Goal: Information Seeking & Learning: Learn about a topic

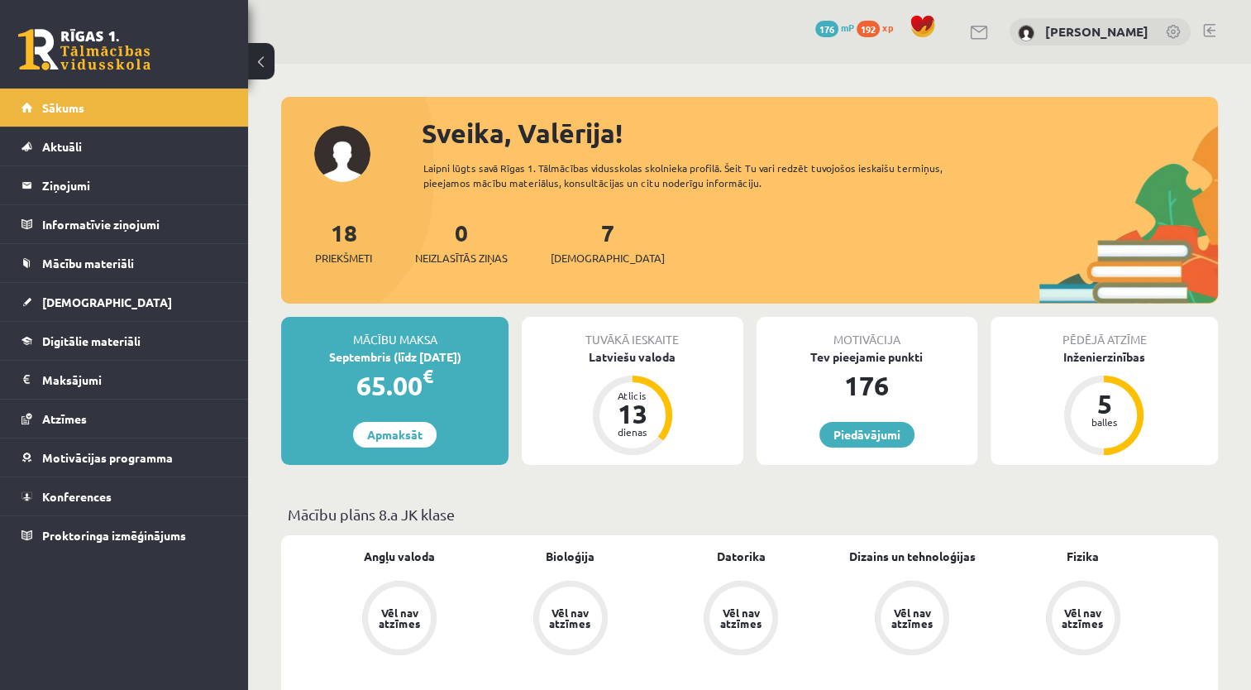
drag, startPoint x: 737, startPoint y: 197, endPoint x: 761, endPoint y: 221, distance: 33.9
click at [737, 197] on div "Sveika, Valērija! Laipni lūgts savā Rīgas 1. Tālmācības vidusskolas skolnieka p…" at bounding box center [749, 208] width 937 height 190
click at [54, 299] on span "[DEMOGRAPHIC_DATA]" at bounding box center [107, 301] width 130 height 15
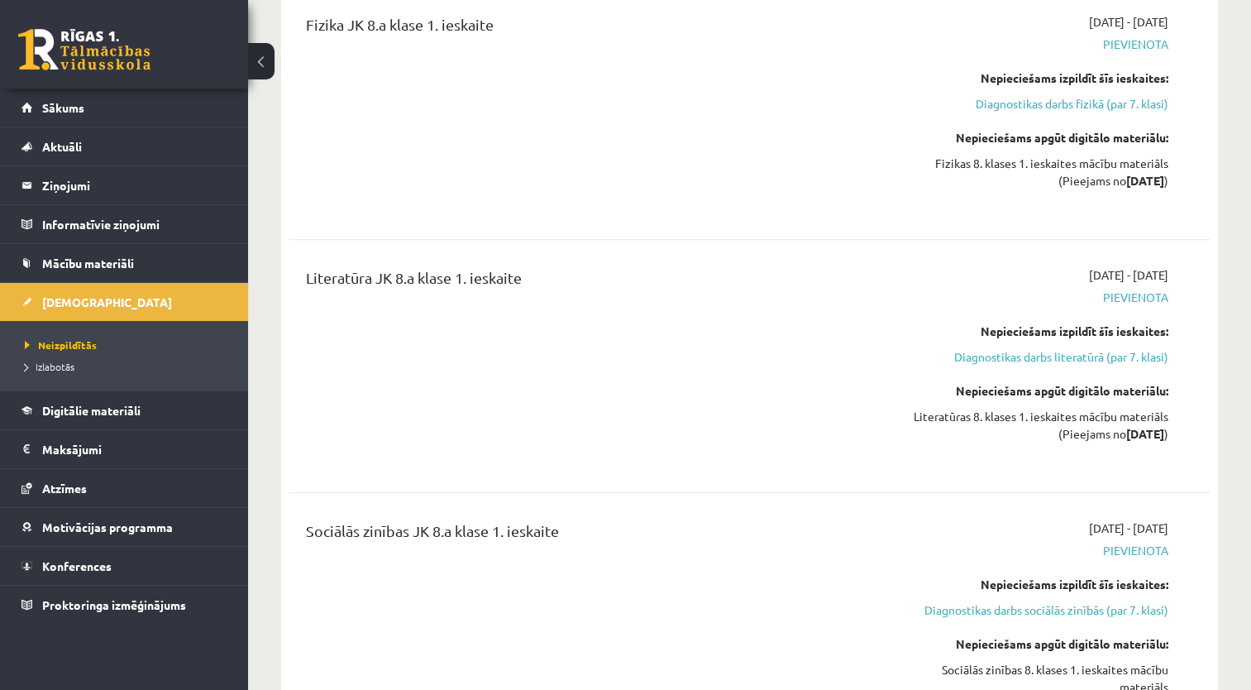
scroll to position [1488, 0]
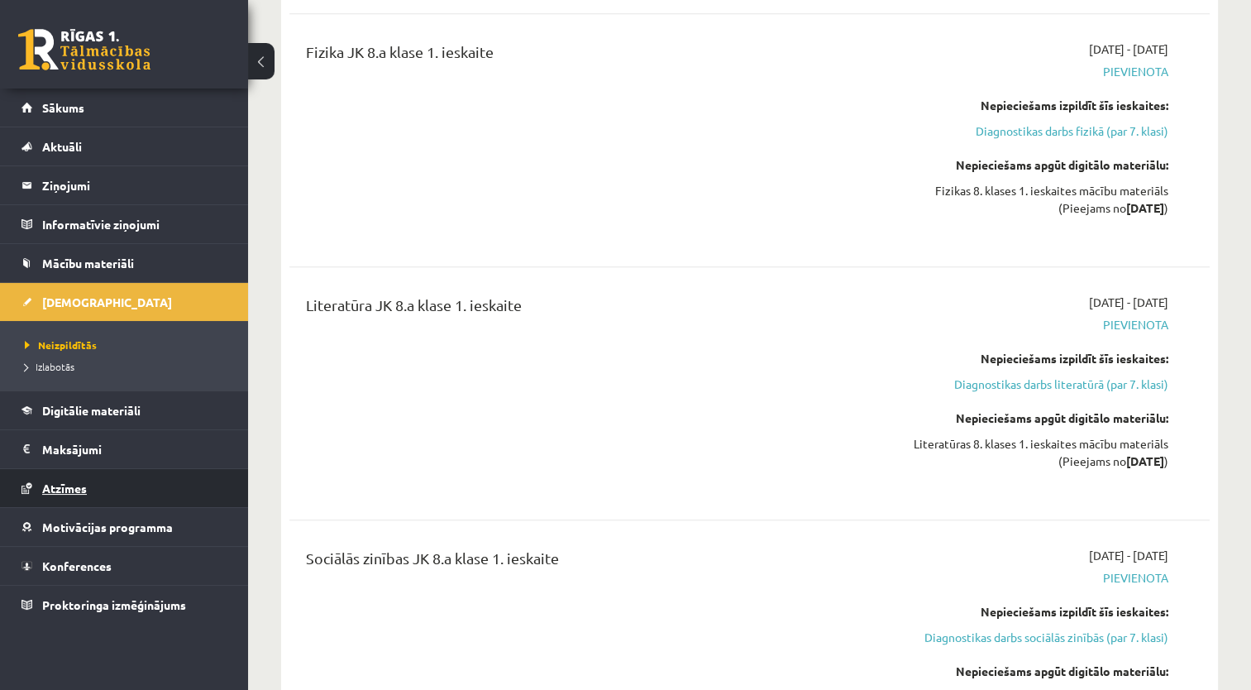
click at [97, 480] on link "Atzīmes" at bounding box center [124, 488] width 206 height 38
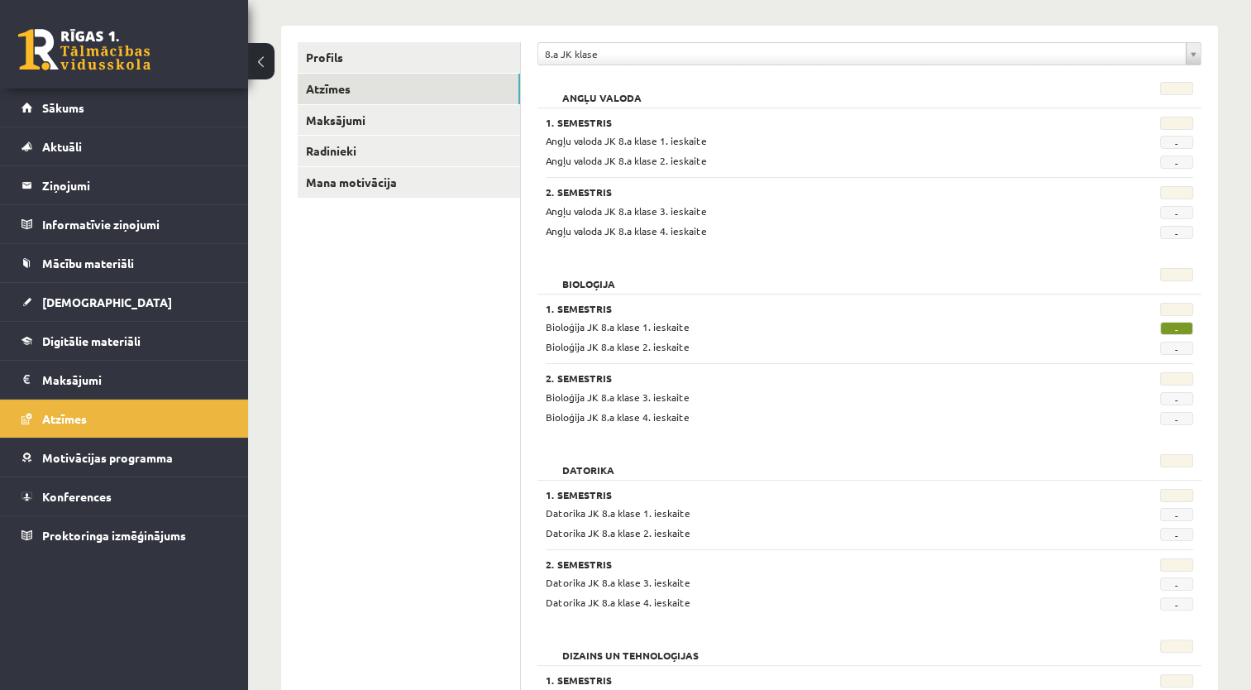
scroll to position [248, 0]
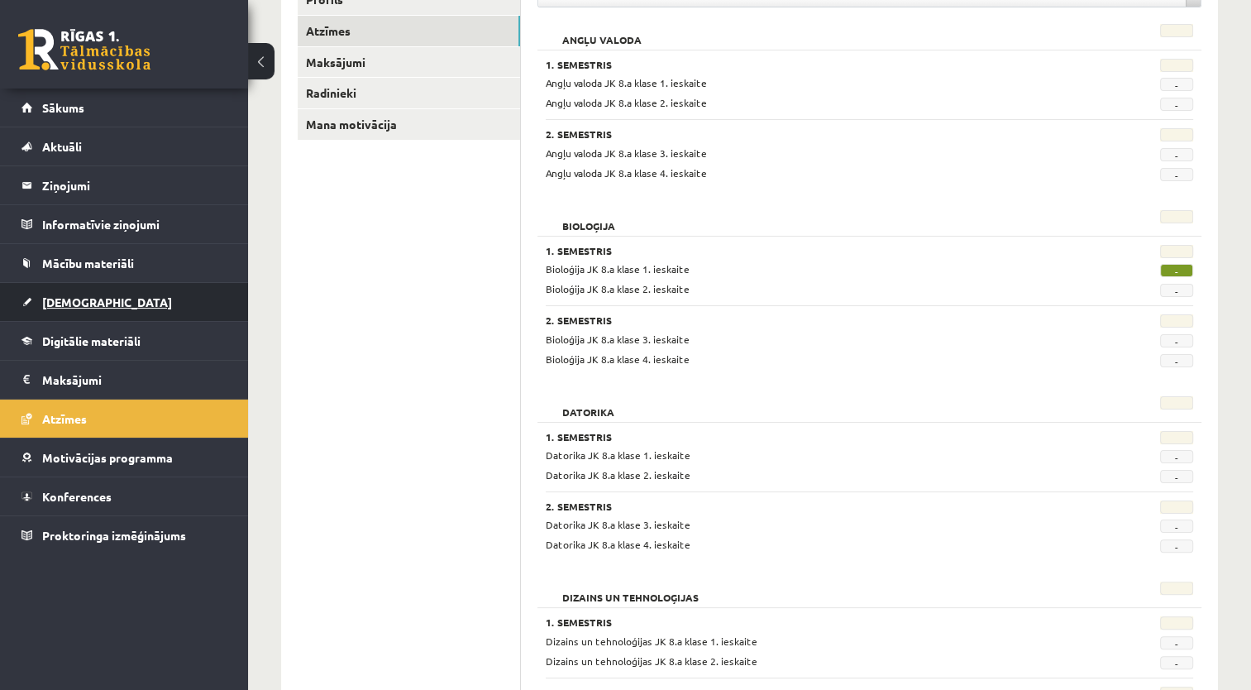
click at [97, 297] on link "[DEMOGRAPHIC_DATA]" at bounding box center [124, 302] width 206 height 38
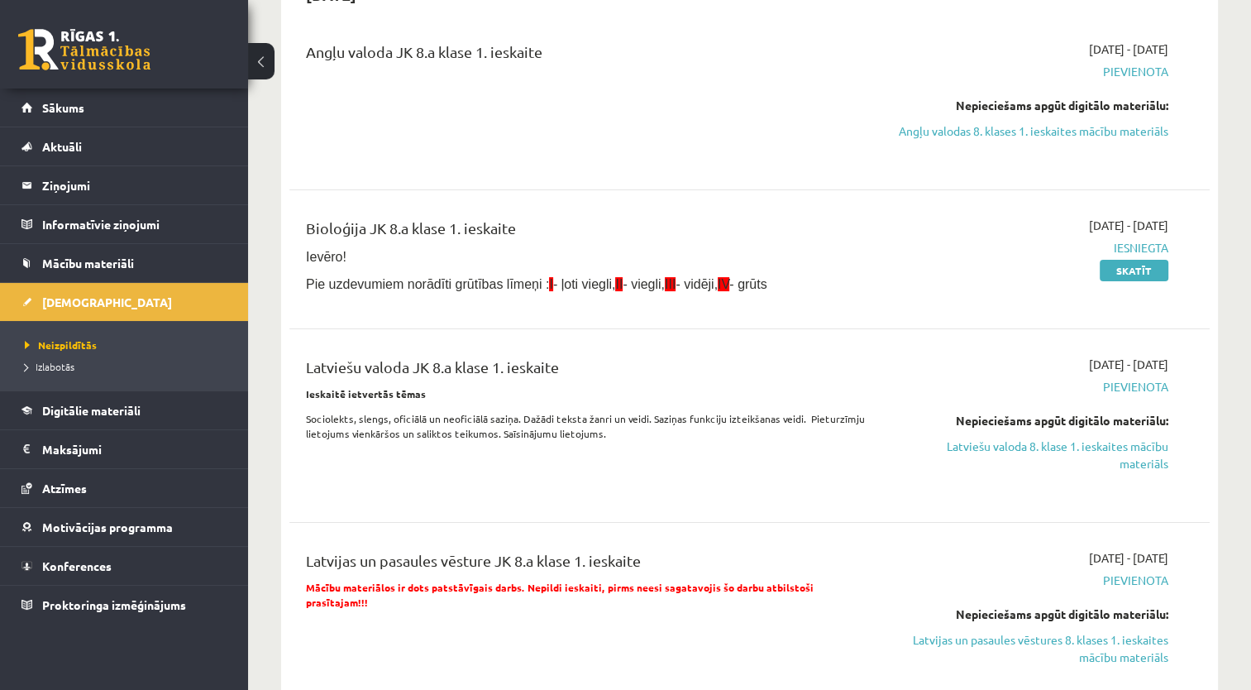
scroll to position [83, 0]
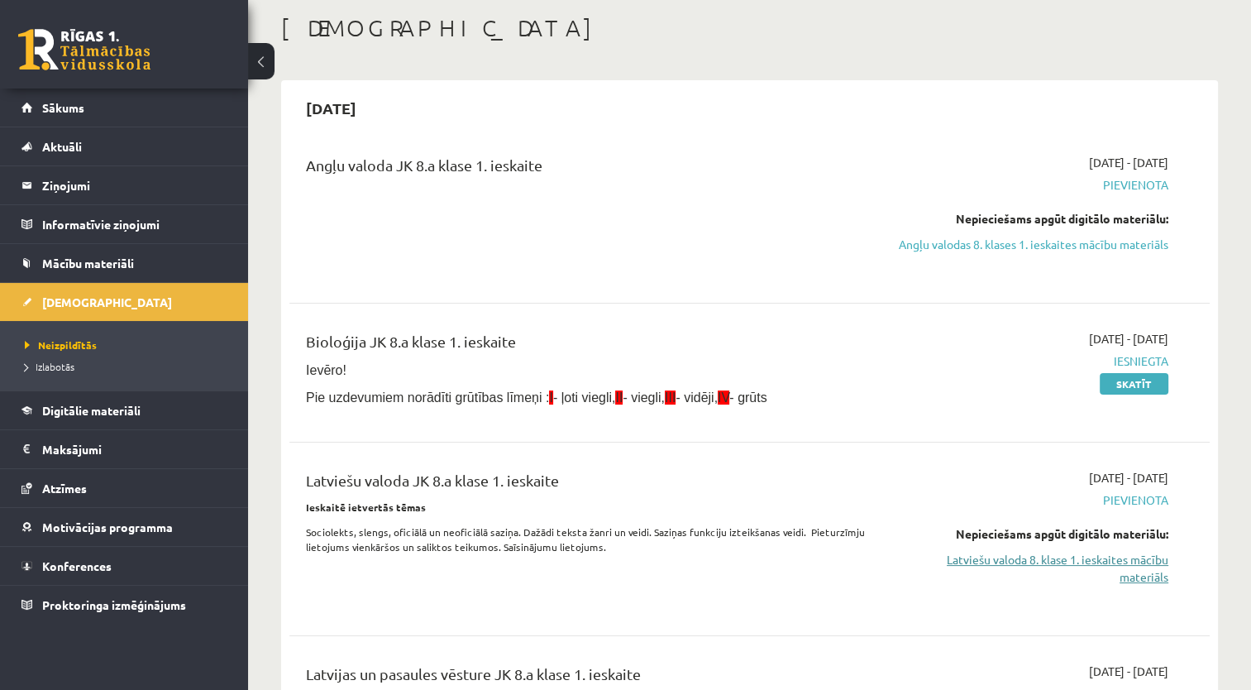
click at [1025, 576] on link "Latviešu valoda 8. klase 1. ieskaites mācību materiāls" at bounding box center [1032, 568] width 271 height 35
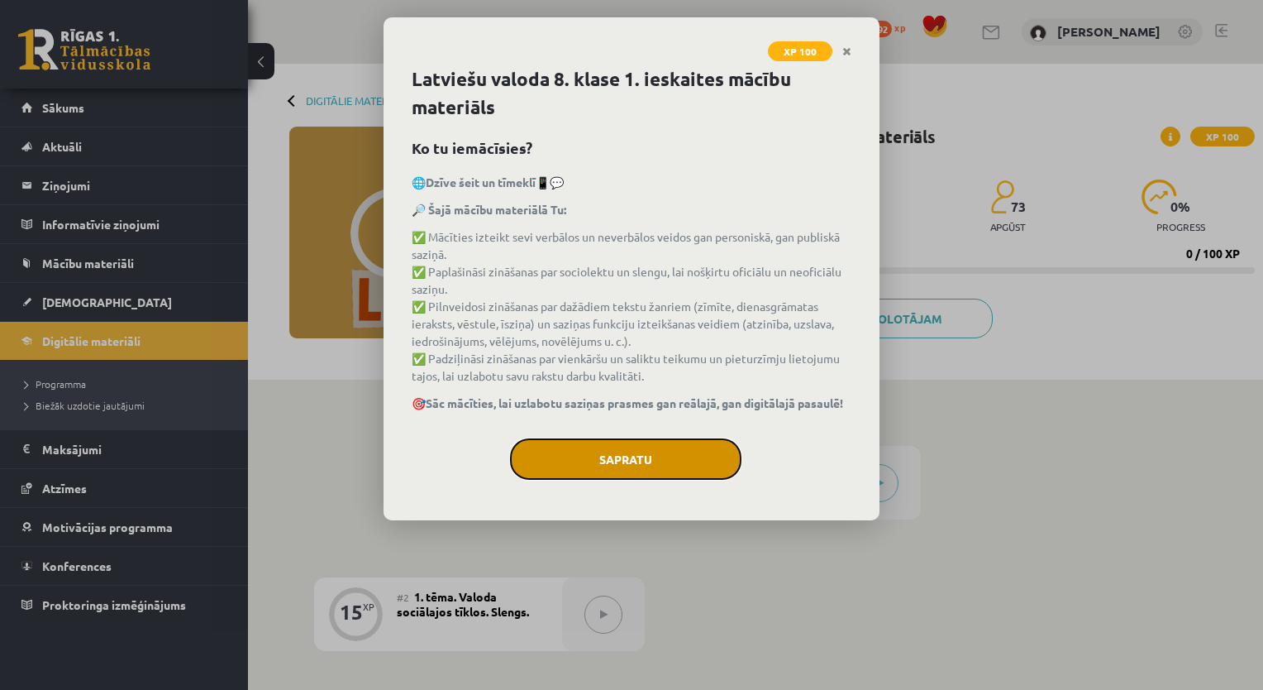
click at [637, 465] on button "Sapratu" at bounding box center [626, 458] width 232 height 41
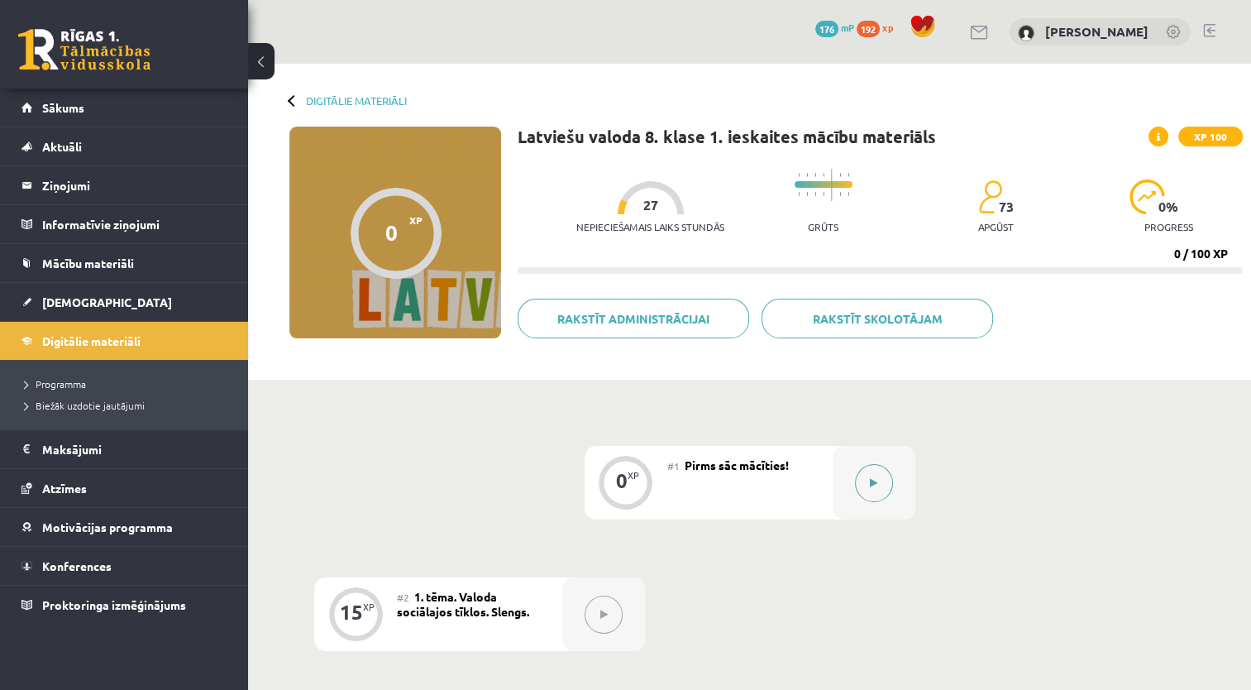
click at [873, 479] on icon at bounding box center [873, 483] width 7 height 10
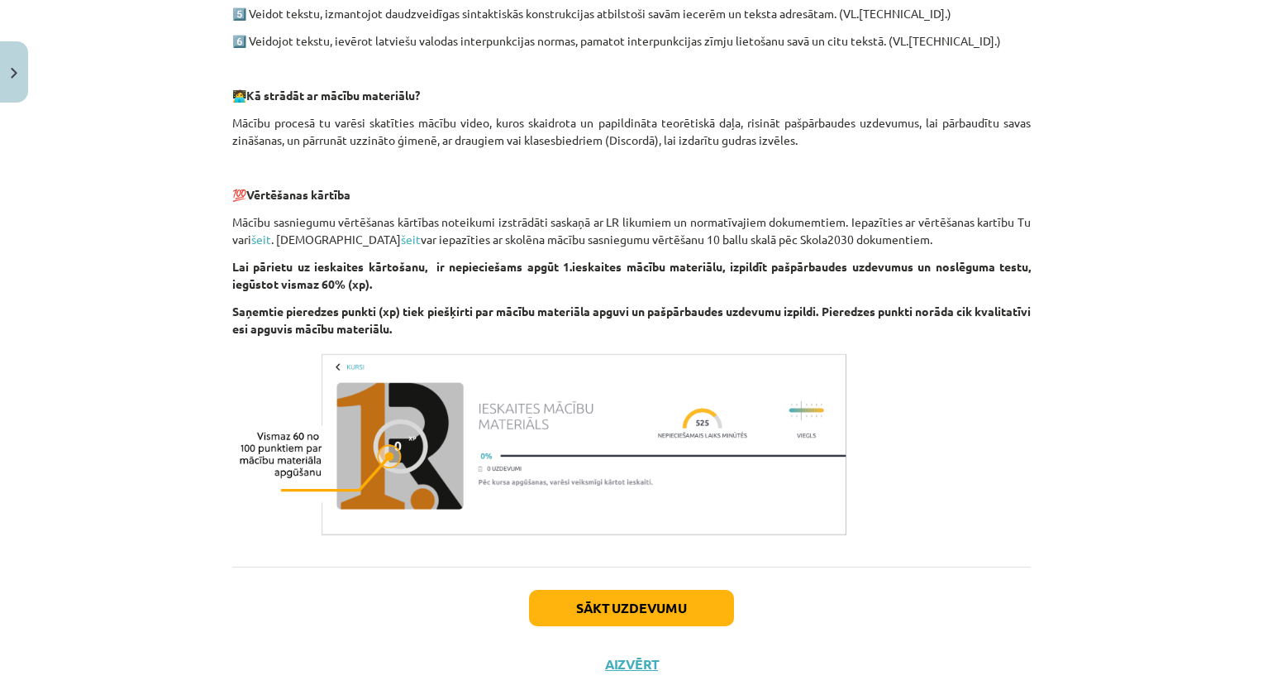
scroll to position [1159, 0]
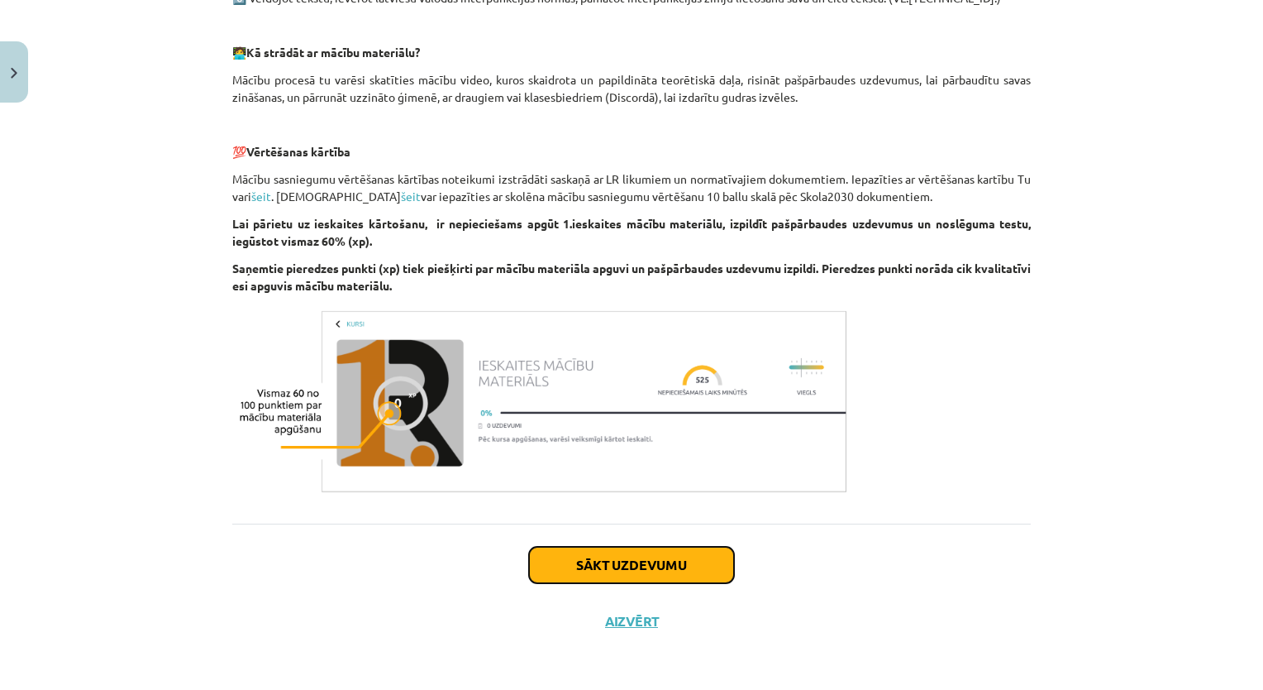
click at [609, 563] on button "Sākt uzdevumu" at bounding box center [631, 565] width 205 height 36
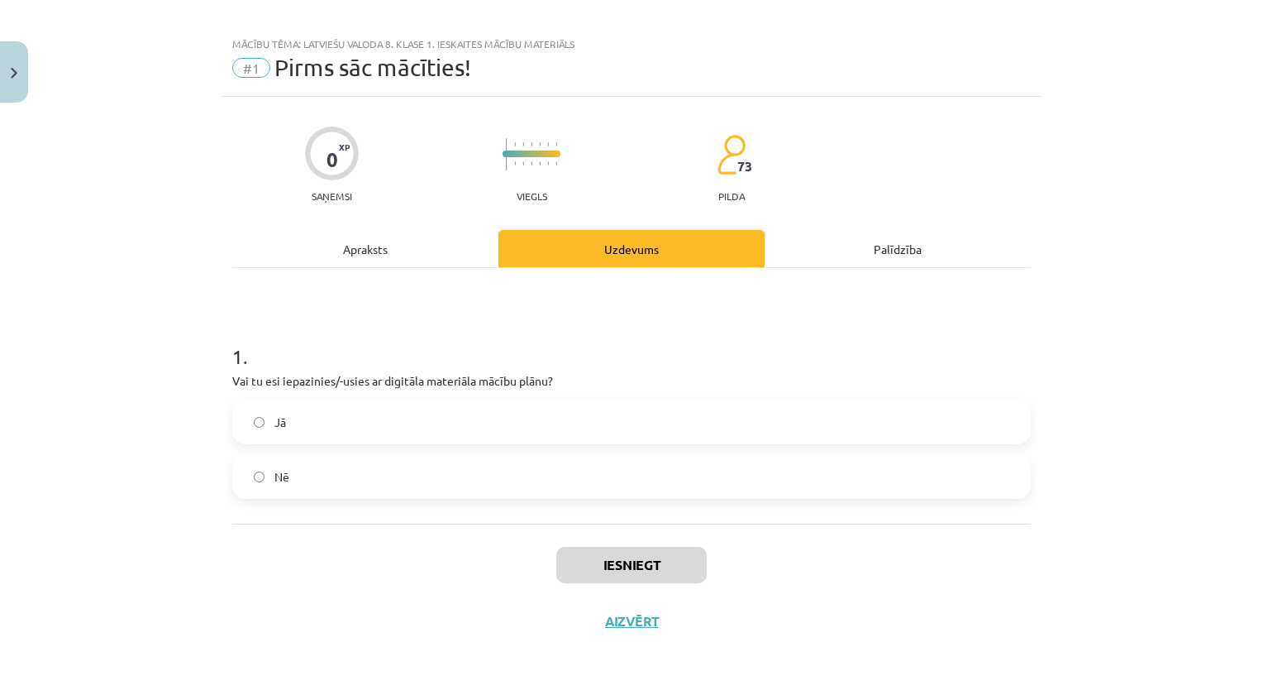
click at [360, 410] on label "Jā" at bounding box center [631, 421] width 795 height 41
click at [585, 556] on button "Iesniegt" at bounding box center [631, 565] width 150 height 36
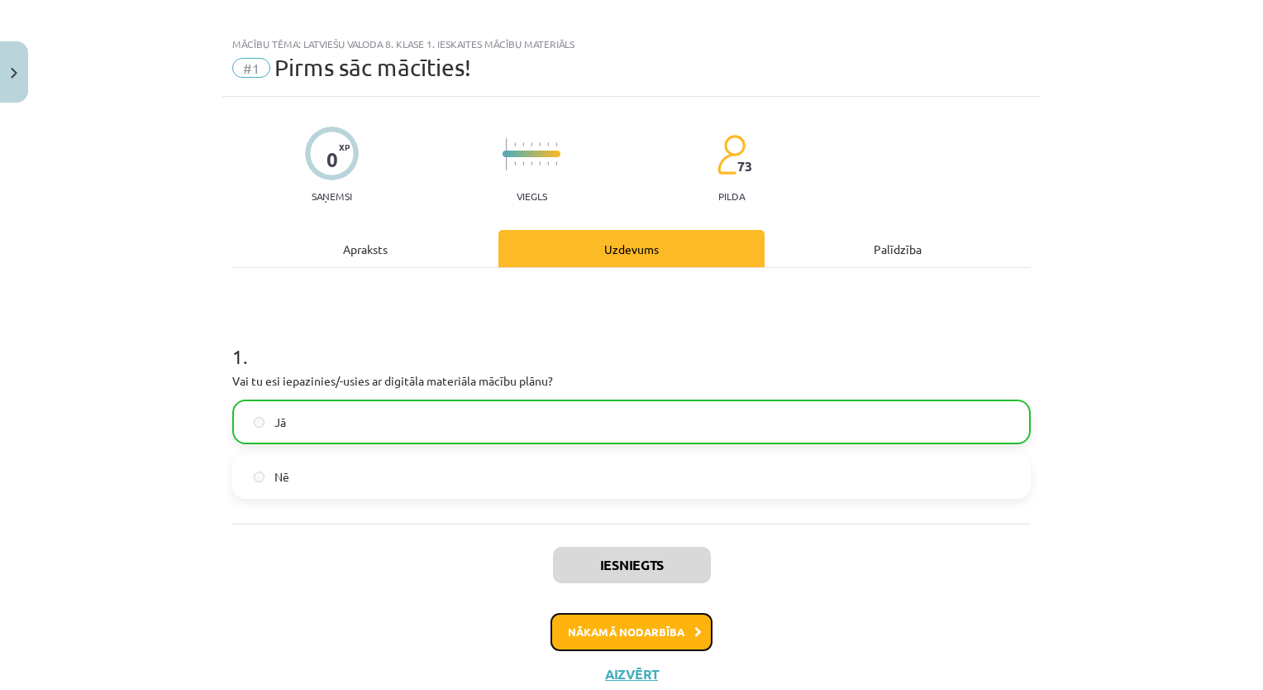
click at [636, 632] on button "Nākamā nodarbība" at bounding box center [632, 632] width 162 height 38
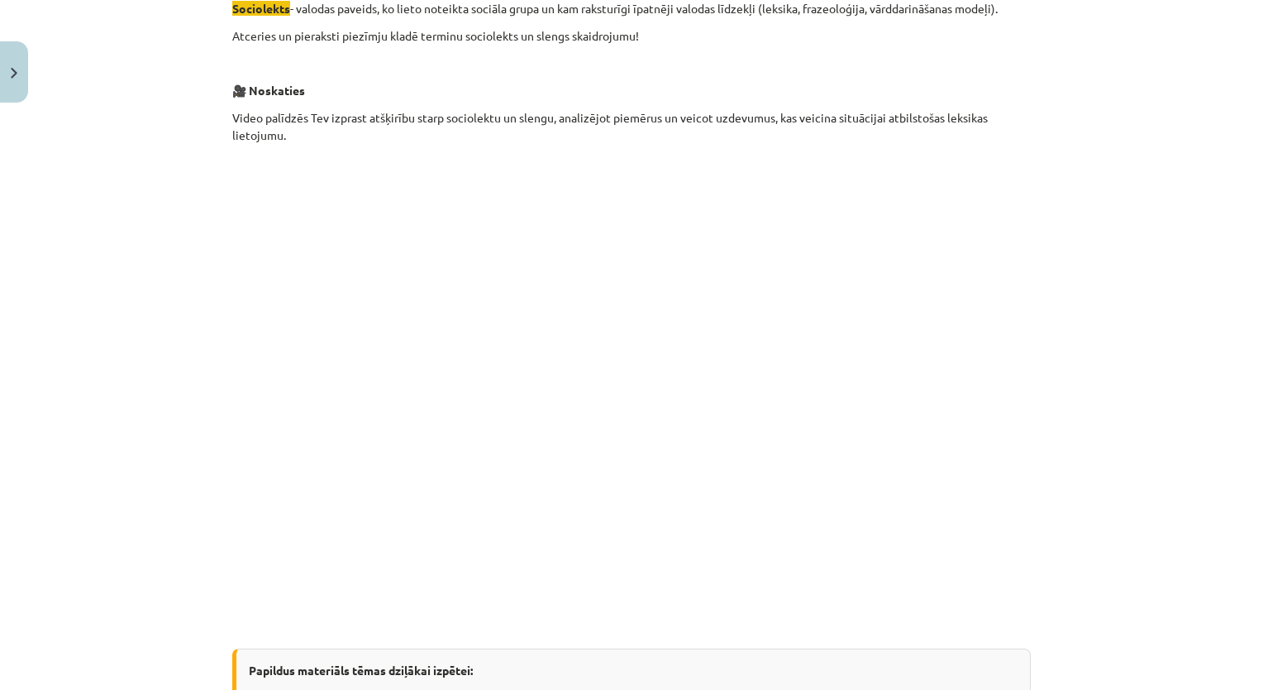
scroll to position [620, 0]
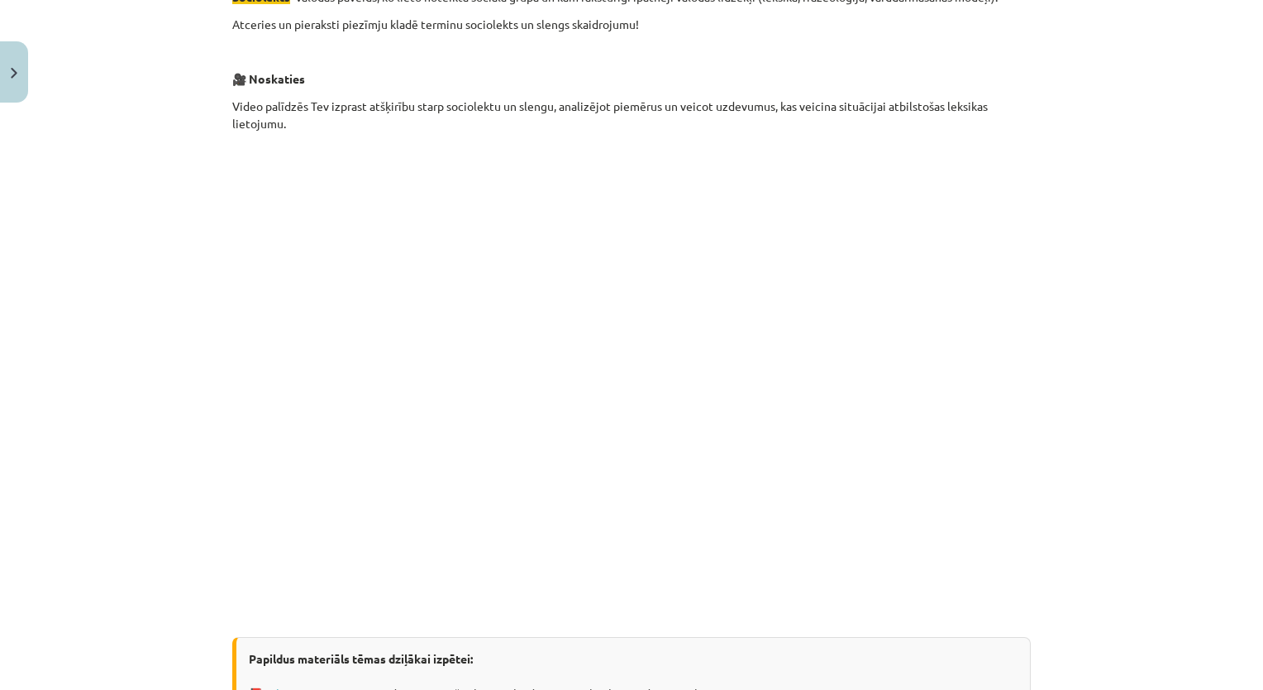
click at [1136, 158] on div "Mācību tēma: Latviešu valoda 8. klase 1. ieskaites mācību materiāls #2 1. tēma.…" at bounding box center [631, 345] width 1263 height 690
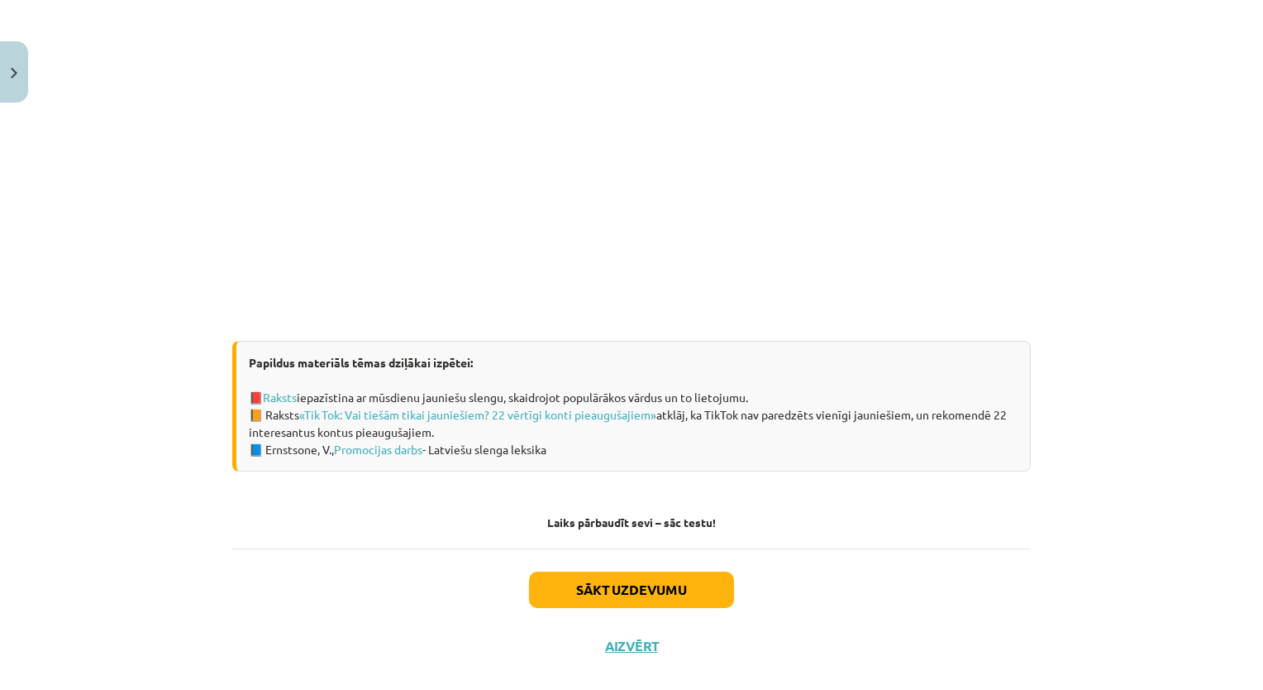
scroll to position [940, 0]
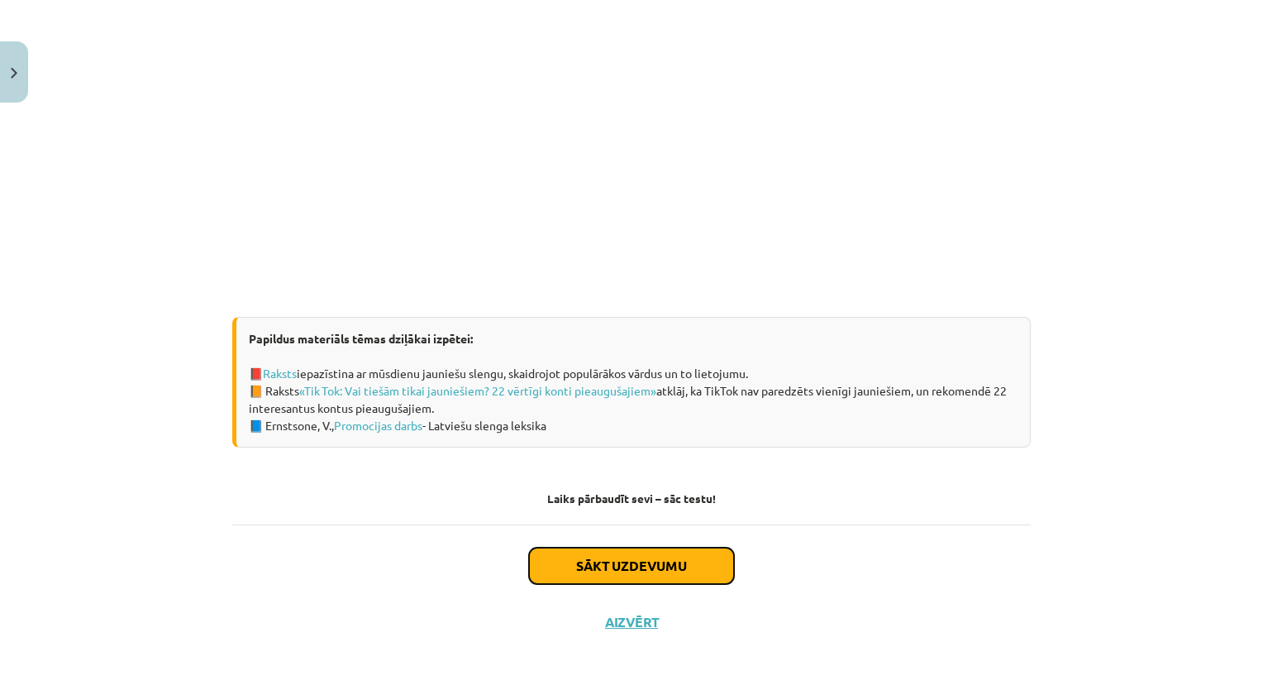
click at [645, 566] on button "Sākt uzdevumu" at bounding box center [631, 565] width 205 height 36
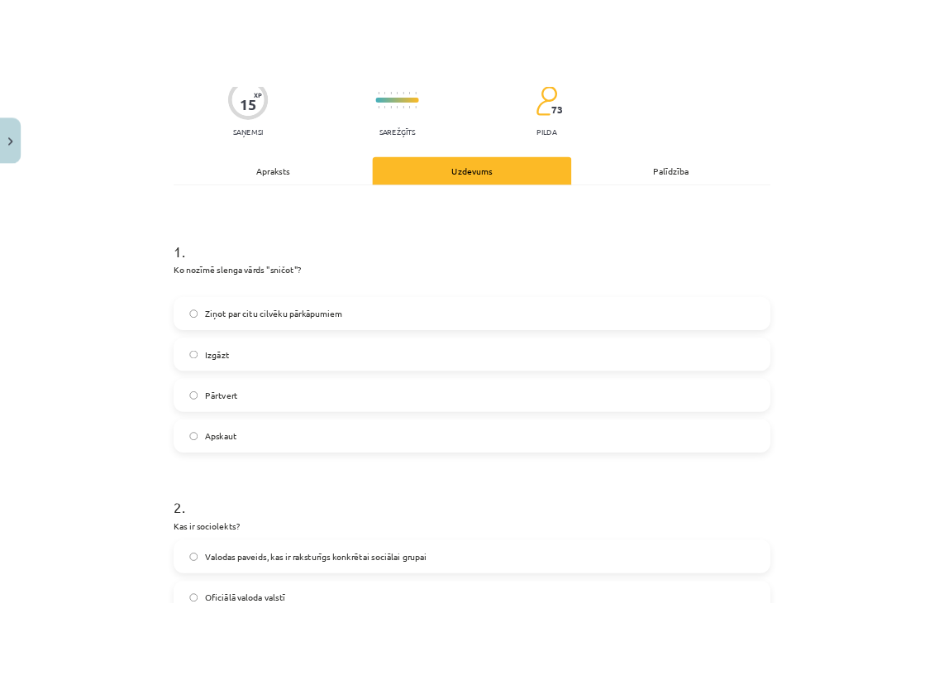
scroll to position [41, 0]
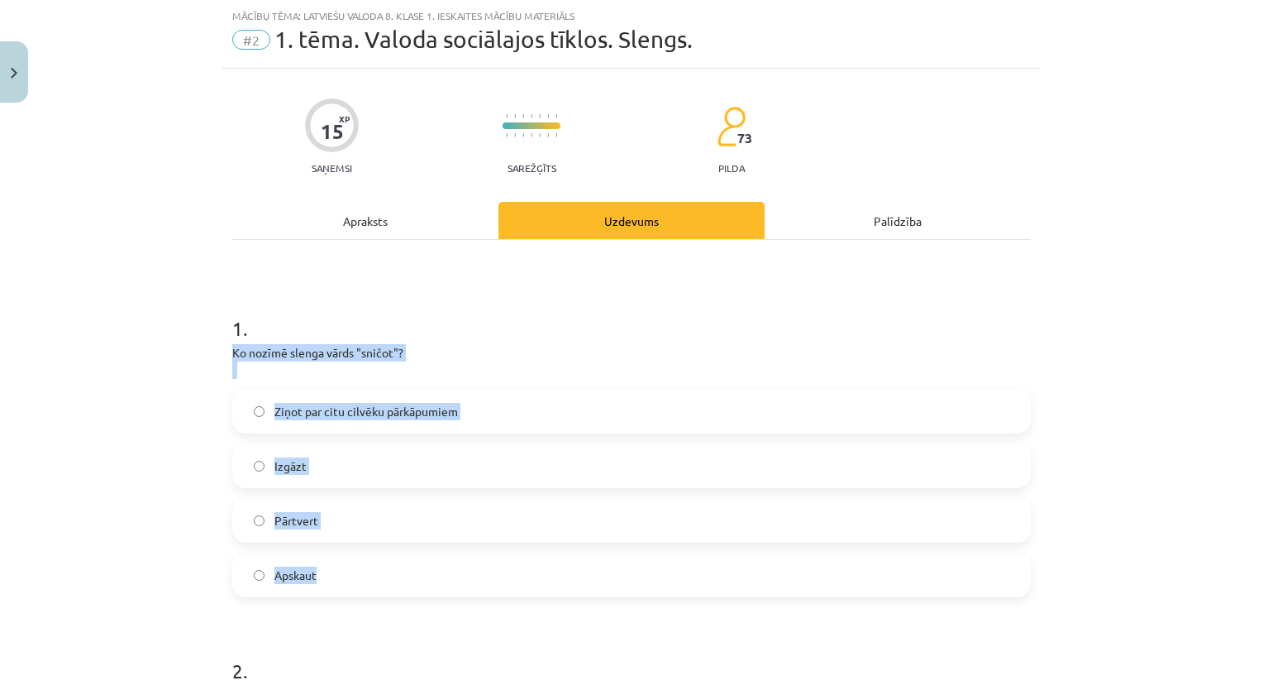
drag, startPoint x: 225, startPoint y: 352, endPoint x: 332, endPoint y: 571, distance: 243.7
click at [332, 571] on div "1 . Ko nozīmē slenga vārds "sničot"? Ziņot par citu cilvēku pārkāpumiem Izgāzt …" at bounding box center [631, 442] width 799 height 309
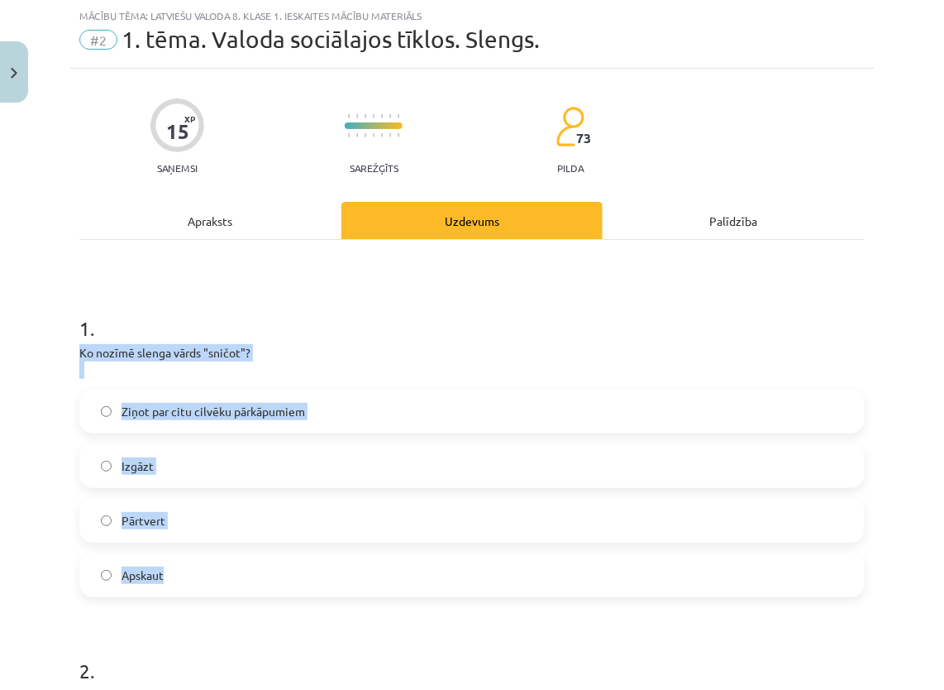
click at [379, 360] on p "Ko nozīmē slenga vārds "sničot"?" at bounding box center [471, 361] width 785 height 35
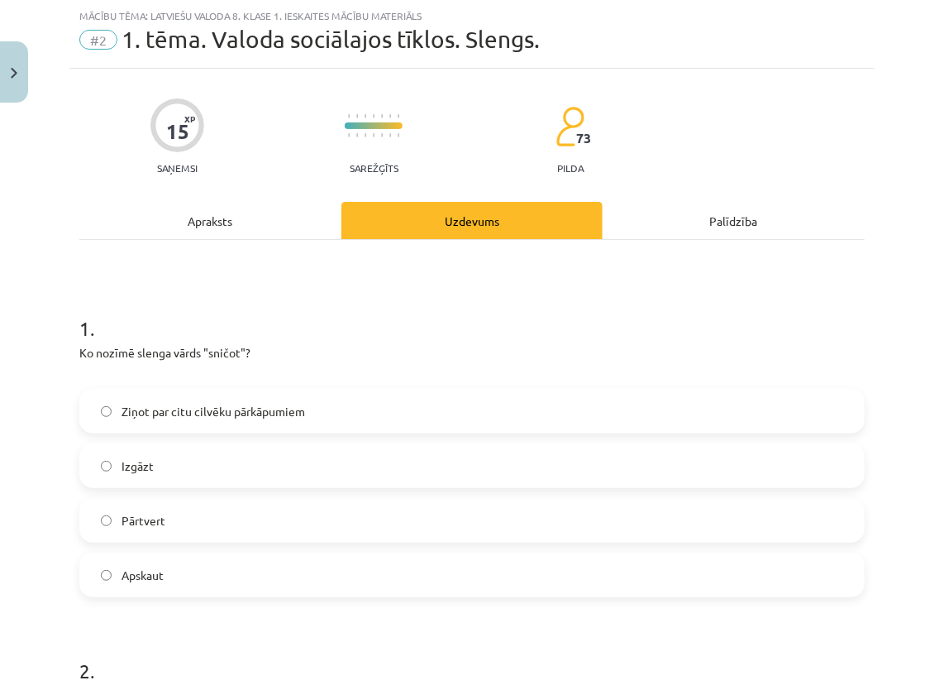
click at [398, 399] on label "Ziņot par citu cilvēku pārkāpumiem" at bounding box center [472, 410] width 782 height 41
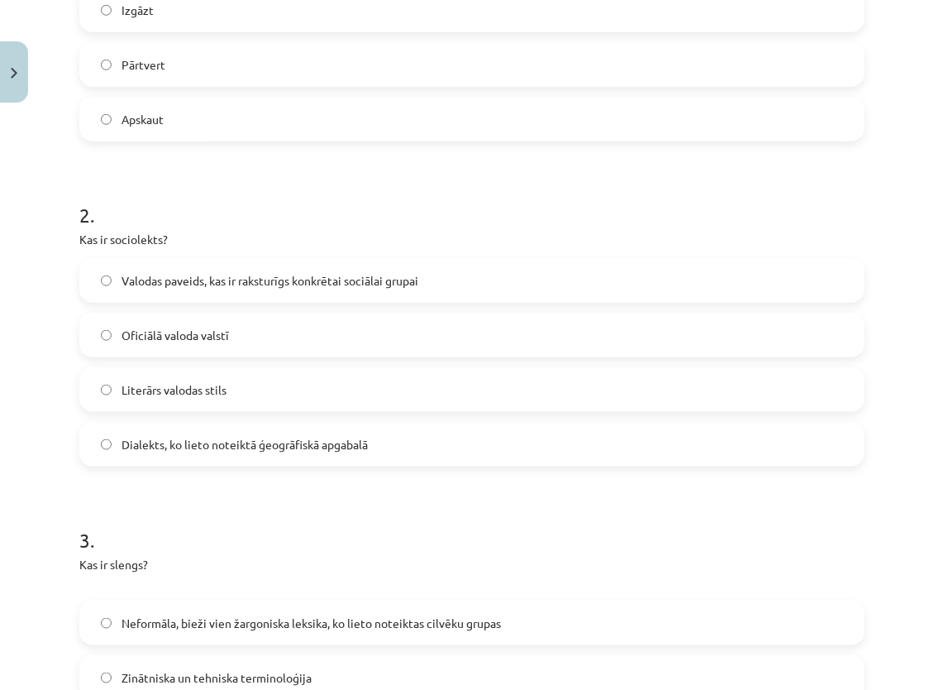
scroll to position [537, 0]
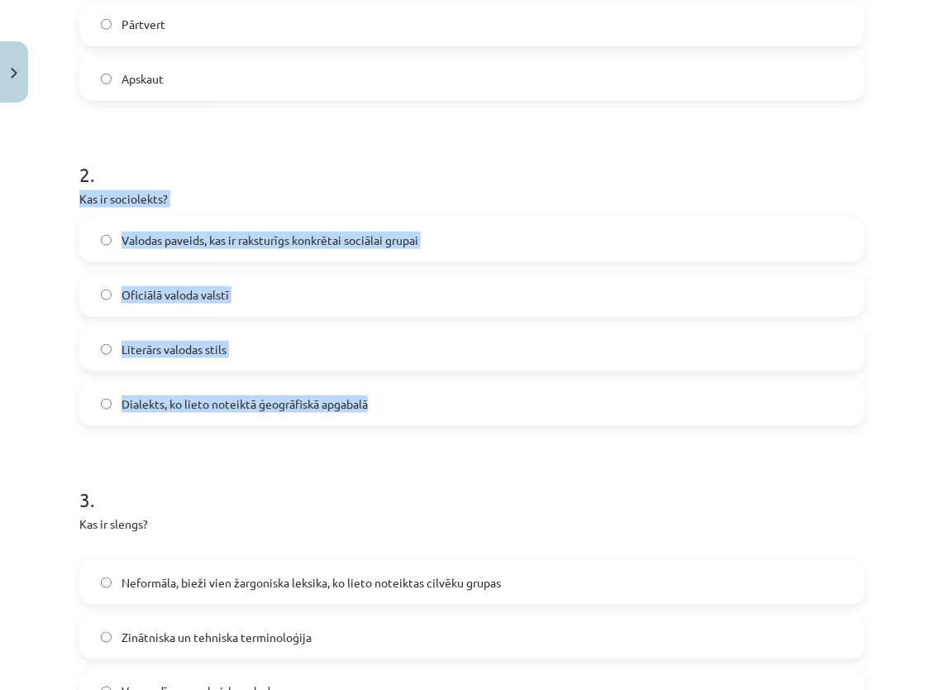
drag, startPoint x: 78, startPoint y: 191, endPoint x: 407, endPoint y: 403, distance: 391.7
click at [405, 404] on div "15 XP Saņemsi Sarežģīts 73 pilda Apraksts Uzdevums Palīdzība 1 . Ko nozīmē slen…" at bounding box center [471, 588] width 805 height 2031
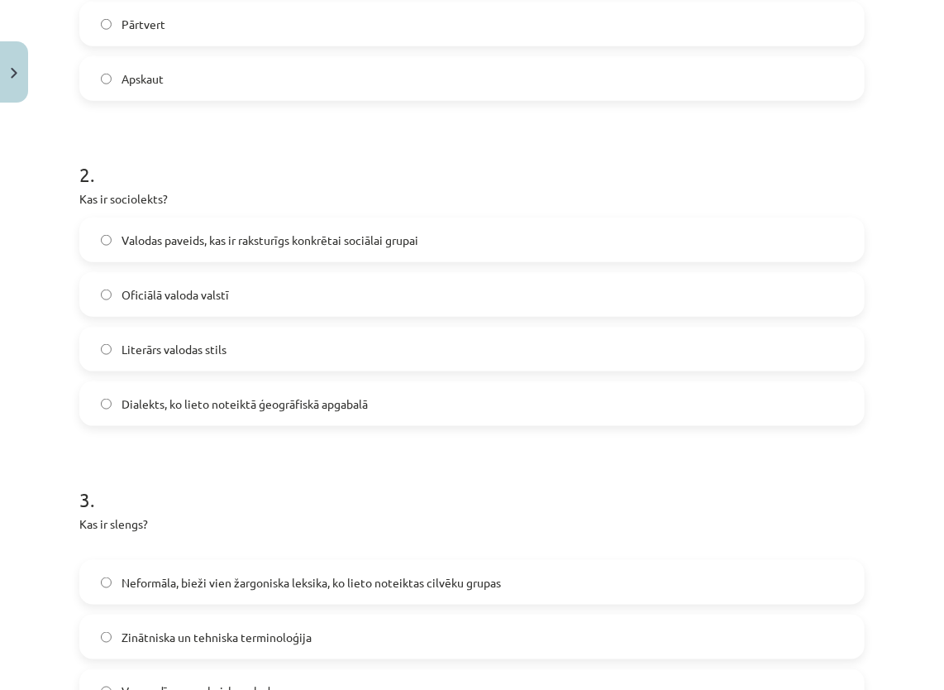
click at [479, 177] on h1 "2 ." at bounding box center [471, 159] width 785 height 51
click at [426, 234] on label "Valodas paveids, kas ir raksturīgs konkrētai sociālai grupai" at bounding box center [472, 239] width 782 height 41
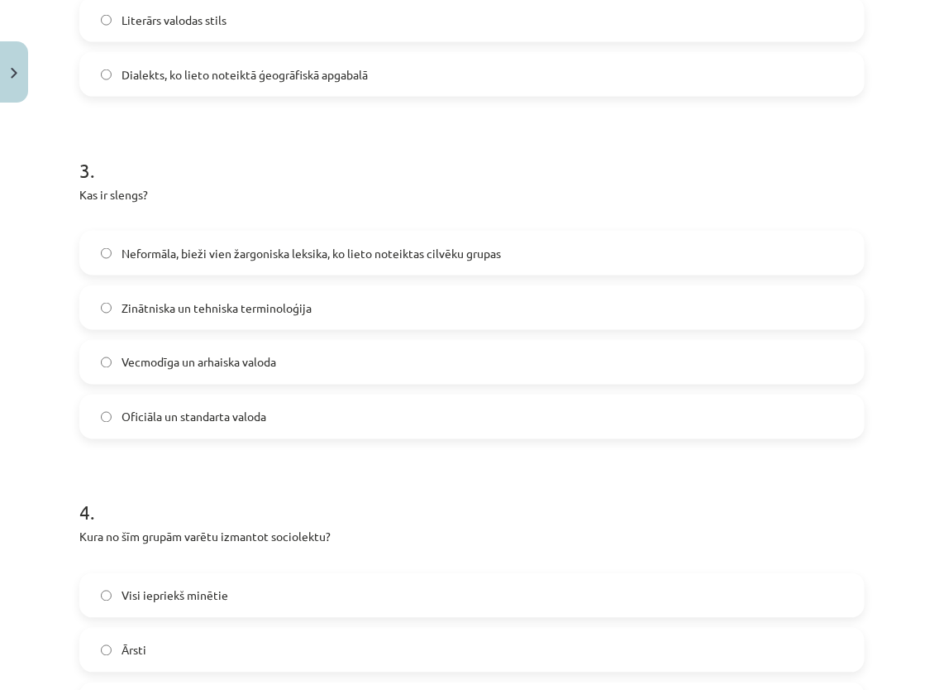
scroll to position [868, 0]
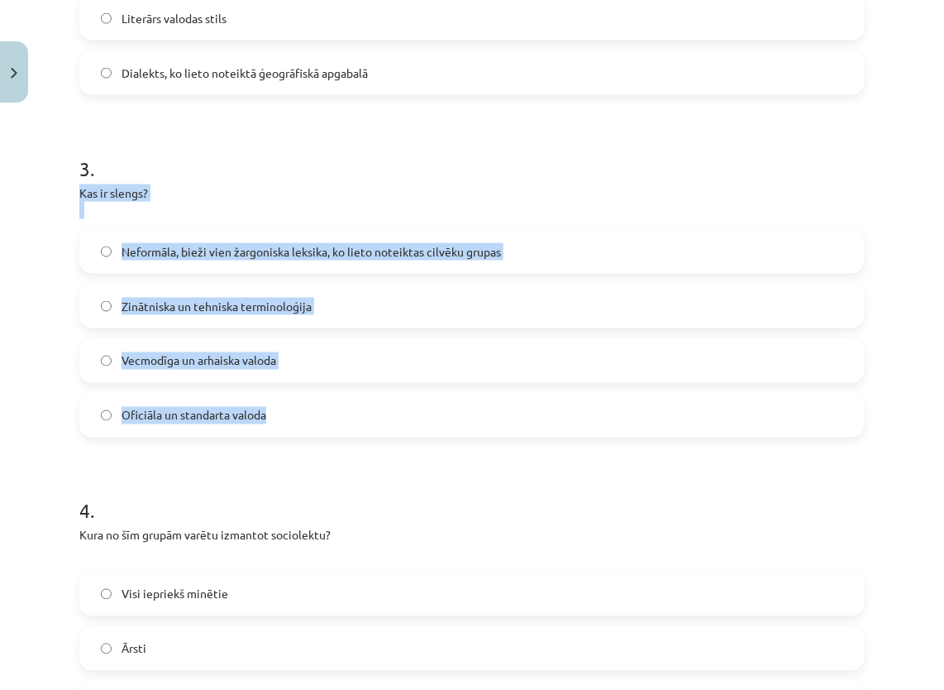
drag, startPoint x: 80, startPoint y: 191, endPoint x: 284, endPoint y: 430, distance: 313.8
click at [284, 431] on div "3 . Kas ir slengs? Neformāla, bieži vien žargoniska leksika, ko lieto noteiktas…" at bounding box center [471, 282] width 785 height 309
drag, startPoint x: 284, startPoint y: 430, endPoint x: 311, endPoint y: 349, distance: 85.5
click at [311, 349] on label "Vecmodīga un arhaiska valoda" at bounding box center [472, 360] width 782 height 41
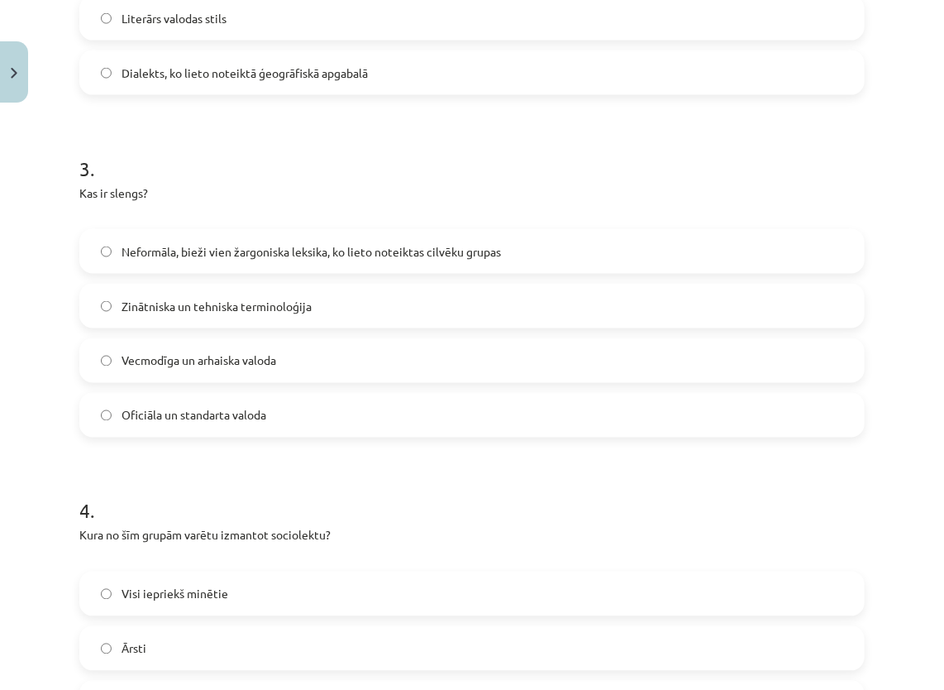
click at [236, 456] on form "1 . Ko nozīmē slenga vārds "sničot"? Ziņot par citu cilvēku pārkāpumiem Izgāzt …" at bounding box center [471, 291] width 785 height 1661
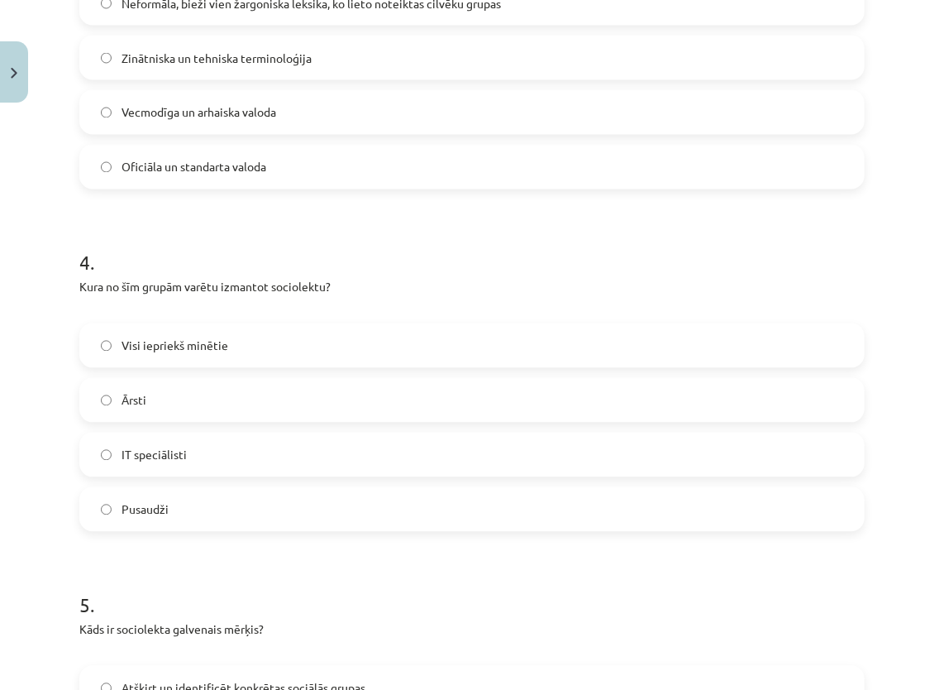
scroll to position [1033, 0]
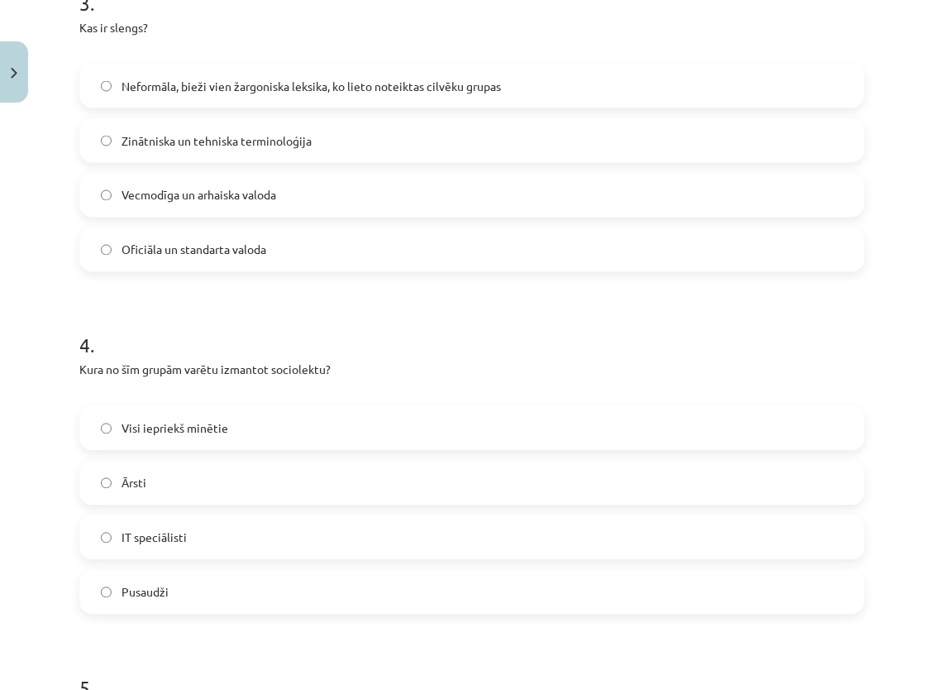
click at [245, 85] on span "Neformāla, bieži vien žargoniska leksika, ko lieto noteiktas cilvēku grupas" at bounding box center [311, 86] width 379 height 17
drag, startPoint x: 245, startPoint y: 85, endPoint x: 548, endPoint y: 74, distance: 303.7
click at [548, 74] on label "Neformāla, bieži vien žargoniska leksika, ko lieto noteiktas cilvēku grupas" at bounding box center [472, 85] width 782 height 41
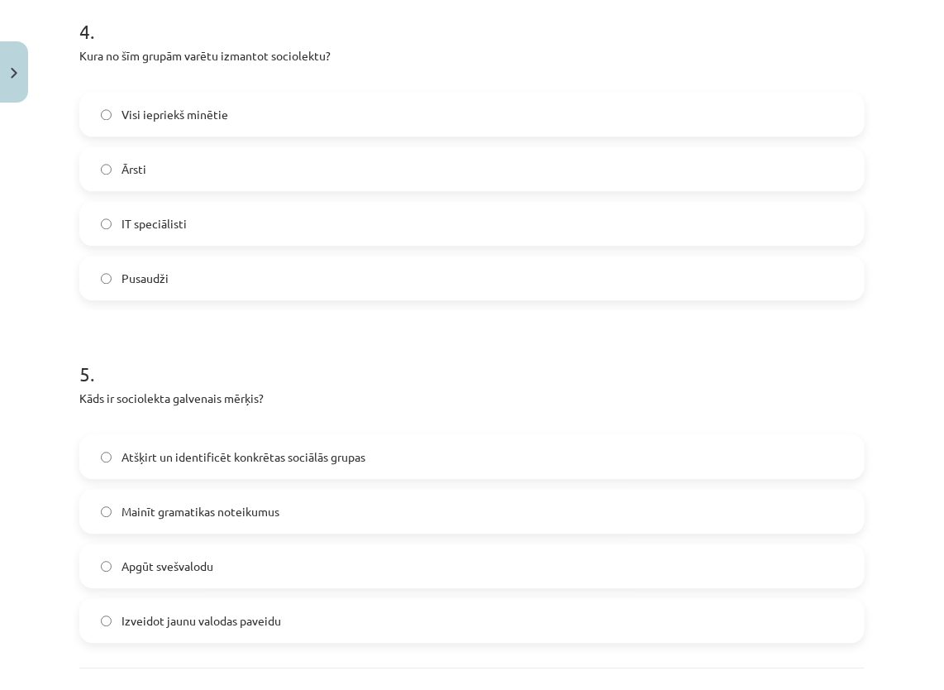
scroll to position [1364, 0]
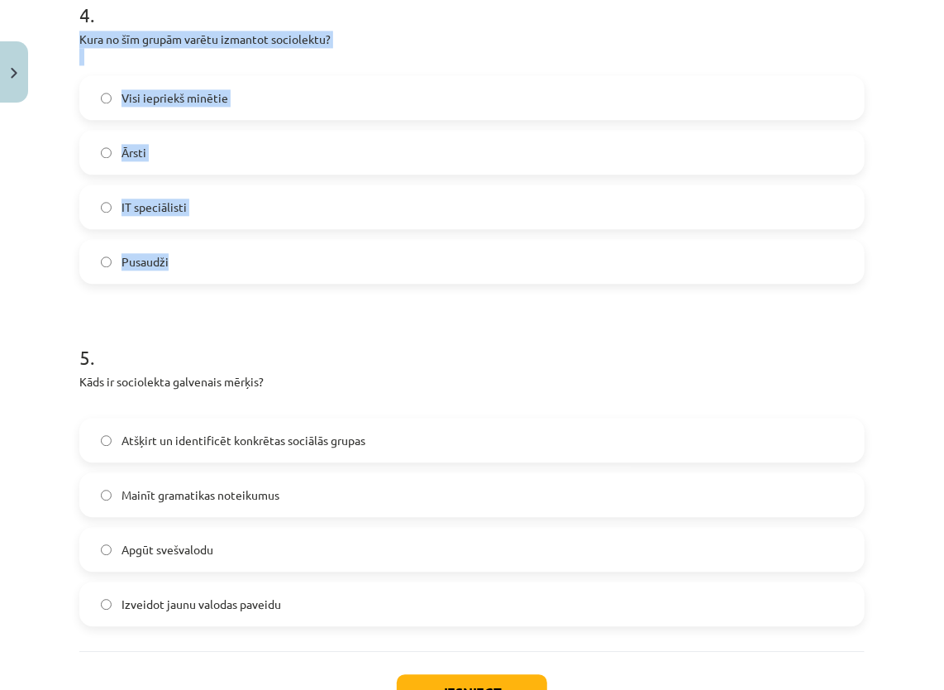
drag, startPoint x: 79, startPoint y: 36, endPoint x: 198, endPoint y: 266, distance: 259.6
click at [198, 266] on div "4 . Kura no šīm grupām varētu izmantot sociolektu? Visi iepriekš minētie Ārsti …" at bounding box center [471, 128] width 785 height 309
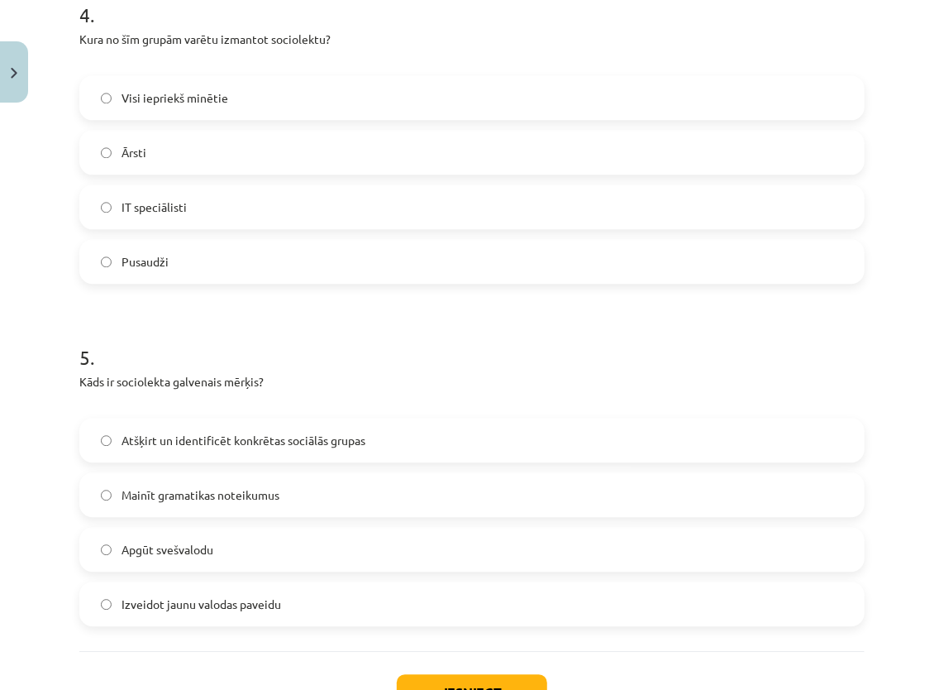
click at [192, 80] on label "Visi iepriekš minētie" at bounding box center [472, 97] width 782 height 41
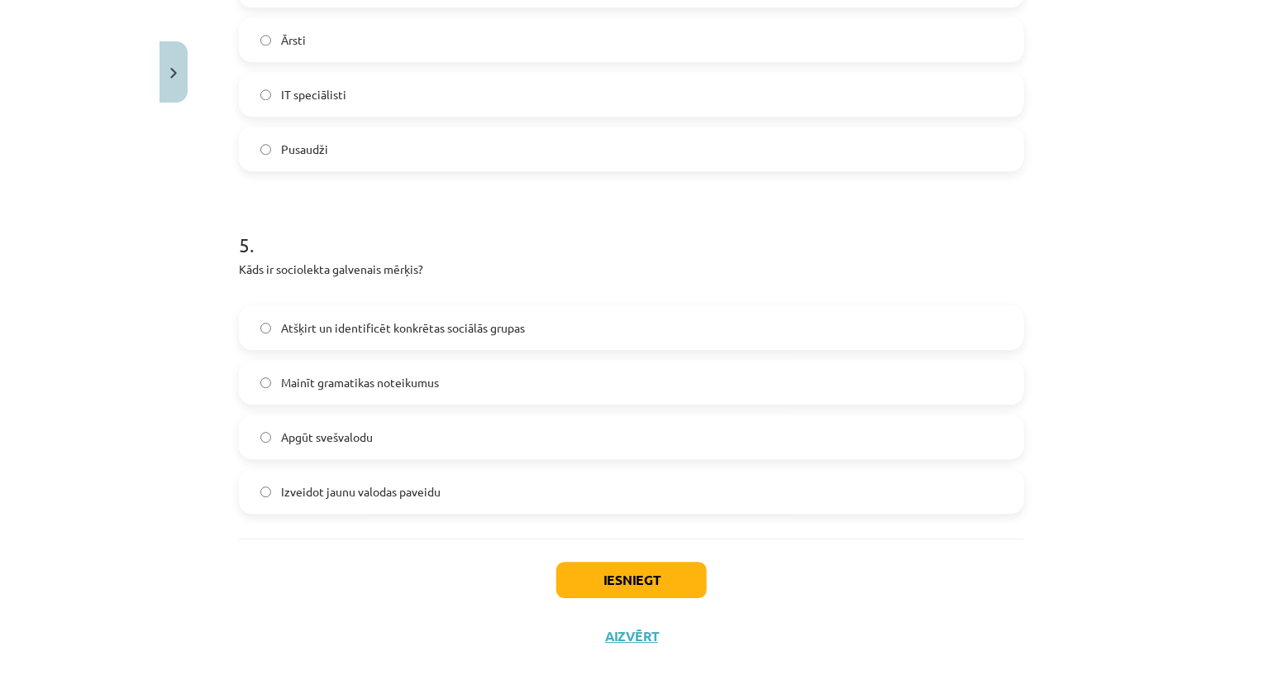
scroll to position [1492, 0]
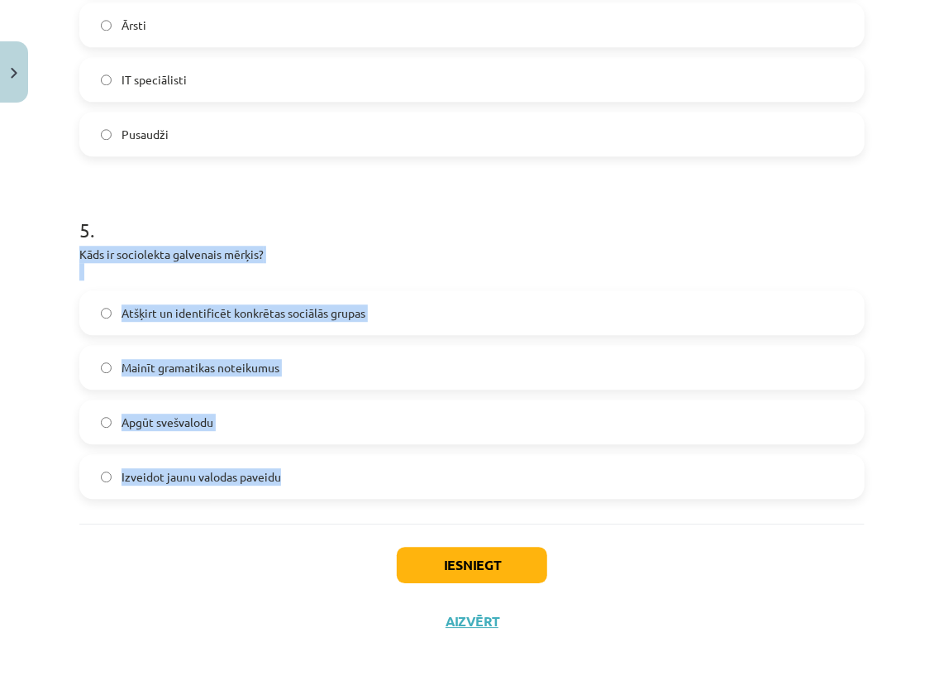
drag, startPoint x: 81, startPoint y: 253, endPoint x: 300, endPoint y: 475, distance: 311.6
click at [300, 475] on div "5 . Kāds ir sociolekta galvenais mērķis? Atšķirt un identificēt konkrētas sociā…" at bounding box center [471, 343] width 785 height 309
click at [303, 263] on p "Kāds ir sociolekta galvenais mērķis?" at bounding box center [471, 263] width 785 height 35
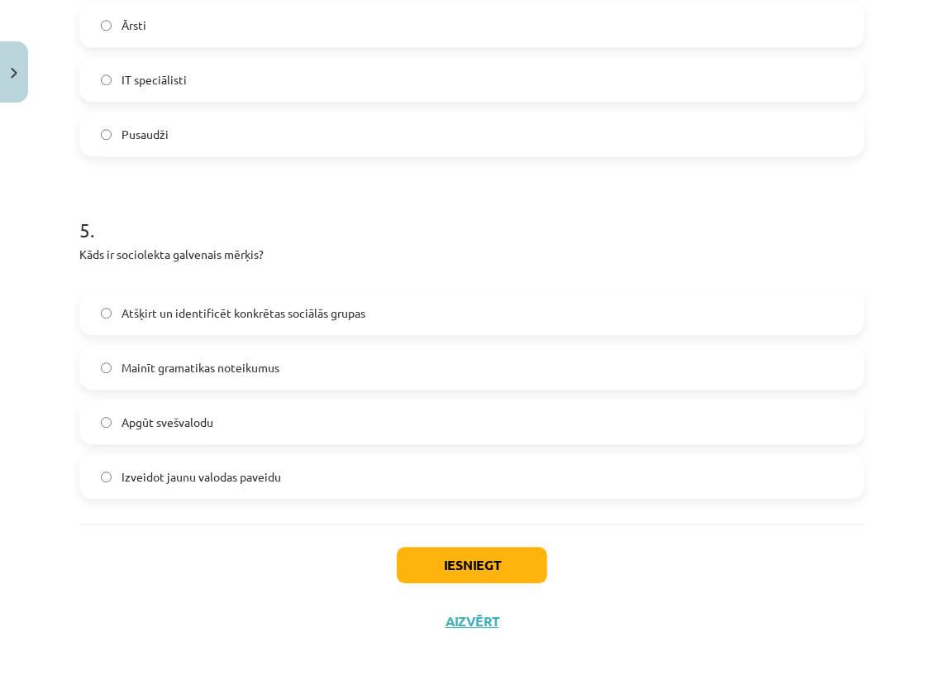
click at [488, 313] on label "Atšķirt un identificēt konkrētas sociālās grupas" at bounding box center [472, 312] width 782 height 41
click at [489, 556] on button "Iesniegt" at bounding box center [472, 565] width 150 height 36
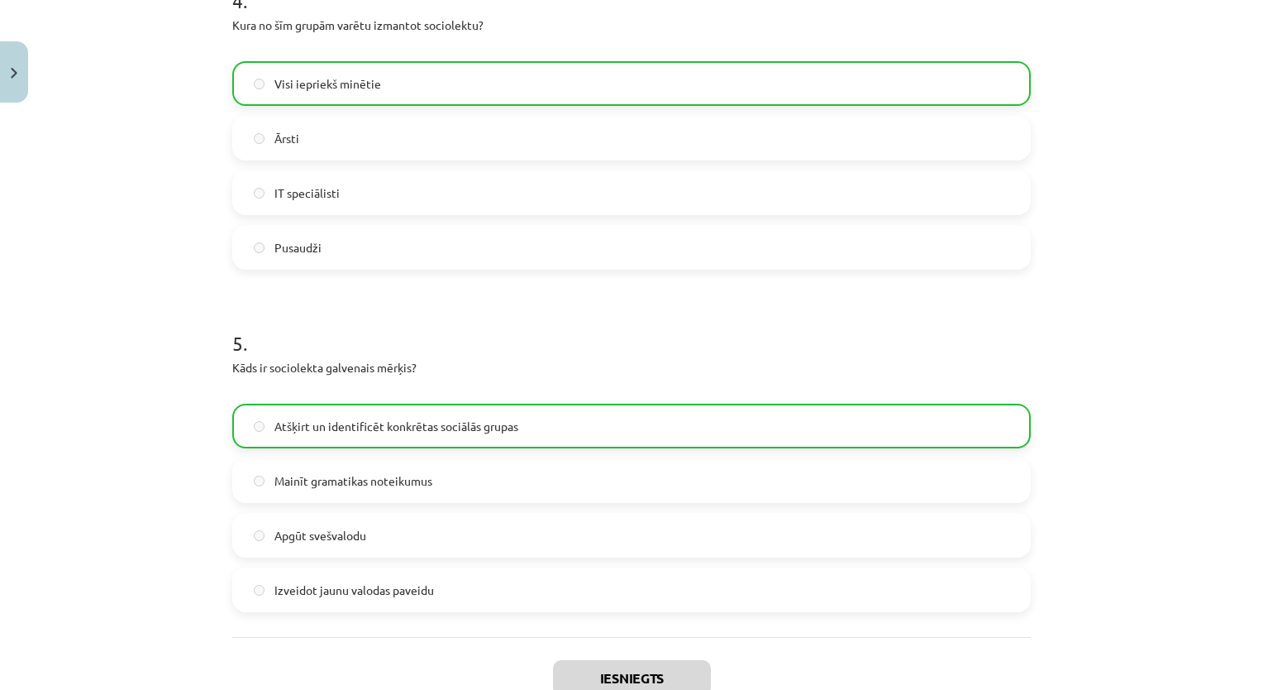
scroll to position [1544, 0]
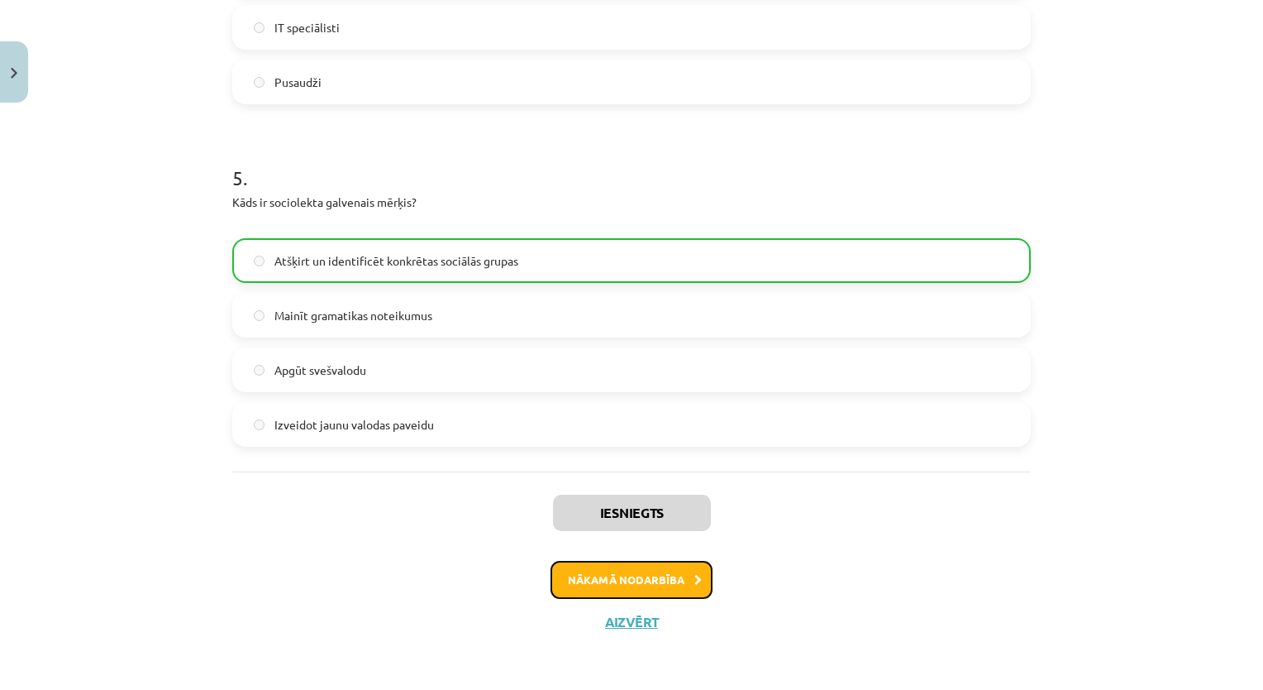
click at [681, 569] on button "Nākamā nodarbība" at bounding box center [632, 580] width 162 height 38
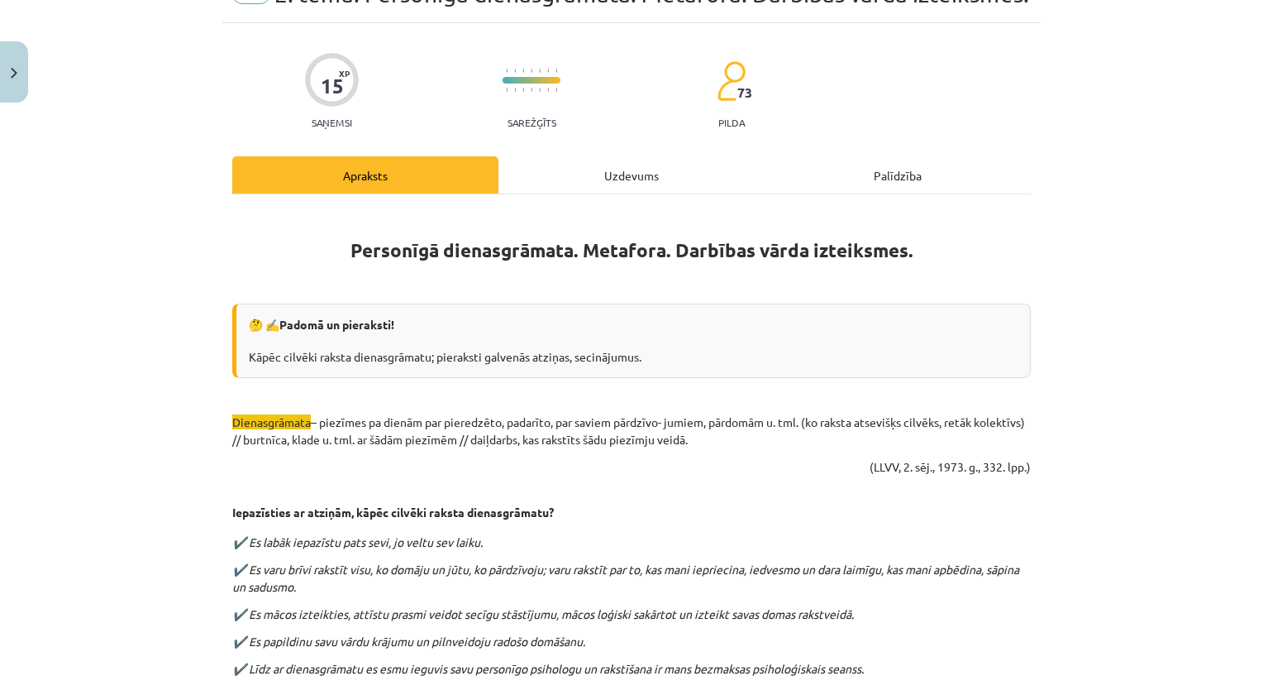
scroll to position [124, 0]
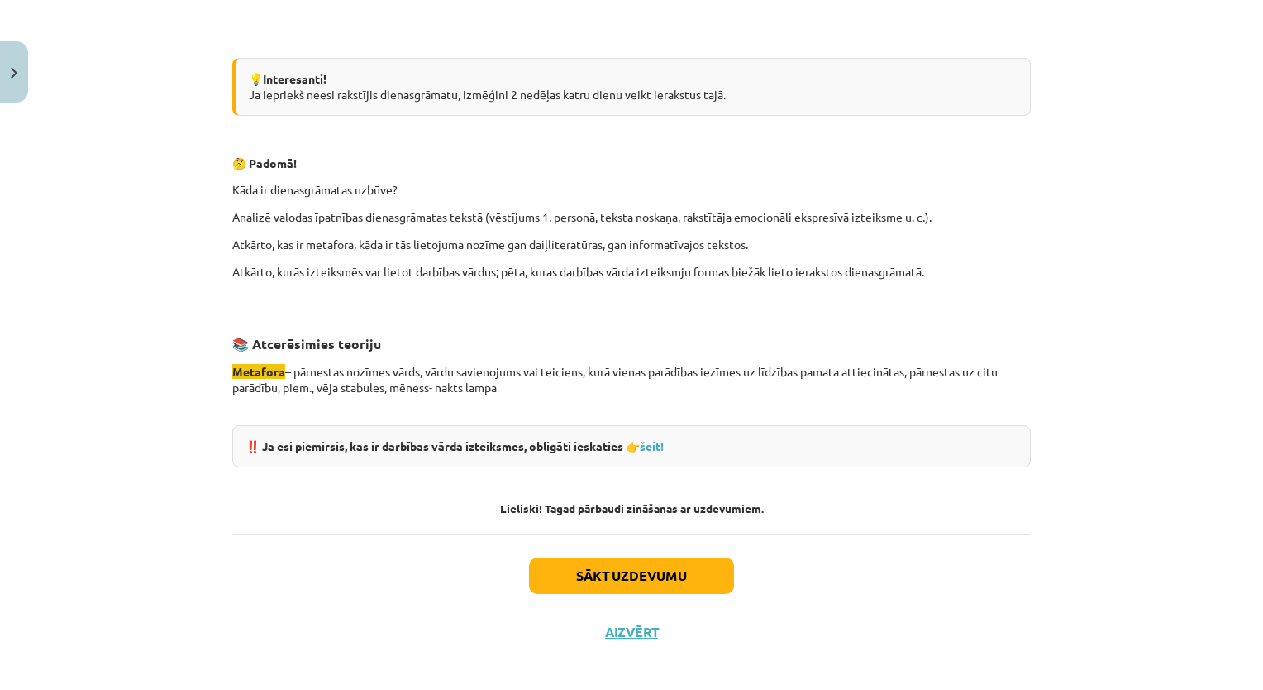
scroll to position [1475, 0]
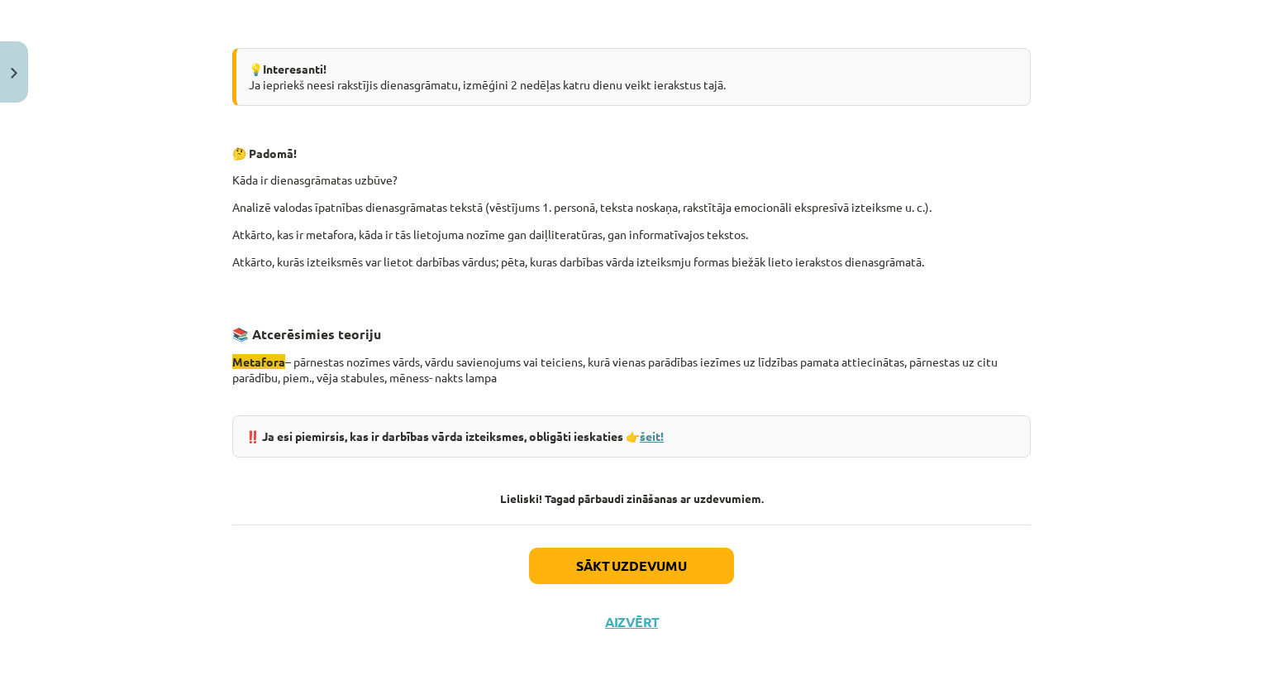
click at [652, 429] on link "šeit!" at bounding box center [652, 435] width 24 height 15
click at [641, 557] on button "Sākt uzdevumu" at bounding box center [631, 565] width 205 height 36
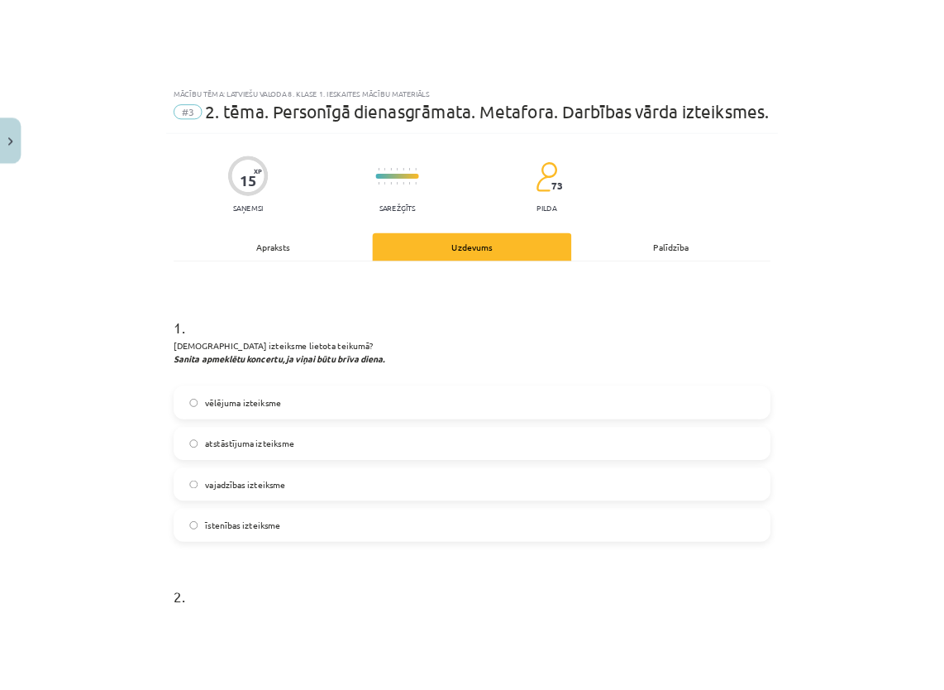
scroll to position [41, 0]
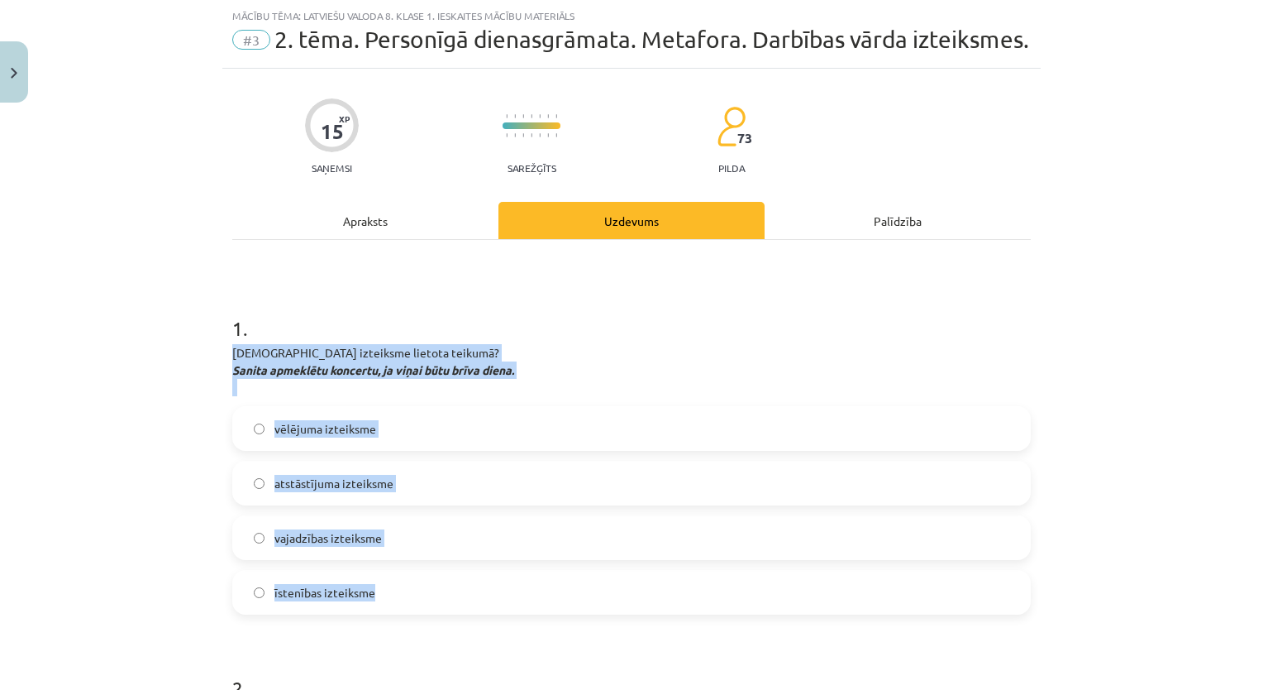
drag, startPoint x: 222, startPoint y: 352, endPoint x: 386, endPoint y: 578, distance: 278.8
click at [413, 497] on label "atstāstījuma izteiksme" at bounding box center [631, 482] width 795 height 41
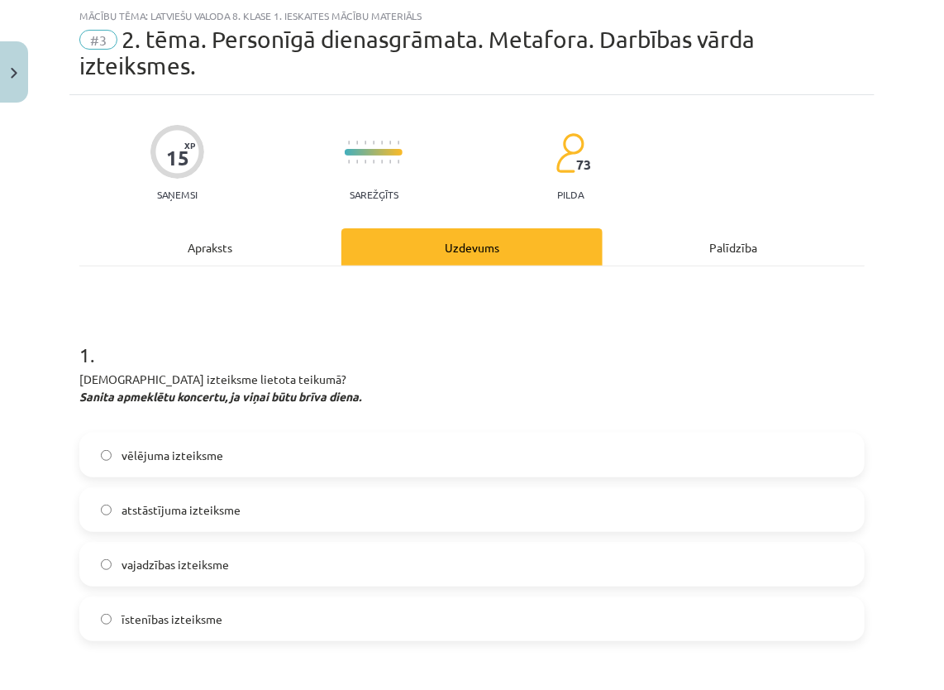
click at [470, 372] on p "[DEMOGRAPHIC_DATA] izteiksme lietota teikumā? Sanita apmeklētu koncertu, ja viņ…" at bounding box center [471, 396] width 785 height 52
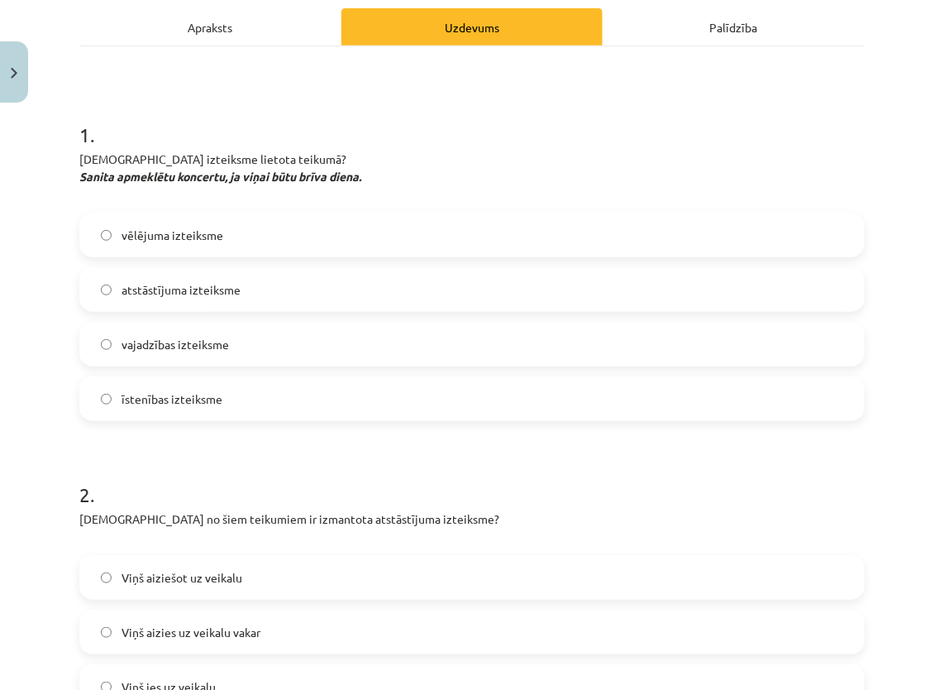
scroll to position [289, 0]
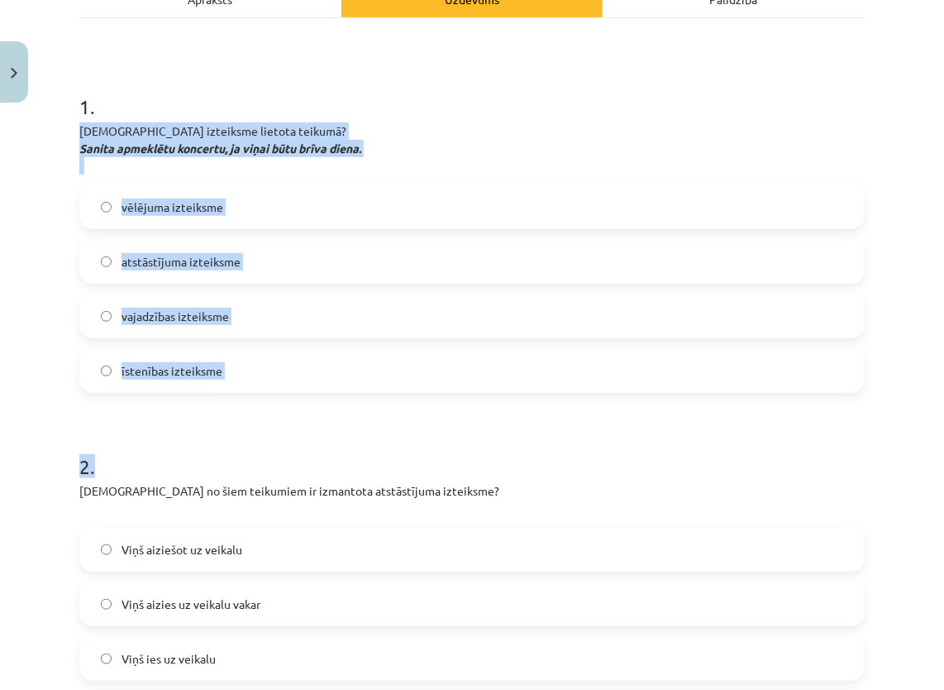
drag, startPoint x: 68, startPoint y: 121, endPoint x: 232, endPoint y: 397, distance: 321.0
click at [232, 397] on div "Mācību tēma: Latviešu valoda 8. klase 1. ieskaites mācību materiāls #3 2. tēma.…" at bounding box center [472, 345] width 944 height 690
click at [400, 428] on h1 "2 ." at bounding box center [471, 451] width 785 height 51
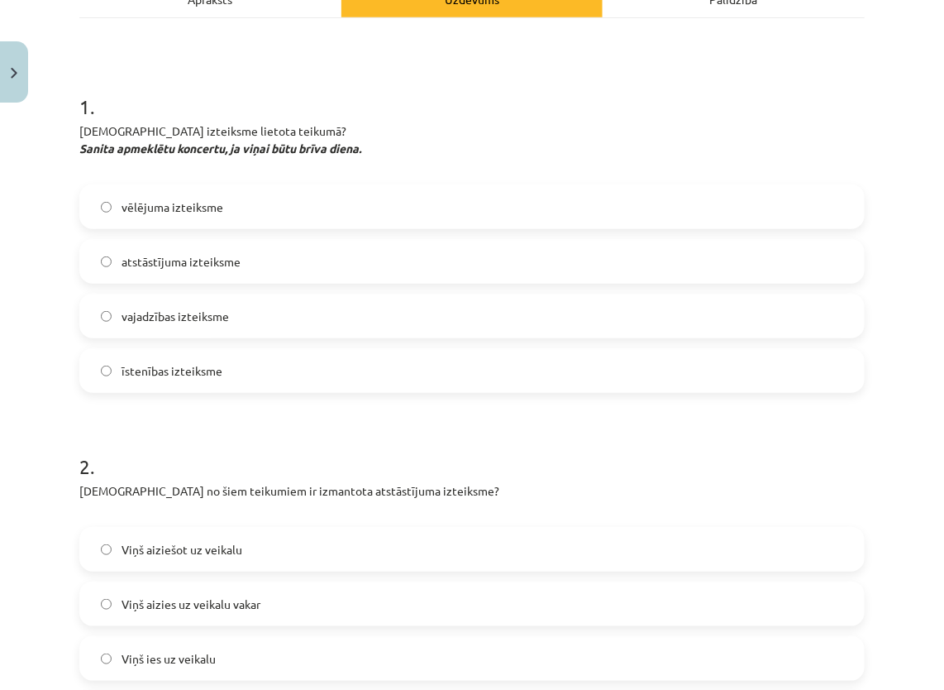
click at [401, 214] on label "vēlējuma izteiksme" at bounding box center [472, 206] width 782 height 41
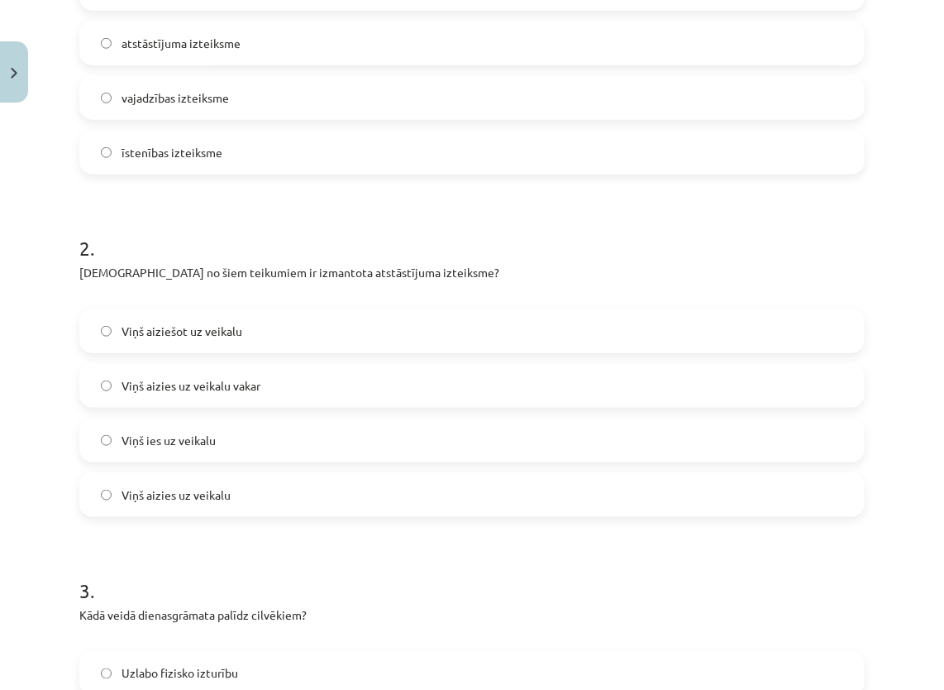
scroll to position [537, 0]
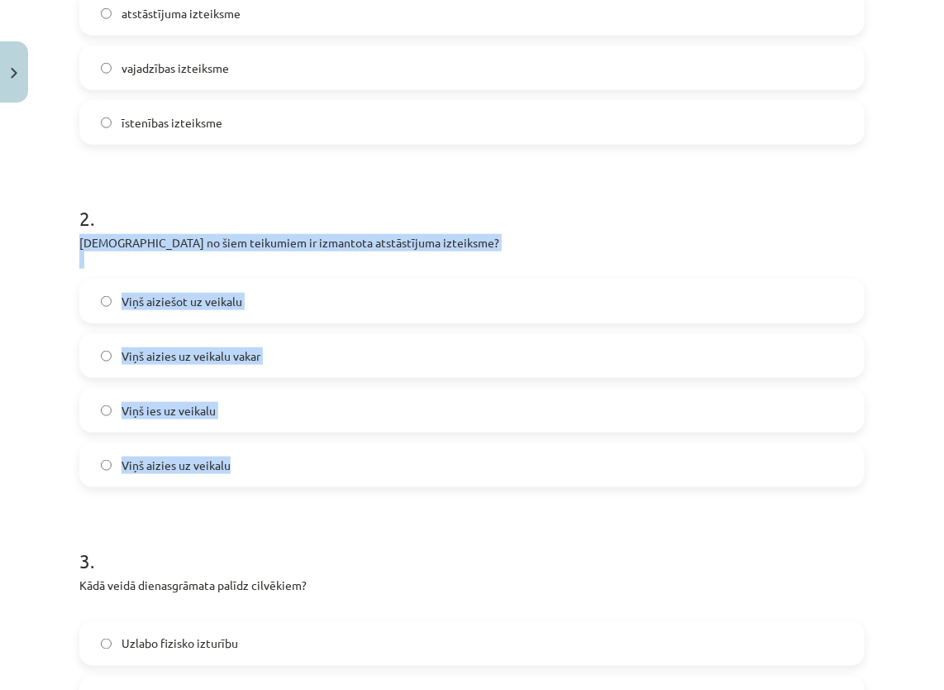
drag, startPoint x: 76, startPoint y: 239, endPoint x: 265, endPoint y: 449, distance: 282.2
click at [265, 449] on div "15 XP Saņemsi Sarežģīts 73 pilda Apraksts Uzdevums Palīdzība 1 . Kura izteiksme…" at bounding box center [471, 623] width 805 height 2048
click at [265, 449] on label "Viņš aizies uz veikalu" at bounding box center [472, 464] width 782 height 41
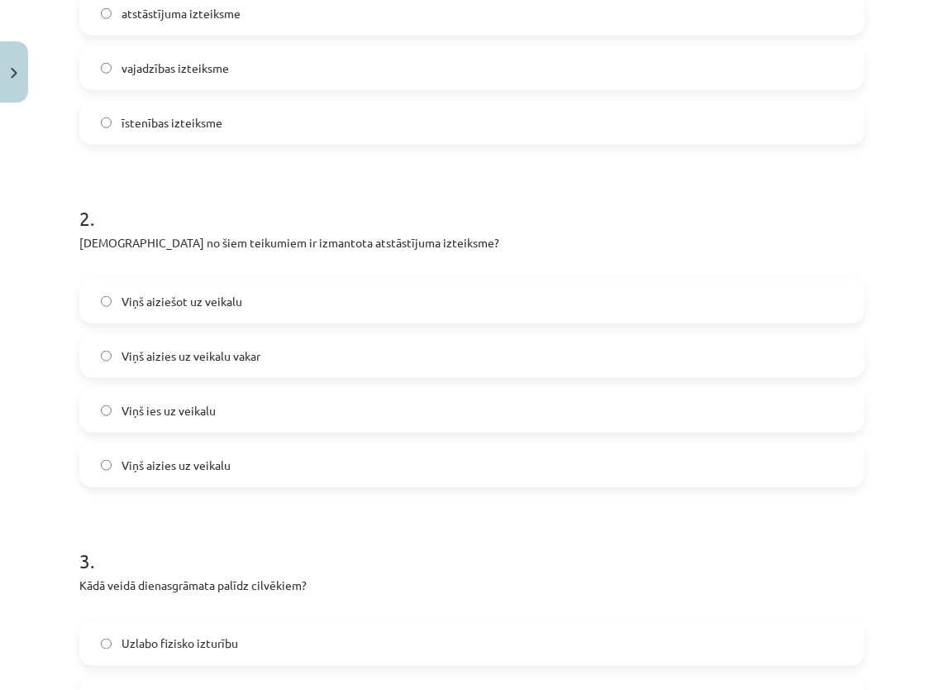
click at [241, 513] on form "1 . Kura izteiksme lietota teikumā? Sanita apmeklētu koncertu, ja viņai būtu br…" at bounding box center [471, 657] width 785 height 1678
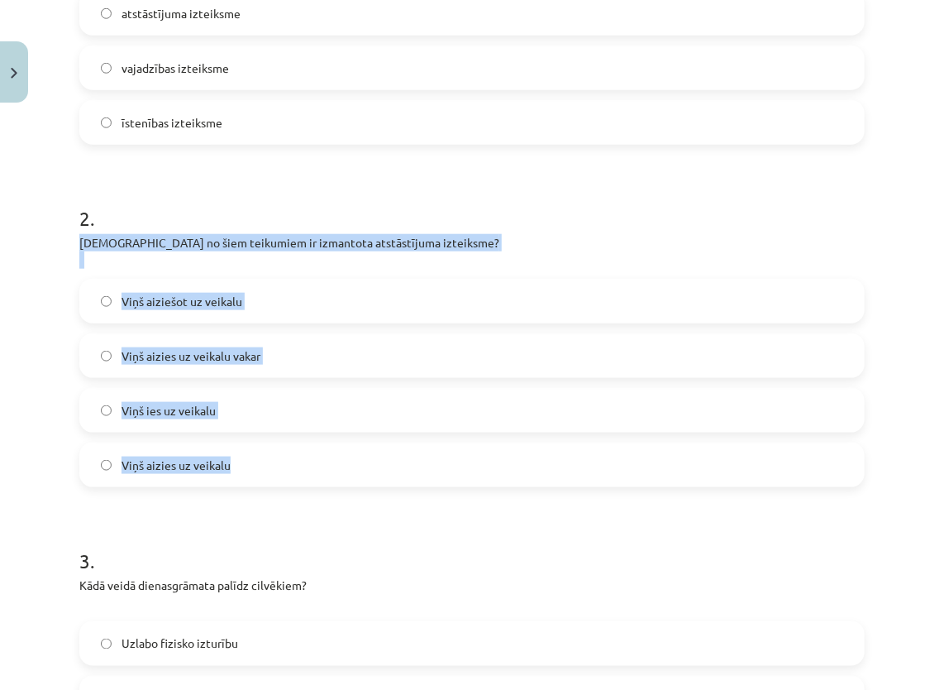
drag, startPoint x: 79, startPoint y: 237, endPoint x: 229, endPoint y: 463, distance: 270.8
click at [229, 463] on div "2 . Kurā no šiem teikumiem ir izmantota atstāstījuma izteiksme? Viņš aiziešot u…" at bounding box center [471, 332] width 785 height 309
click at [448, 241] on p "[DEMOGRAPHIC_DATA] no šiem teikumiem ir izmantota atstāstījuma izteiksme?" at bounding box center [471, 251] width 785 height 35
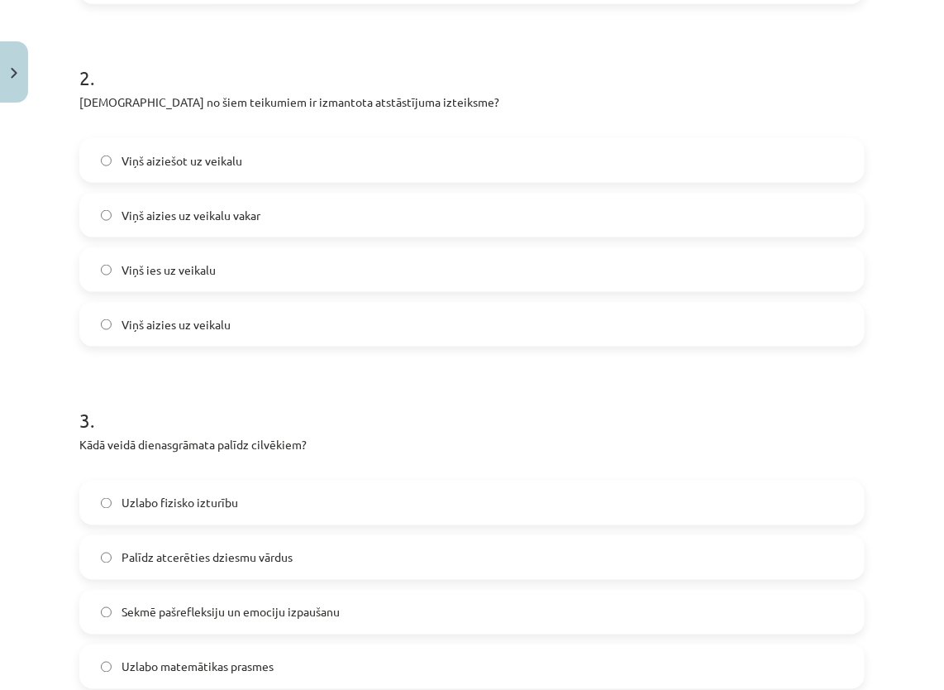
scroll to position [703, 0]
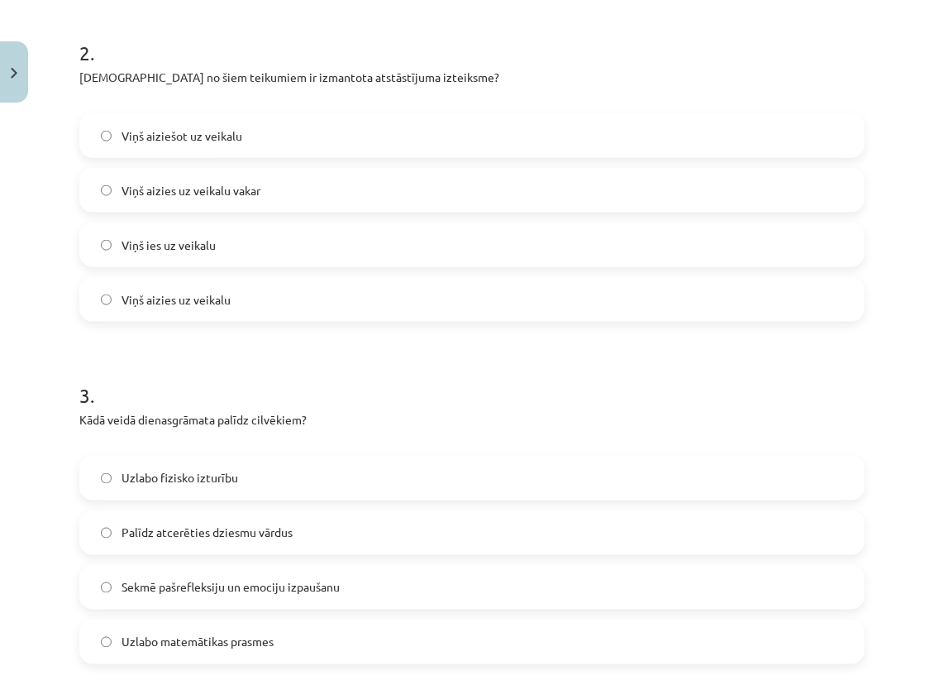
click at [248, 137] on label "Viņš aiziešot uz veikalu" at bounding box center [472, 135] width 782 height 41
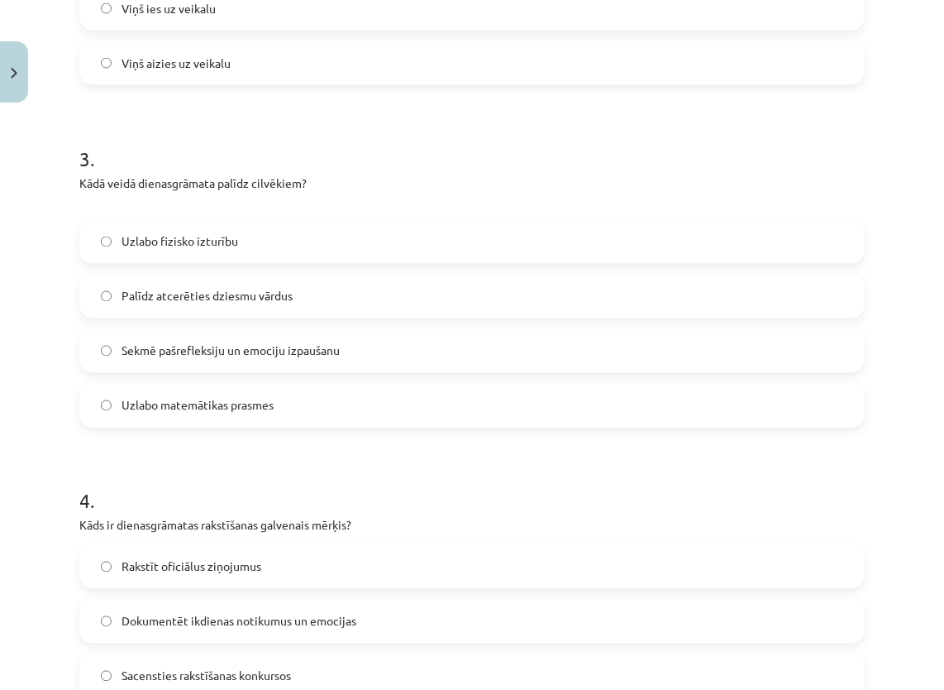
scroll to position [951, 0]
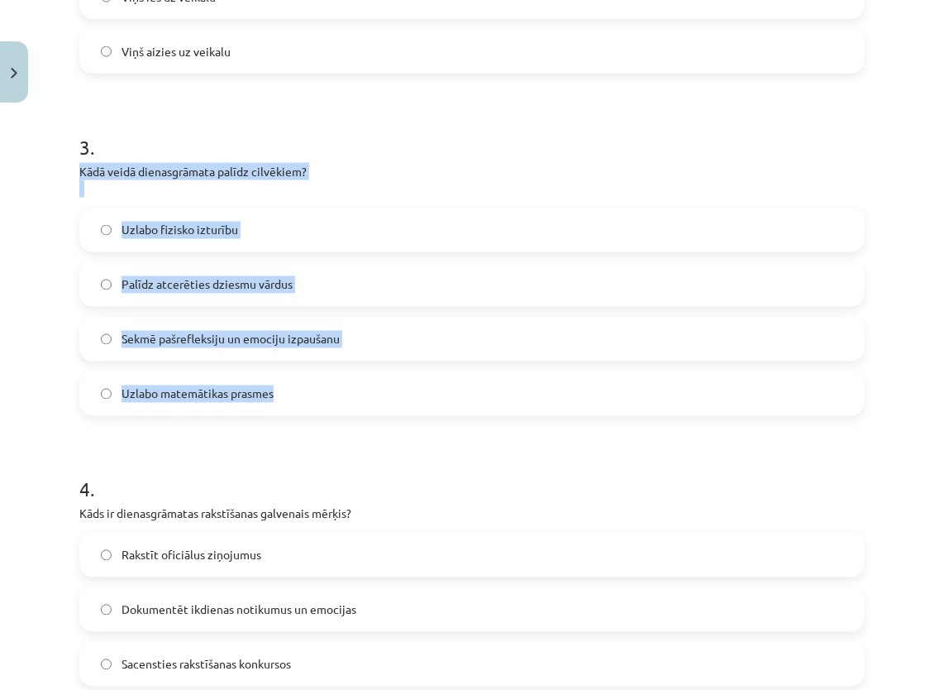
drag, startPoint x: 79, startPoint y: 168, endPoint x: 348, endPoint y: 412, distance: 362.9
click at [348, 412] on div "3 . Kādā veidā dienasgrāmata palīdz cilvēkiem? Uzlabo fizisko izturību Palīdz a…" at bounding box center [471, 261] width 785 height 309
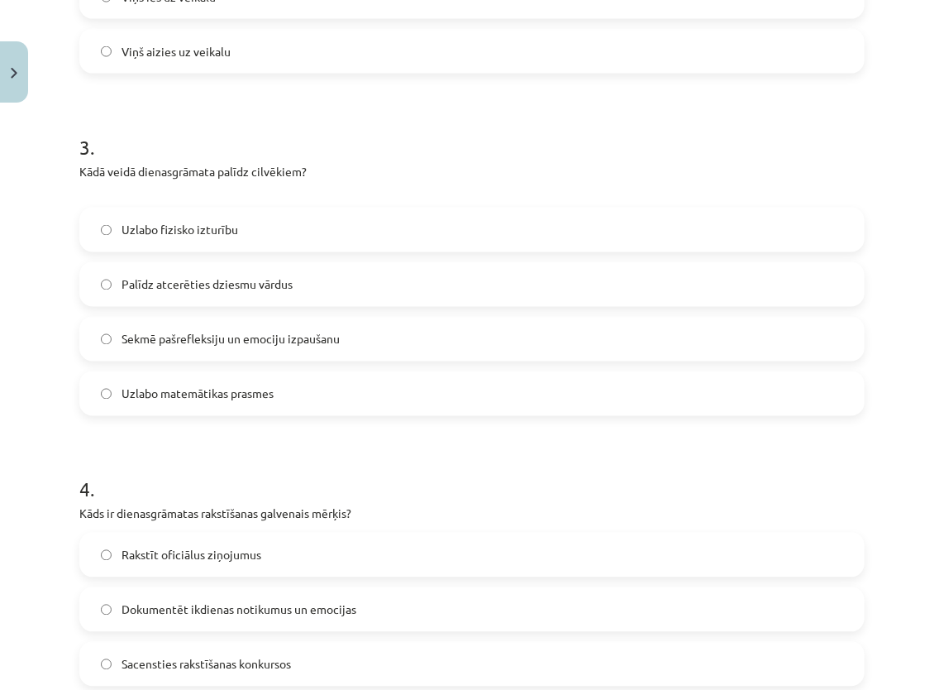
click at [381, 426] on form "1 . Kura izteiksme lietota teikumā? Sanita apmeklētu koncertu, ja viņai būtu br…" at bounding box center [471, 244] width 785 height 1678
click at [253, 291] on span "Palīdz atcerēties dziesmu vārdus" at bounding box center [207, 284] width 171 height 17
click at [236, 333] on span "Sekmē pašrefleksiju un emociju izpaušanu" at bounding box center [231, 339] width 218 height 17
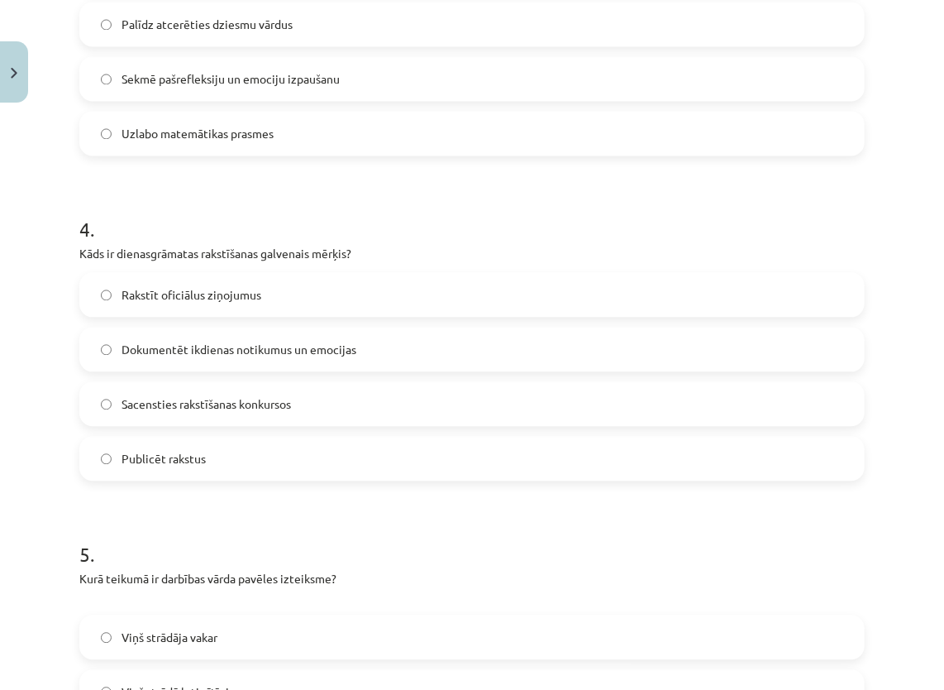
scroll to position [1282, 0]
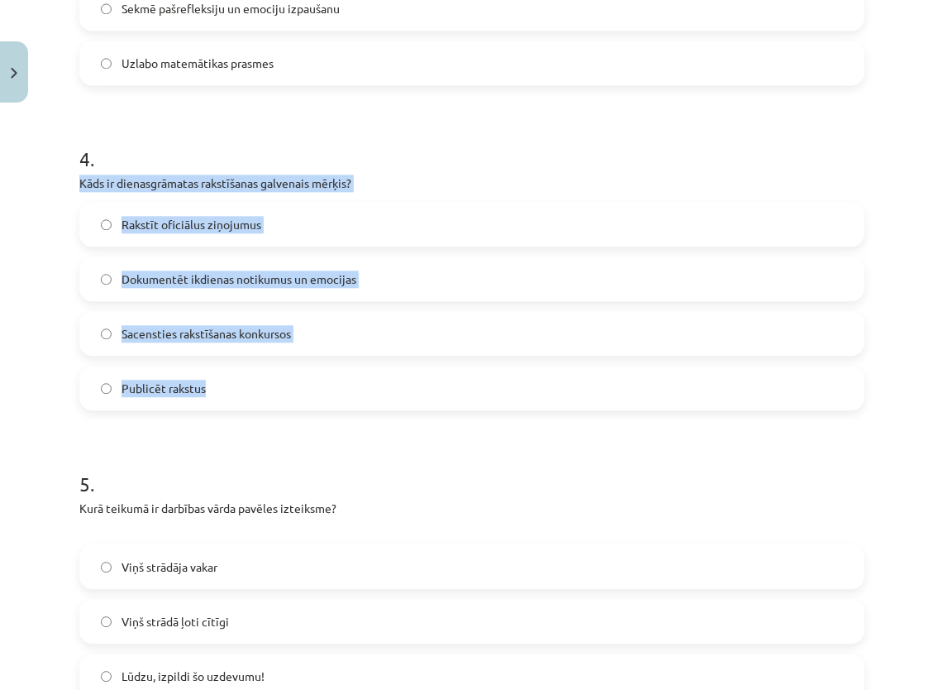
drag, startPoint x: 79, startPoint y: 175, endPoint x: 234, endPoint y: 390, distance: 265.3
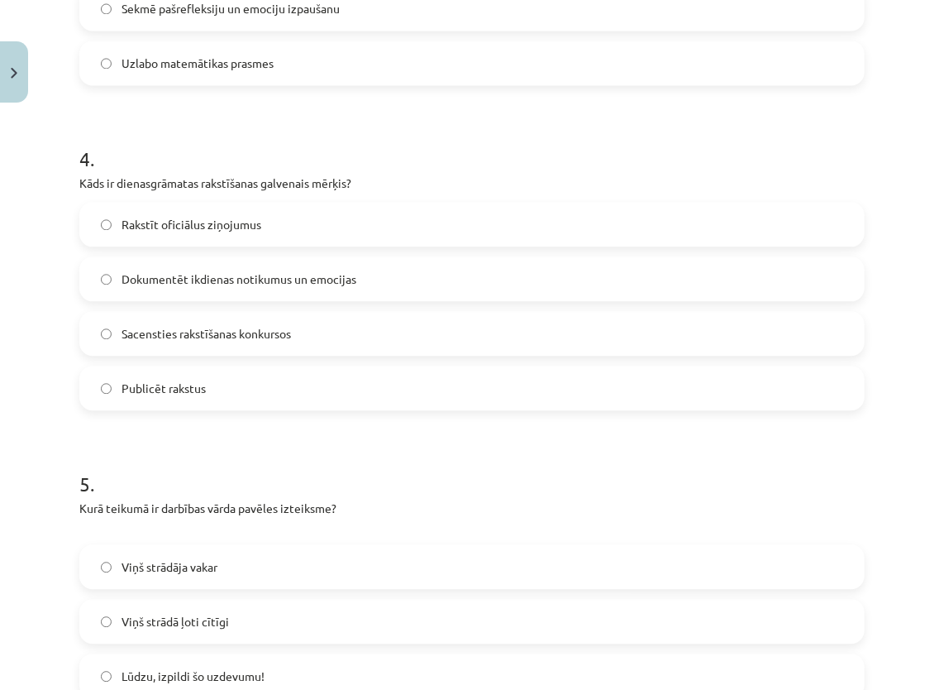
click at [284, 275] on span "Dokumentēt ikdienas notikumus un emocijas" at bounding box center [239, 278] width 235 height 17
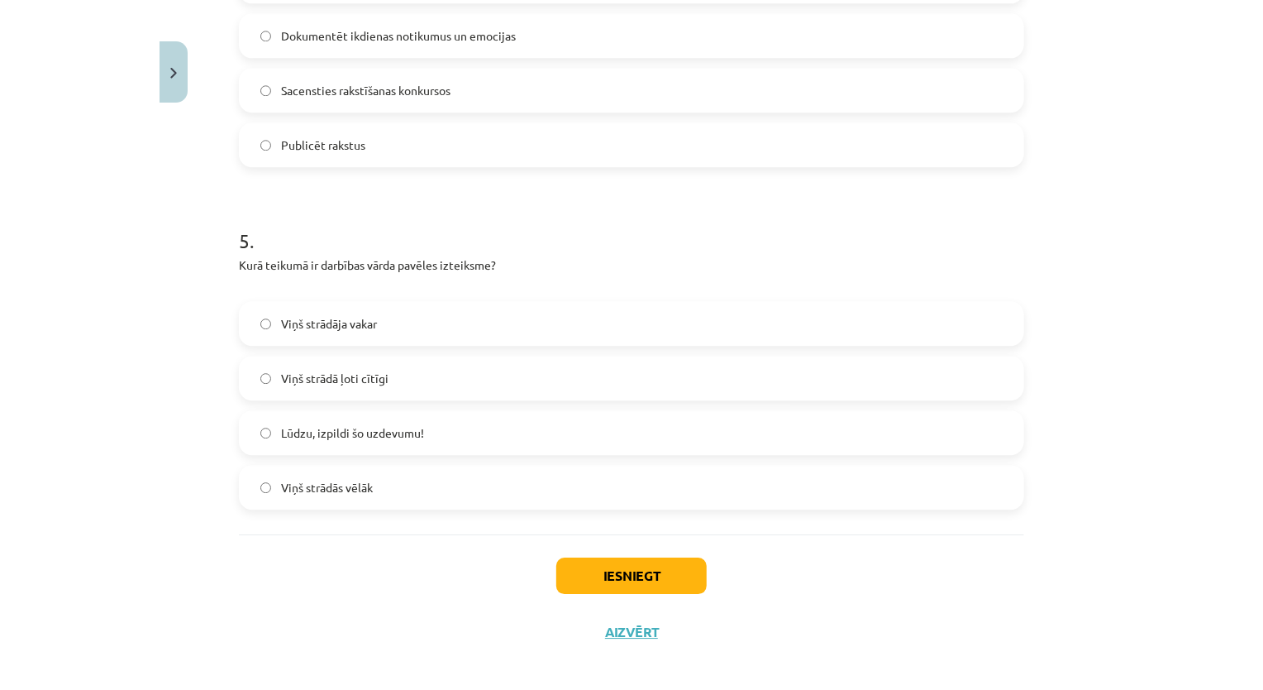
scroll to position [1535, 0]
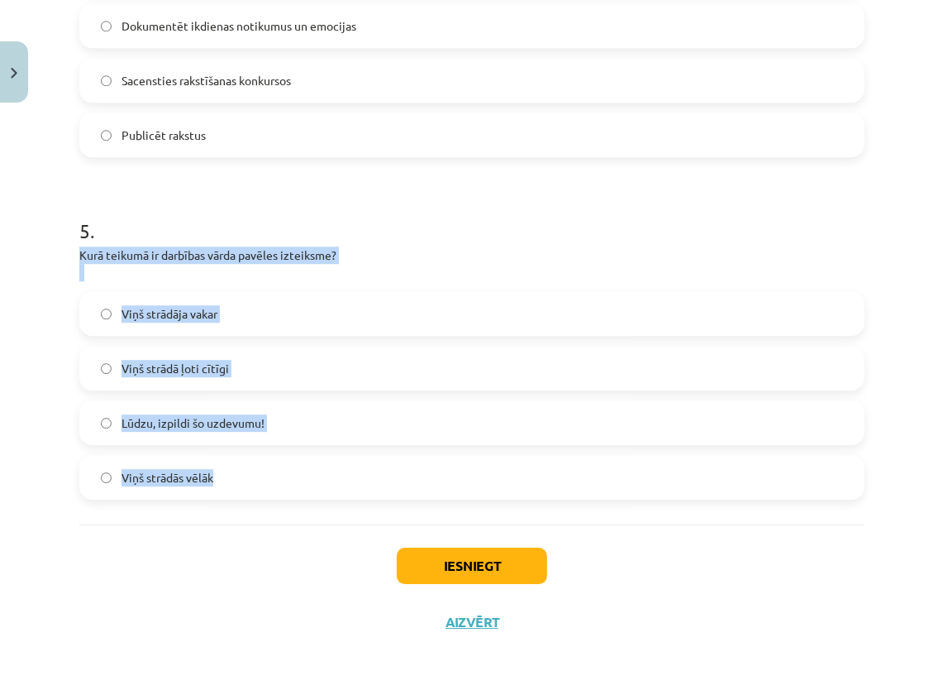
drag, startPoint x: 71, startPoint y: 247, endPoint x: 241, endPoint y: 486, distance: 293.4
click at [397, 261] on p "Kurā teikumā ir darbības vārda pavēles izteiksme?" at bounding box center [471, 263] width 785 height 35
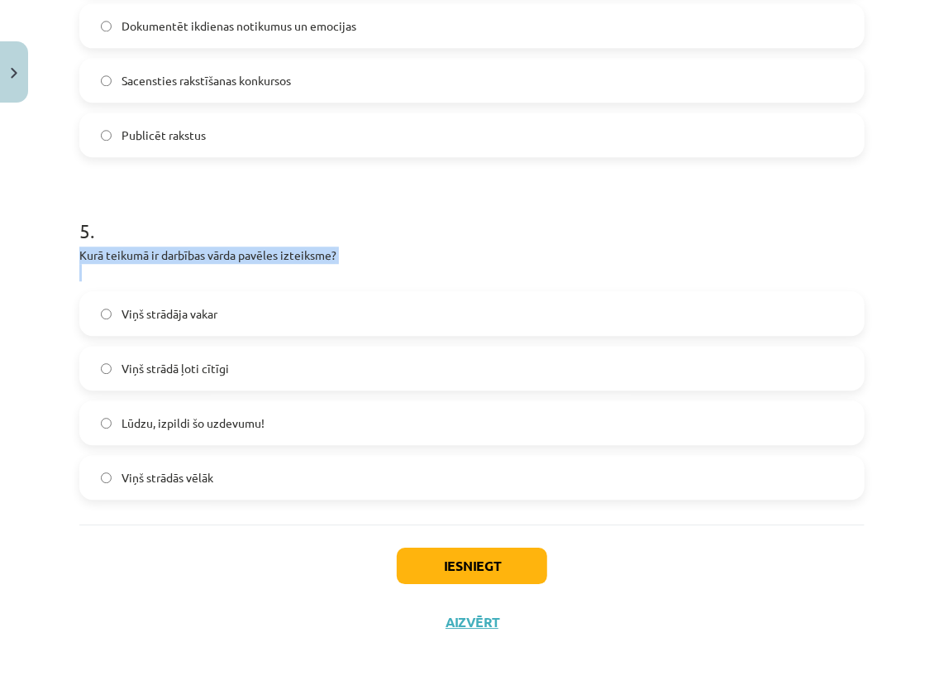
click at [394, 254] on p "Kurā teikumā ir darbības vārda pavēles izteiksme?" at bounding box center [471, 263] width 785 height 35
click at [235, 423] on span "Lūdzu, izpildi šo uzdevumu!" at bounding box center [193, 422] width 143 height 17
click at [480, 559] on button "Iesniegt" at bounding box center [472, 565] width 150 height 36
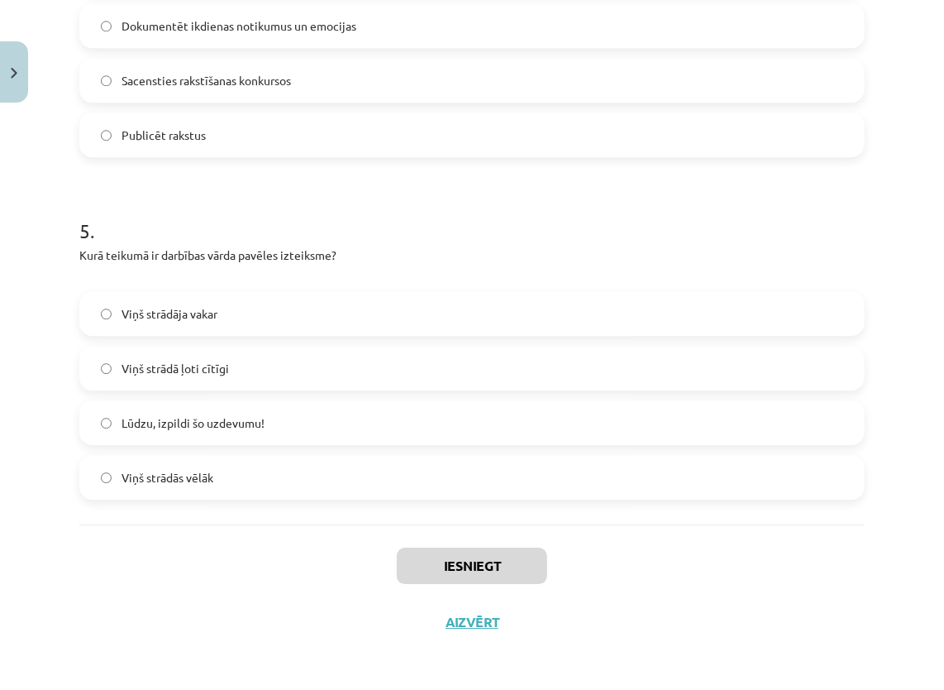
click at [944, 18] on html "0 Dāvanas 176 mP 192 xp [PERSON_NAME] Sākums Aktuāli Kā mācīties eSKOLĀ Kontakt…" at bounding box center [472, 345] width 944 height 690
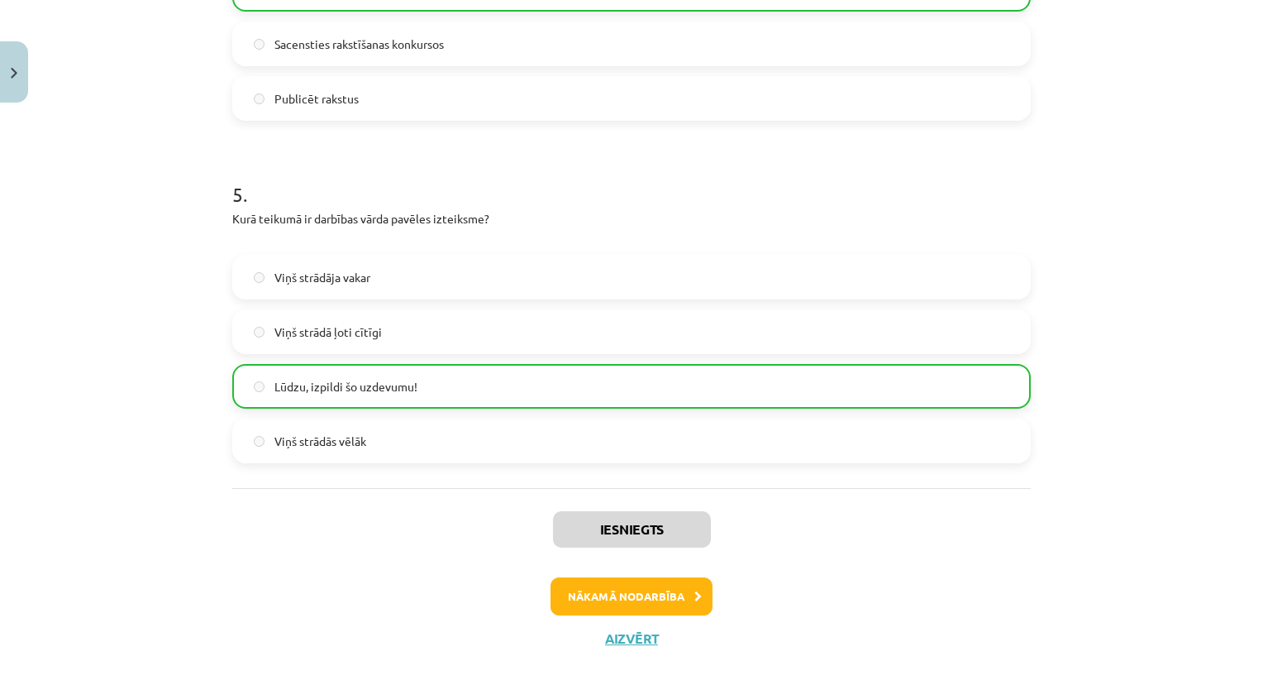
scroll to position [1561, 0]
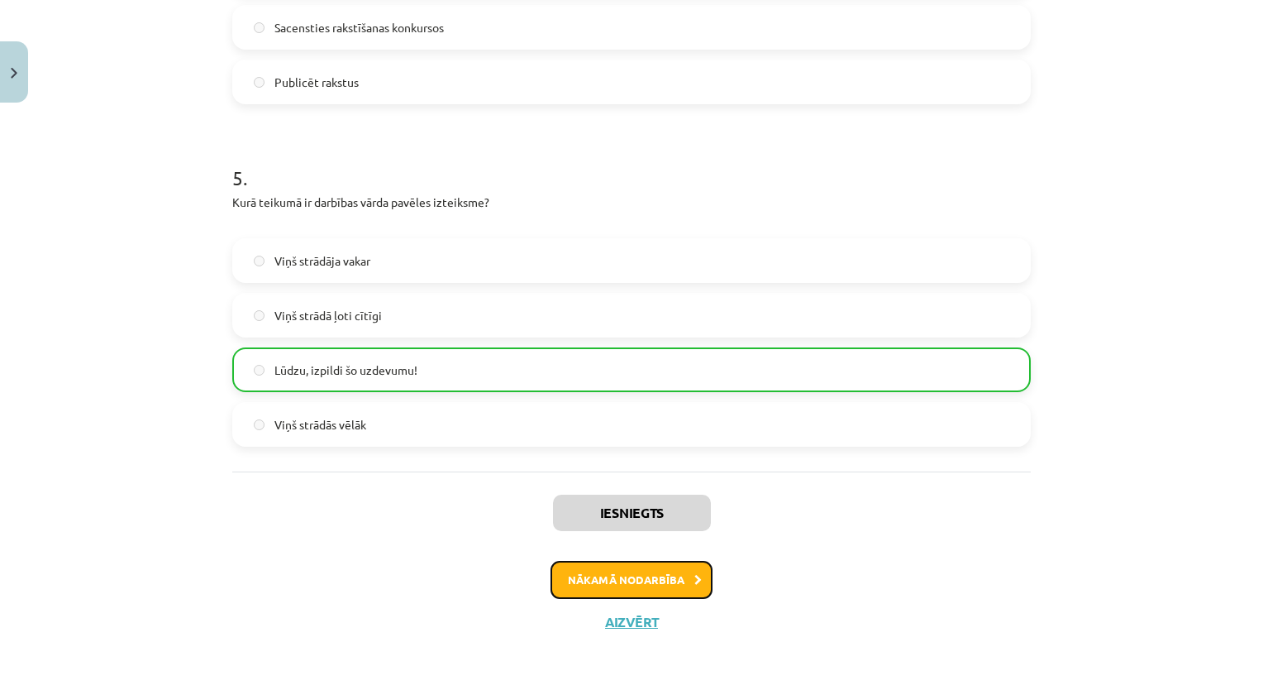
click at [652, 578] on button "Nākamā nodarbība" at bounding box center [632, 580] width 162 height 38
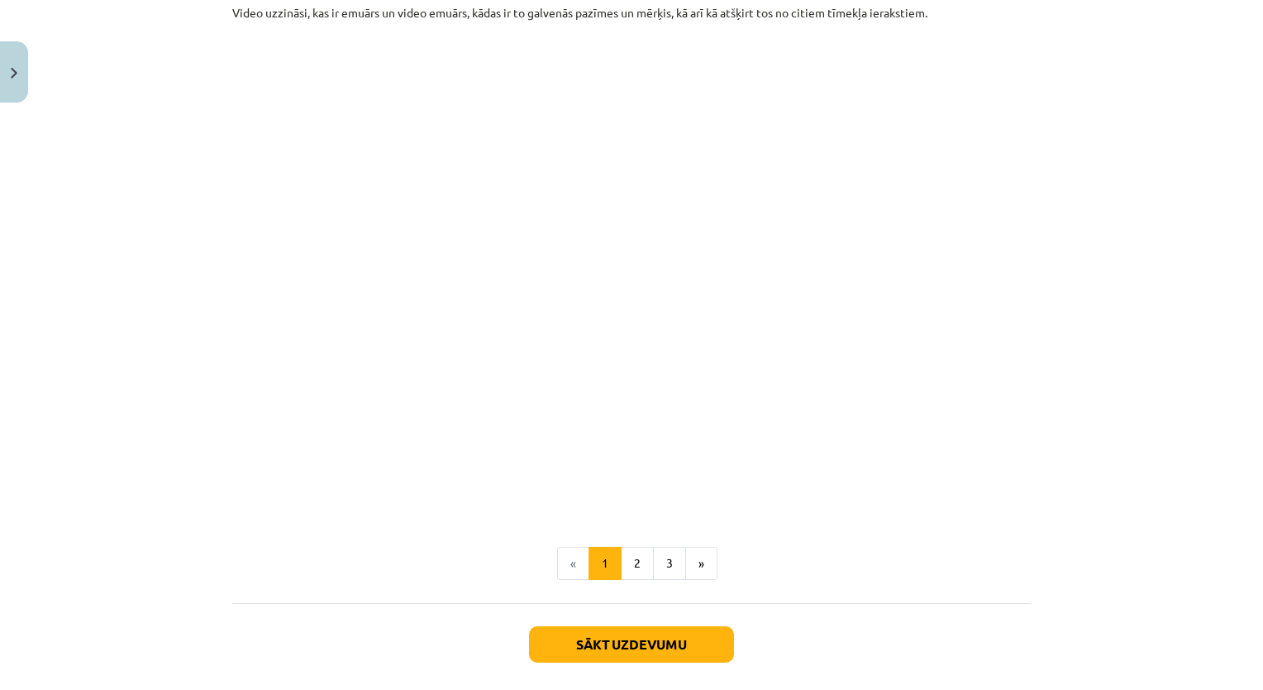
scroll to position [620, 0]
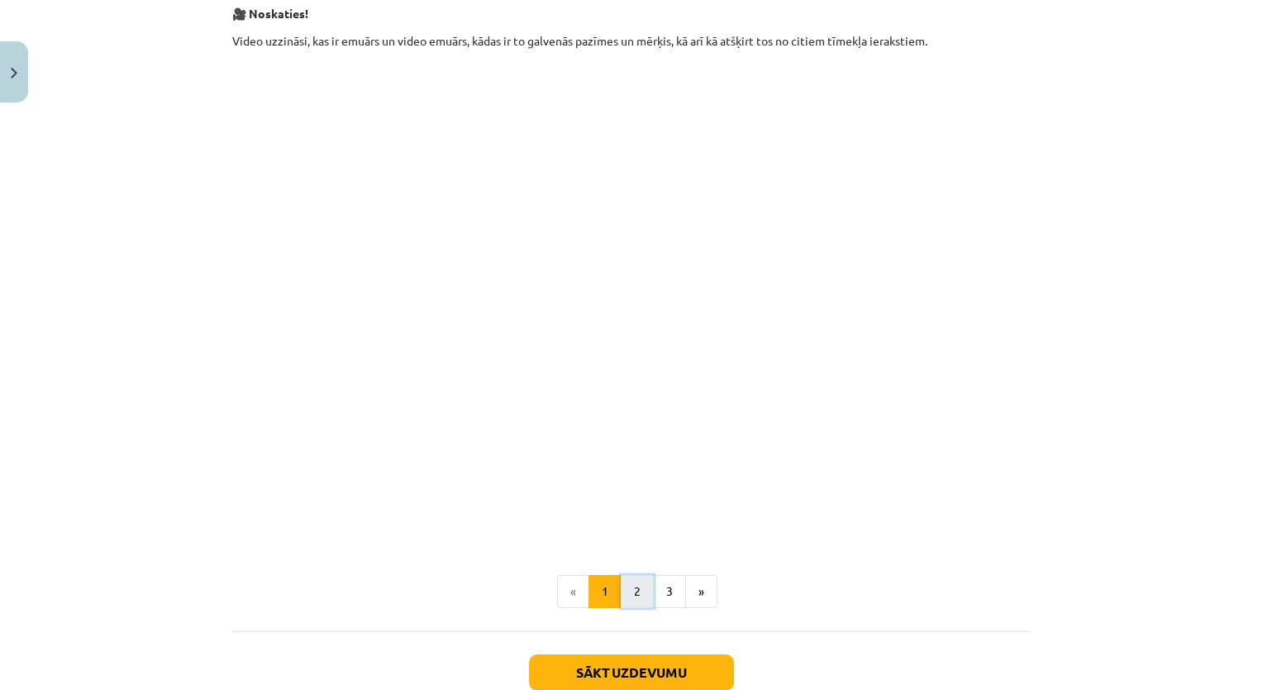
click at [635, 590] on button "2" at bounding box center [637, 591] width 33 height 33
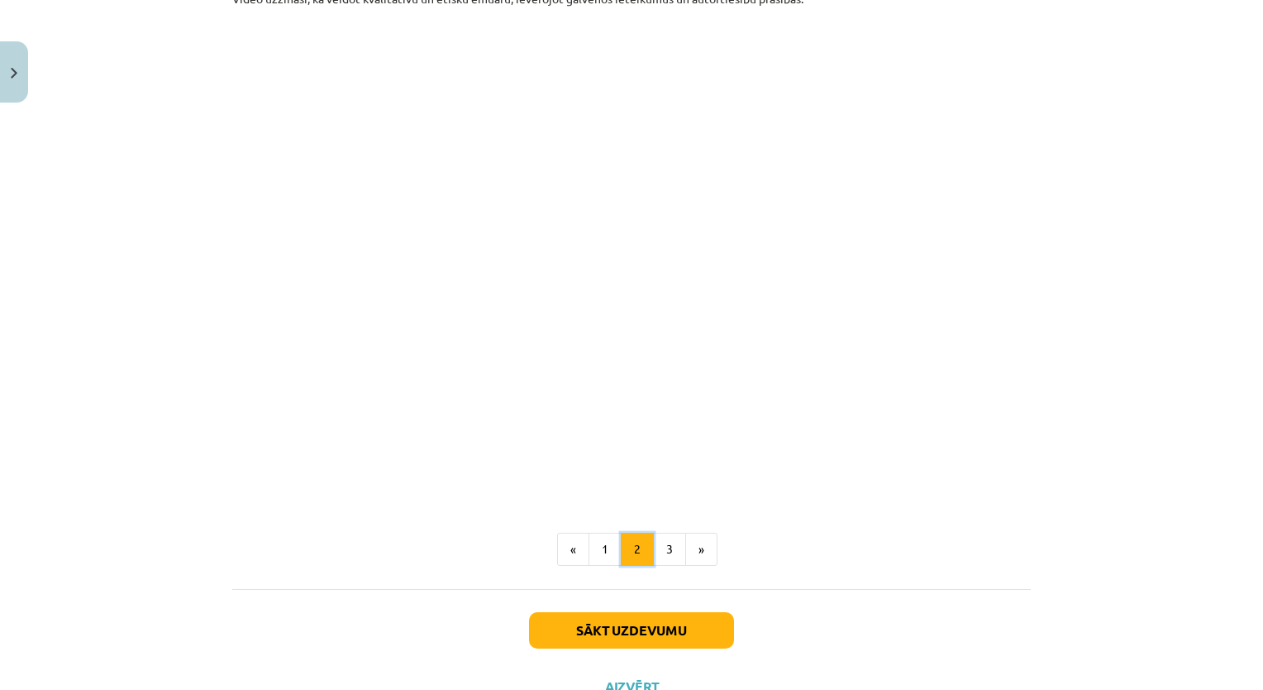
scroll to position [322, 0]
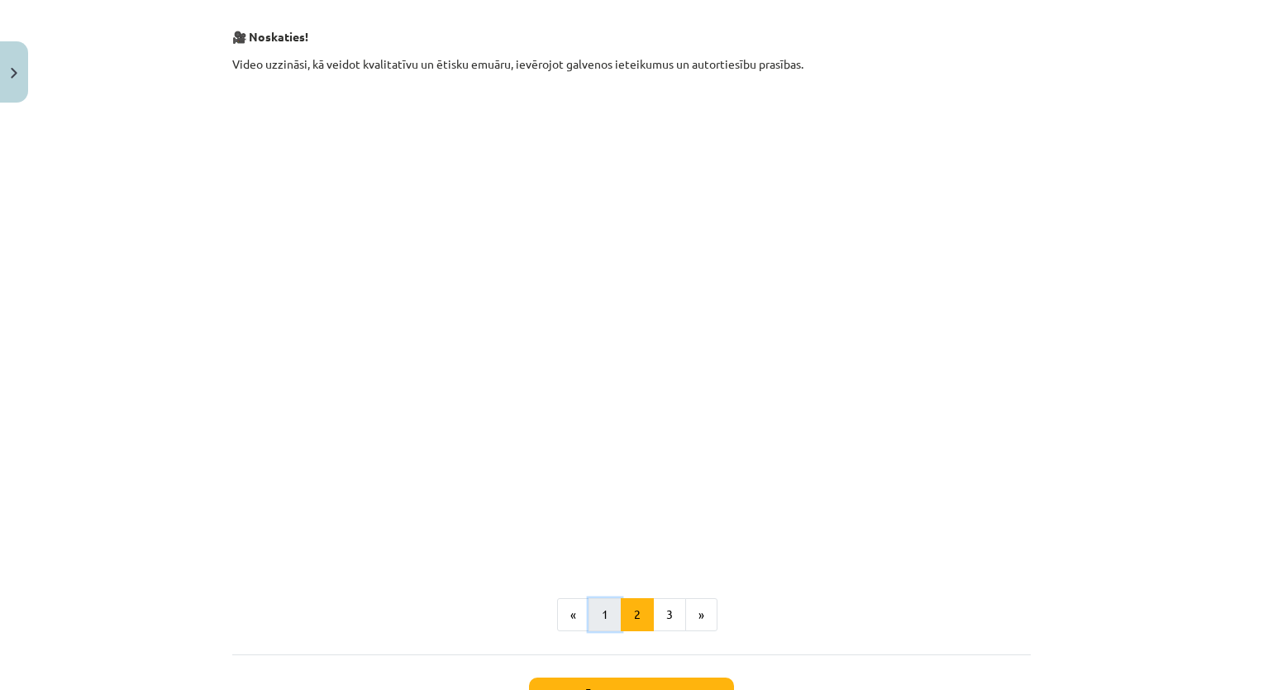
click at [598, 618] on button "1" at bounding box center [605, 614] width 33 height 33
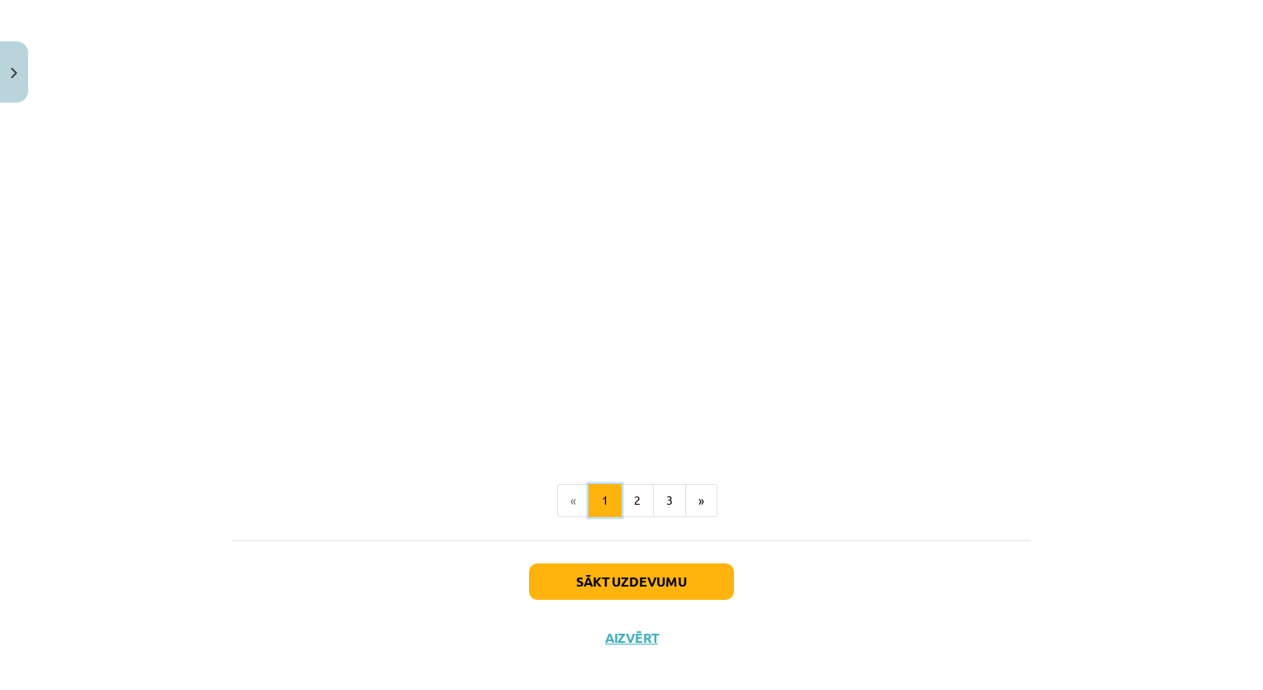
scroll to position [727, 0]
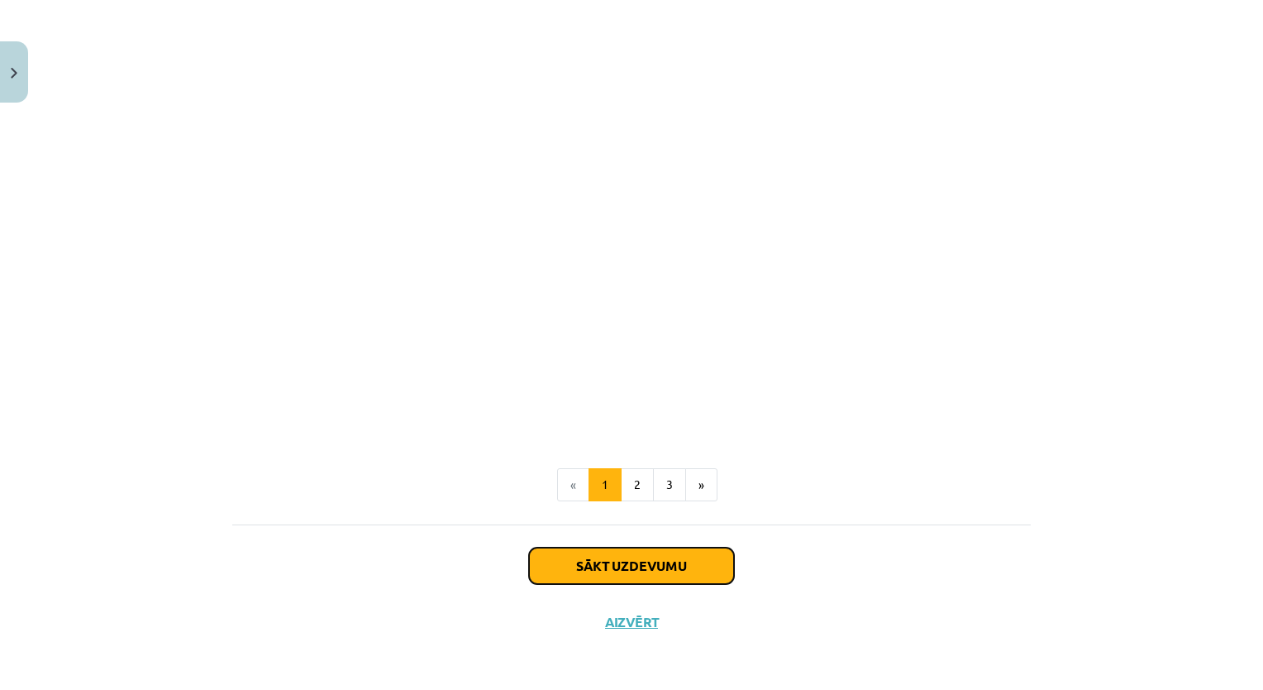
click at [602, 557] on button "Sākt uzdevumu" at bounding box center [631, 565] width 205 height 36
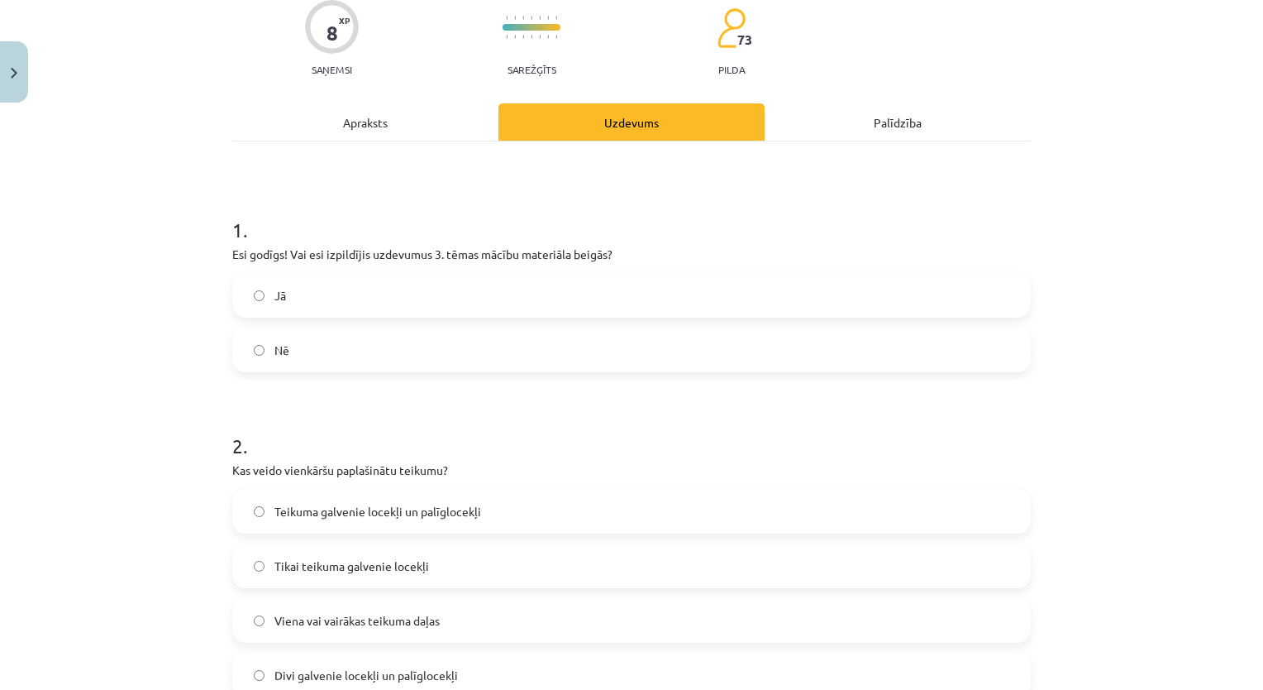
scroll to position [207, 0]
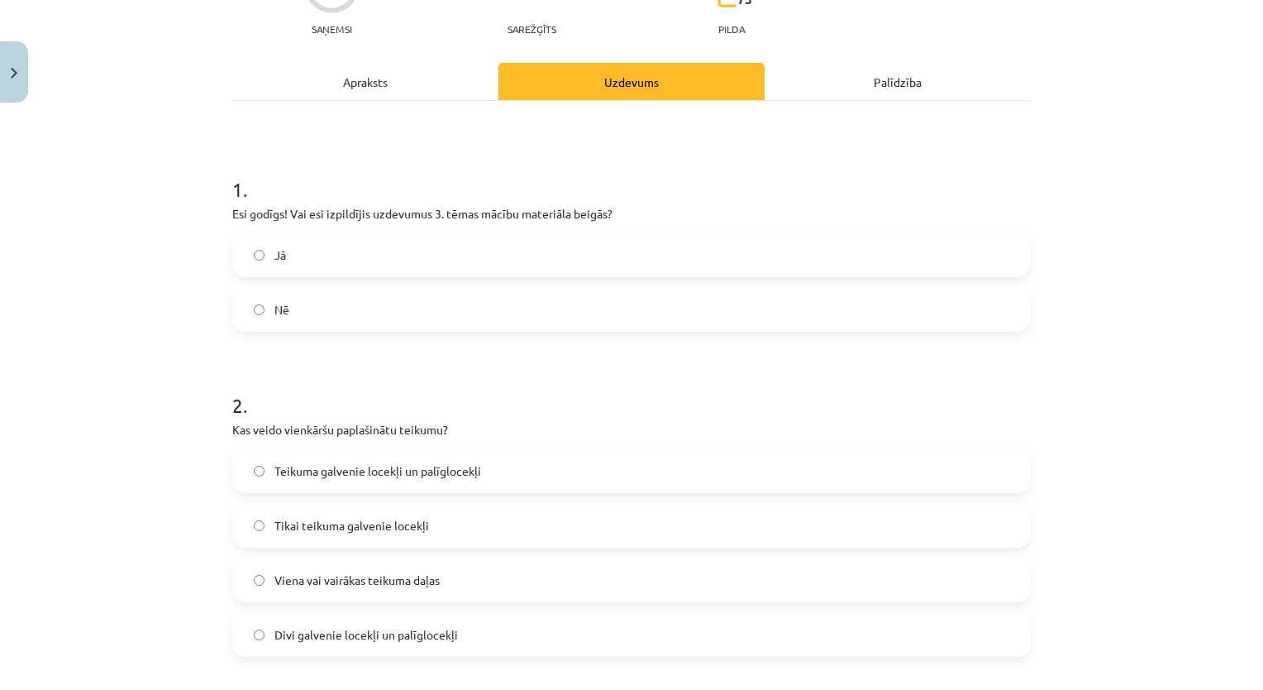
click at [398, 249] on label "Jā" at bounding box center [631, 254] width 795 height 41
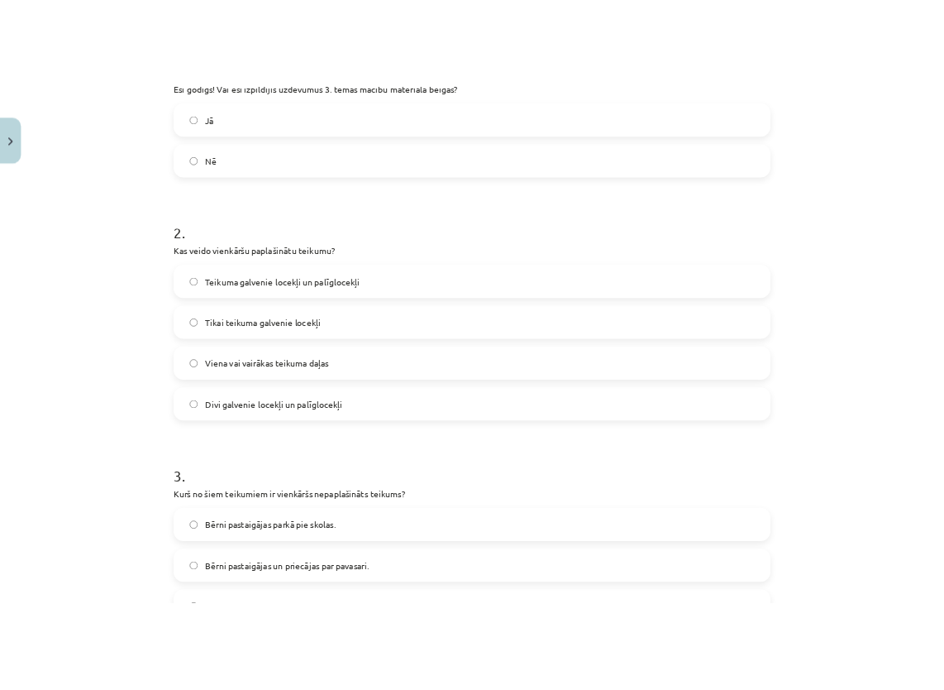
scroll to position [455, 0]
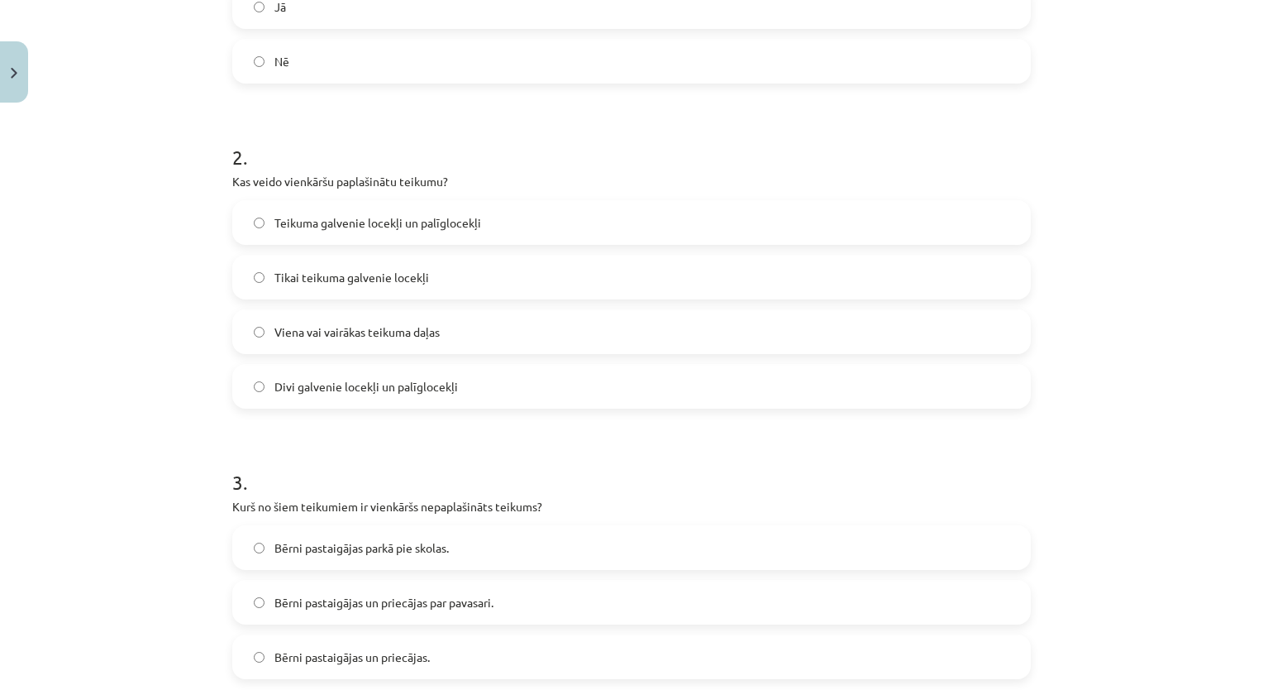
drag, startPoint x: 226, startPoint y: 177, endPoint x: 464, endPoint y: 389, distance: 318.6
click at [464, 389] on div "2 . Kas veido vienkāršu paplašinātu teikumu? Teikuma galvenie locekļi un palīgl…" at bounding box center [631, 263] width 799 height 292
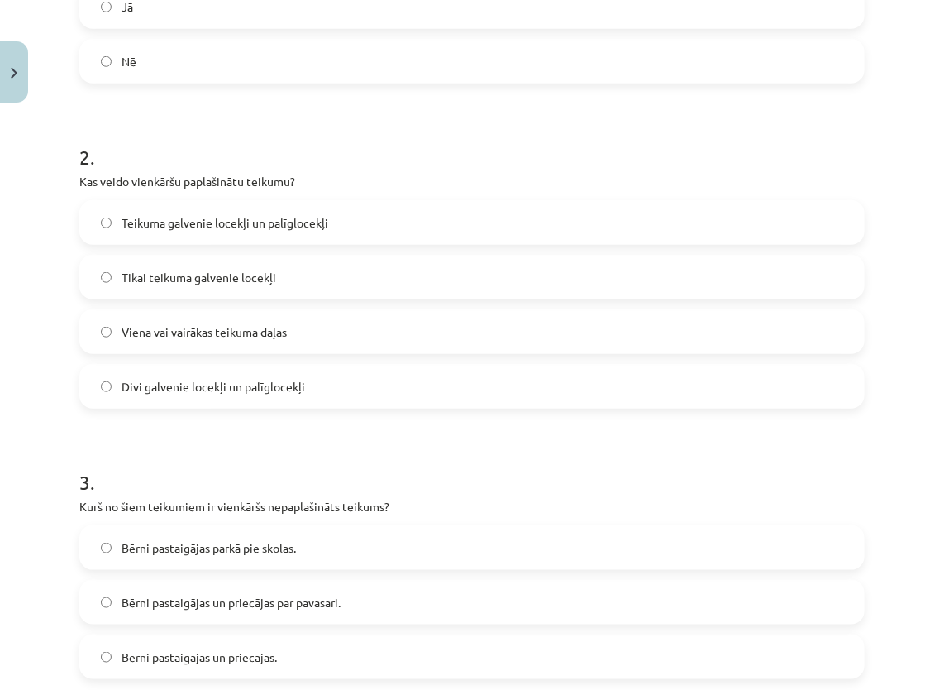
click at [450, 427] on form "1 . Esi godīgs! Vai esi izpildījis uzdevumus 3. tēmas mācību materiāla beigās? …" at bounding box center [471, 447] width 785 height 1093
click at [204, 225] on span "Teikuma galvenie locekļi un palīglocekļi" at bounding box center [225, 222] width 207 height 17
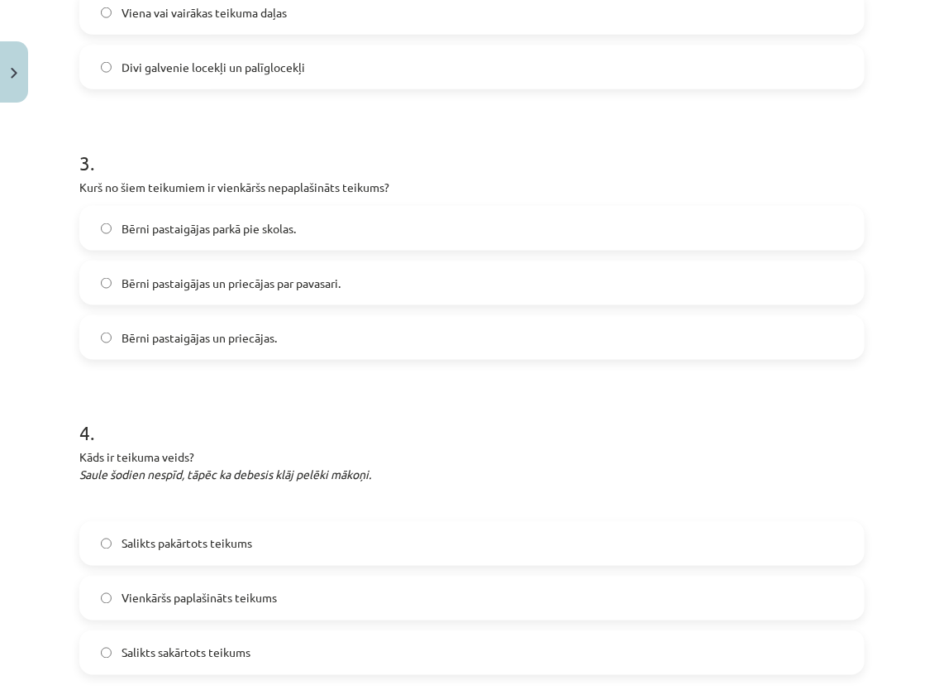
scroll to position [785, 0]
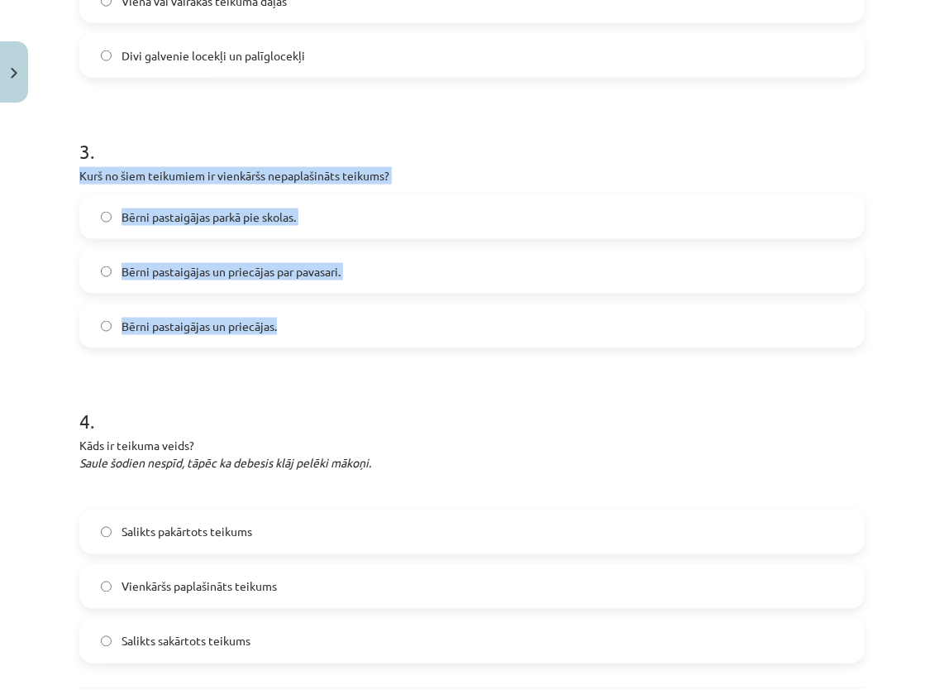
drag, startPoint x: 77, startPoint y: 176, endPoint x: 304, endPoint y: 329, distance: 274.0
click at [304, 329] on div "8 XP Saņemsi Sarežģīts 73 pilda Apraksts Uzdevums Palīdzība 1 . Esi godīgs! Vai…" at bounding box center [471, 82] width 805 height 1463
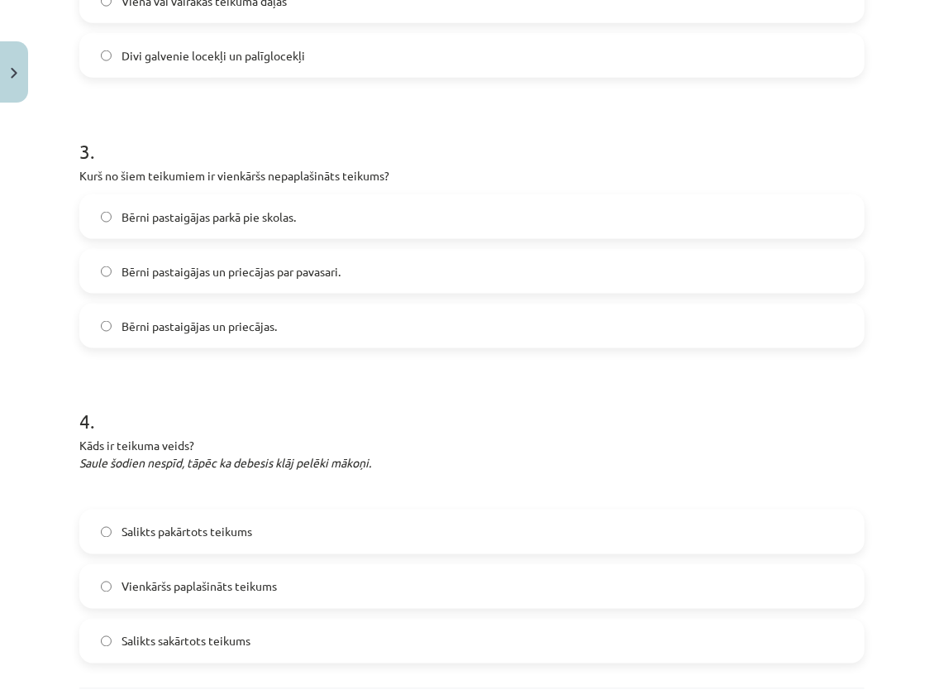
click at [212, 396] on h1 "4 ." at bounding box center [471, 406] width 785 height 51
click at [324, 212] on label "Bērni pastaigājas parkā pie skolas." at bounding box center [472, 216] width 782 height 41
click at [299, 329] on label "Bērni pastaigājas un priecājas." at bounding box center [472, 325] width 782 height 41
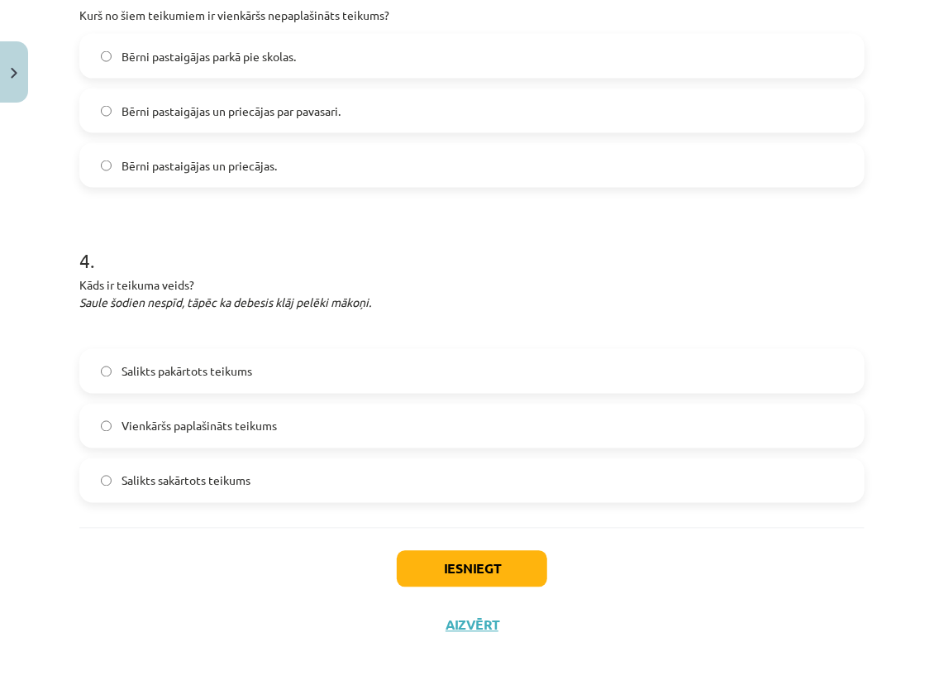
scroll to position [949, 0]
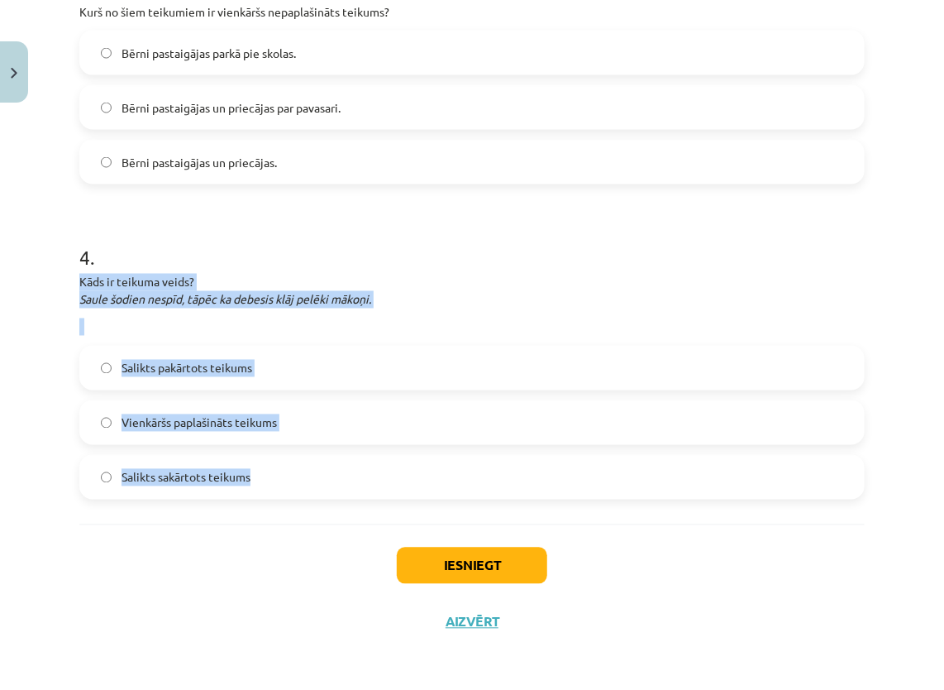
drag, startPoint x: 76, startPoint y: 275, endPoint x: 304, endPoint y: 491, distance: 314.1
click at [445, 281] on p "Kāds ir teikuma veids? Saule šodien nespīd, tāpēc ka debesis klāj pelēki mākoņi." at bounding box center [471, 291] width 785 height 35
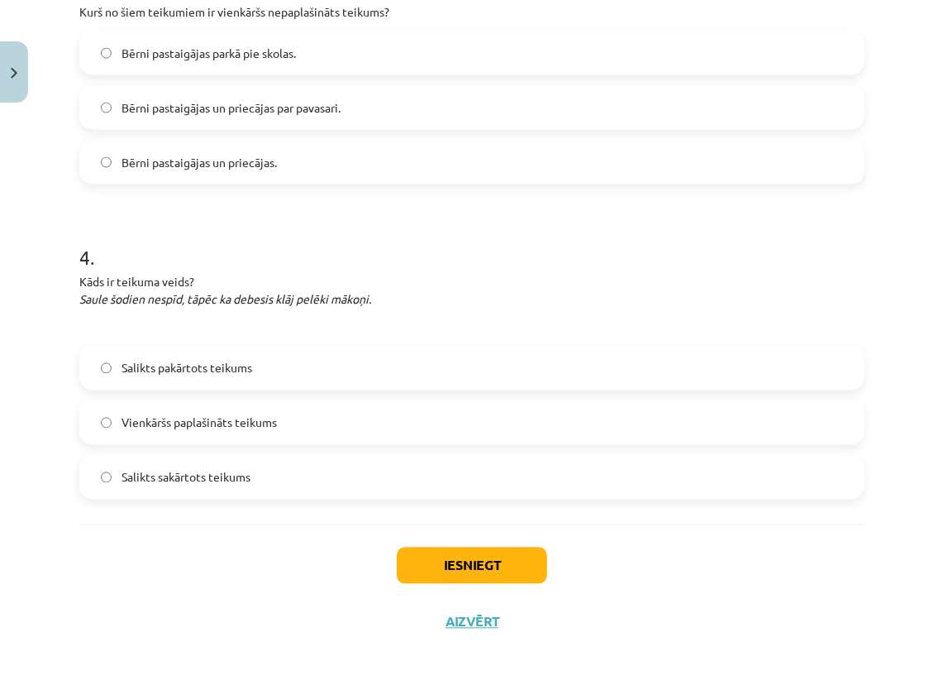
click at [288, 356] on label "Salikts pakārtots teikums" at bounding box center [472, 367] width 782 height 41
click at [456, 552] on button "Iesniegt" at bounding box center [472, 565] width 150 height 36
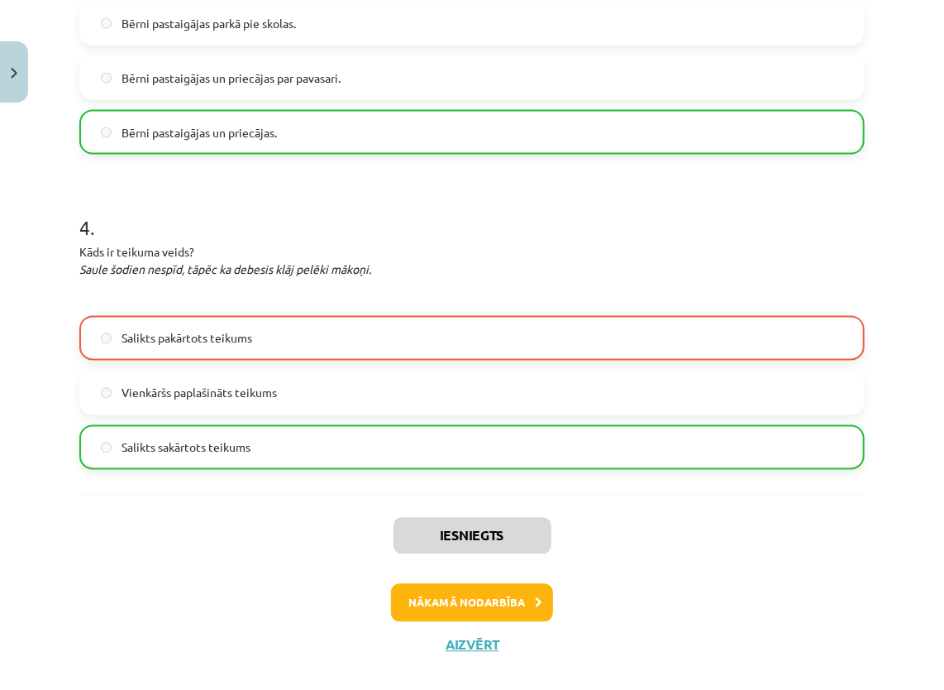
scroll to position [1002, 0]
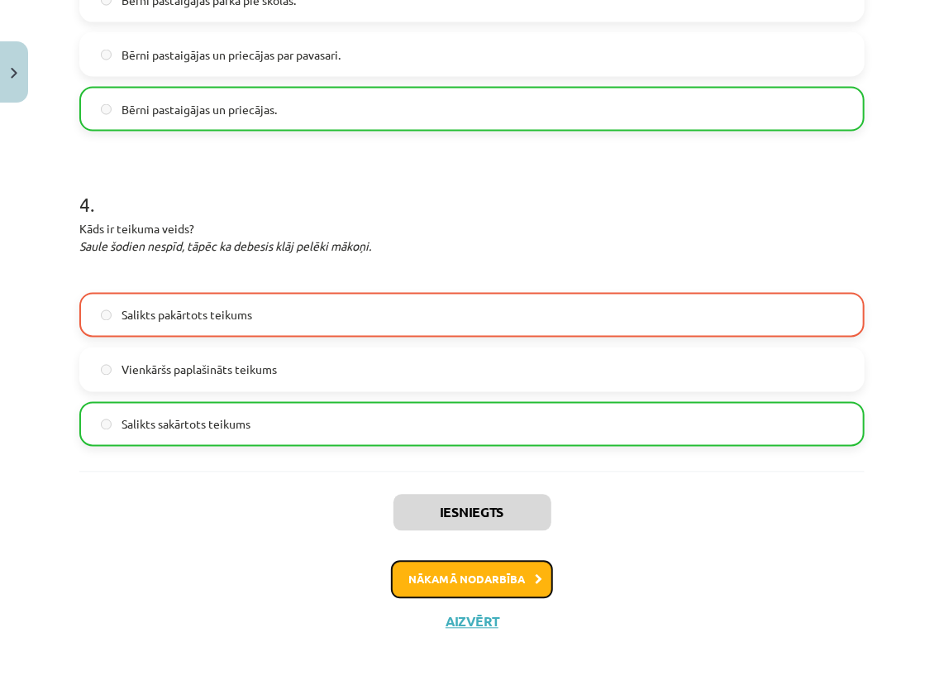
click at [479, 576] on button "Nākamā nodarbība" at bounding box center [472, 580] width 162 height 38
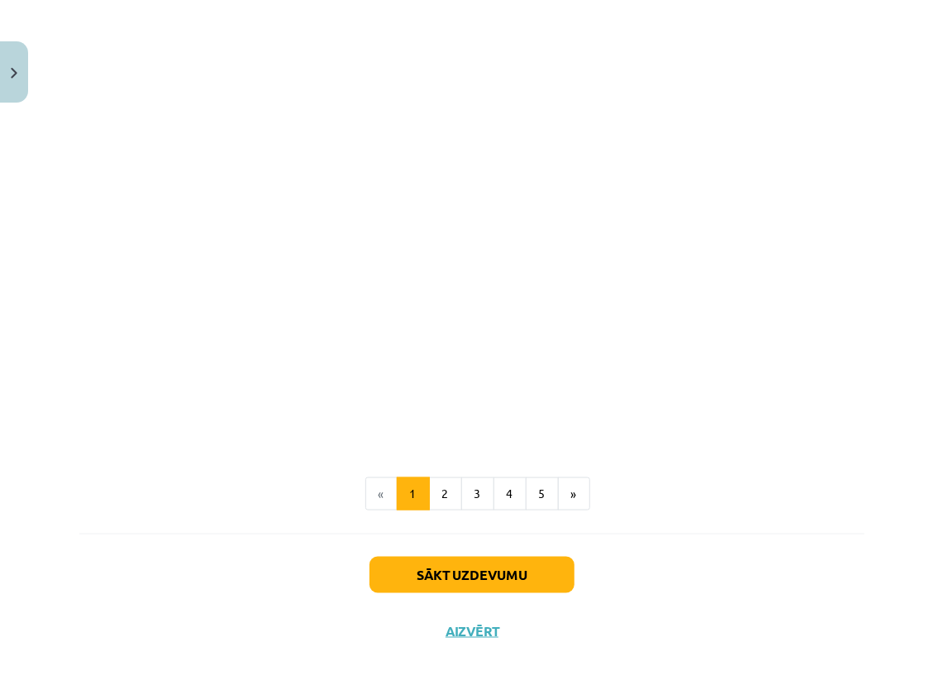
scroll to position [530, 0]
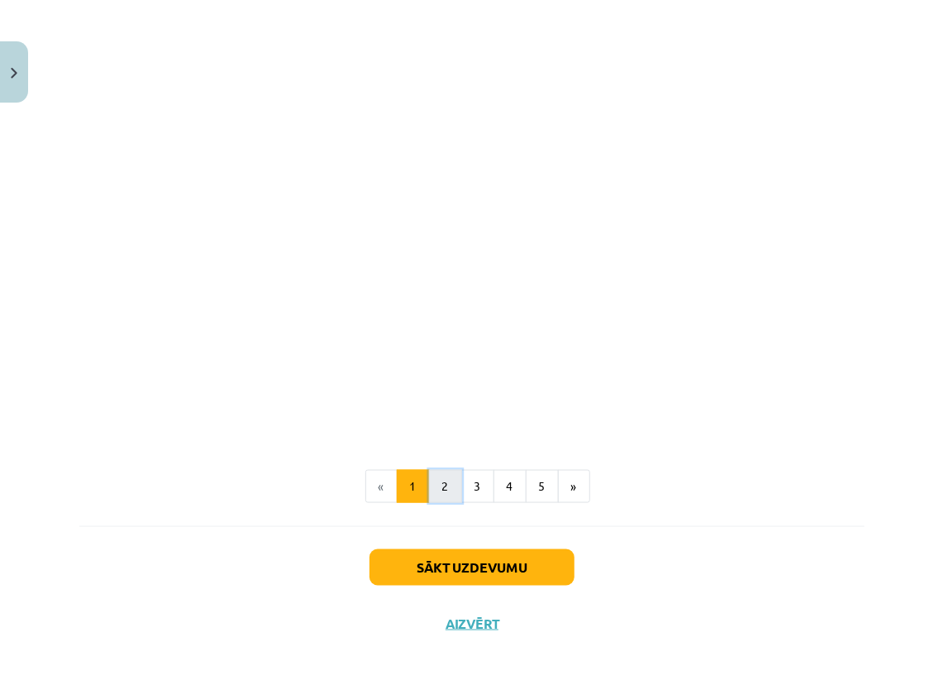
click at [446, 485] on button "2" at bounding box center [445, 486] width 33 height 33
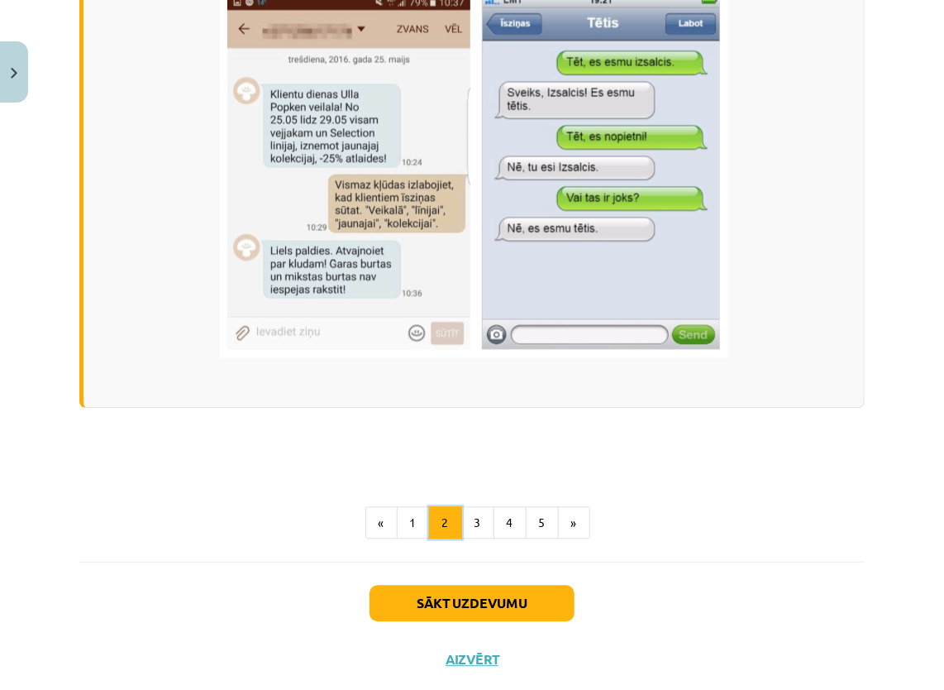
scroll to position [1188, 0]
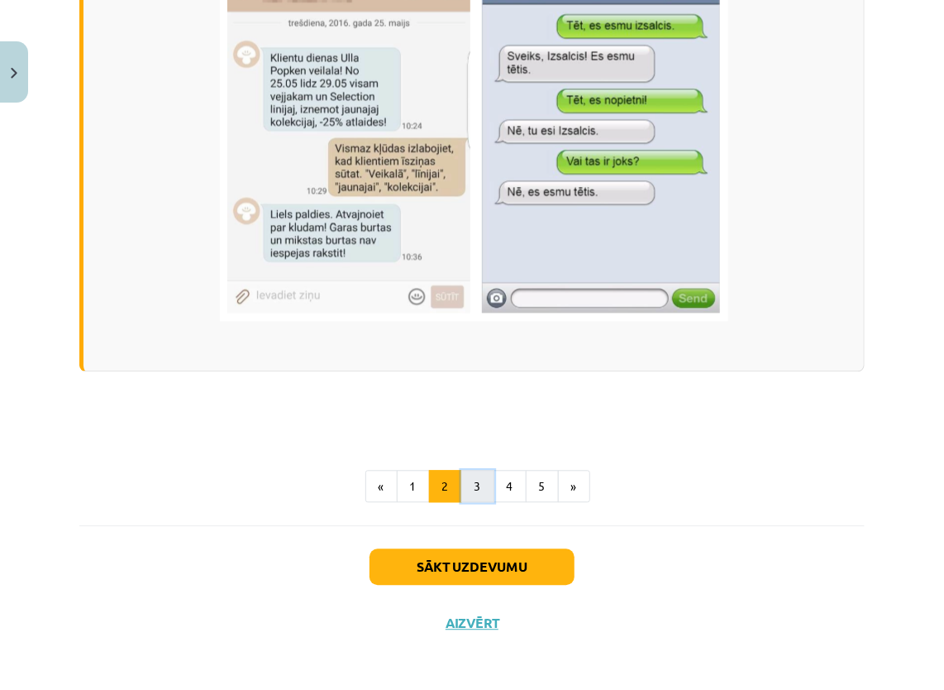
click at [472, 477] on button "3" at bounding box center [477, 486] width 33 height 33
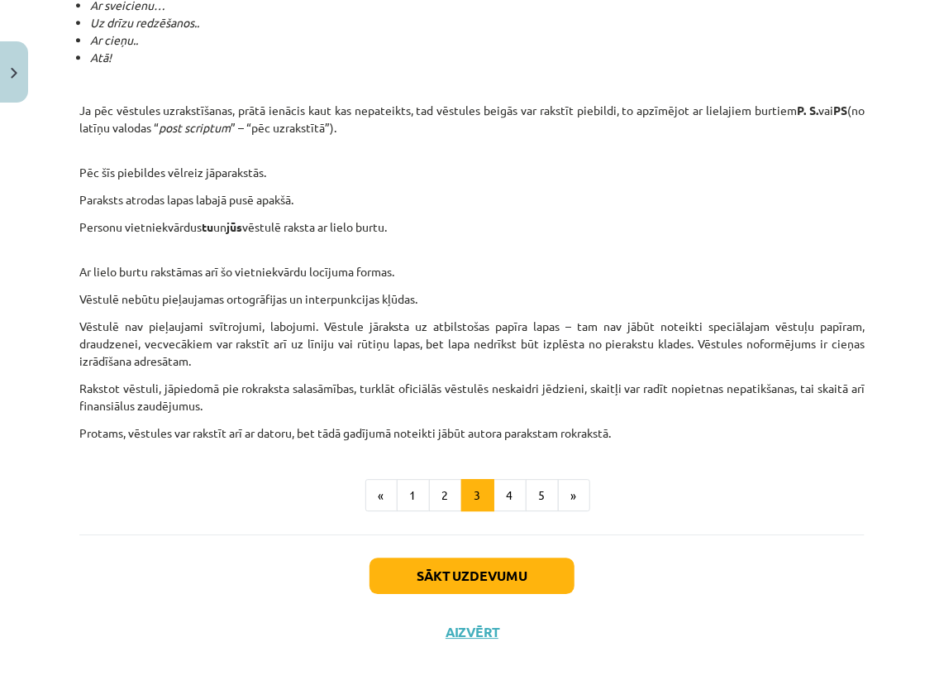
scroll to position [1515, 0]
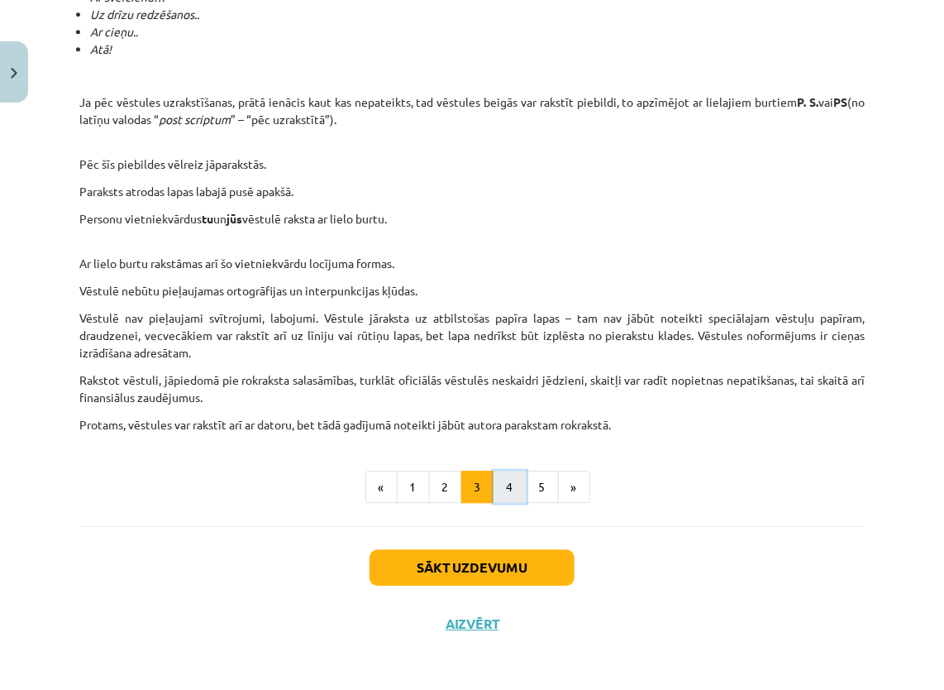
click at [494, 484] on button "4" at bounding box center [510, 486] width 33 height 33
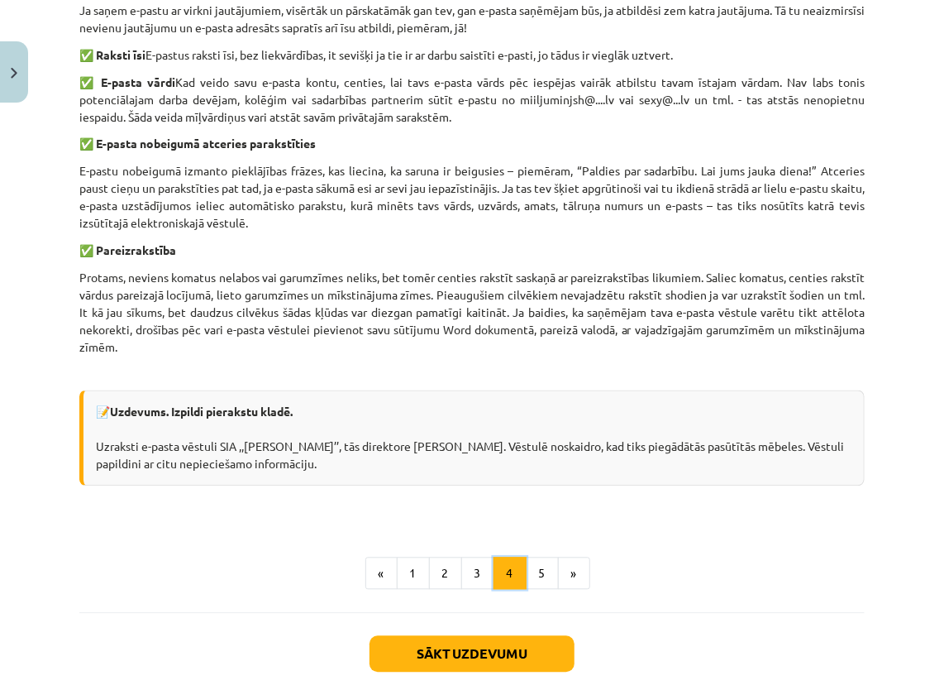
scroll to position [1131, 0]
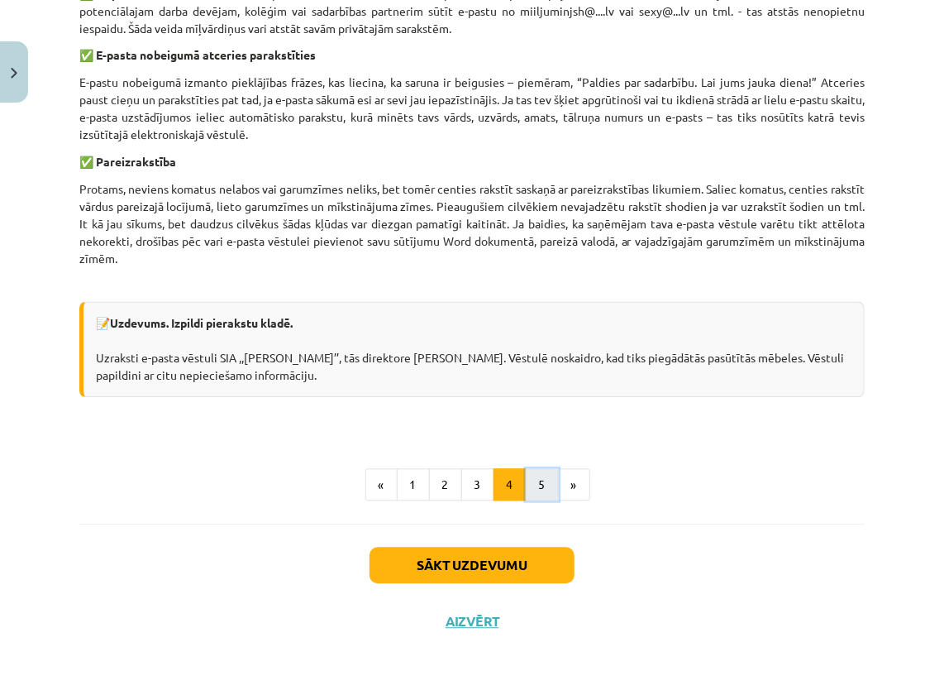
click at [529, 476] on button "5" at bounding box center [542, 485] width 33 height 33
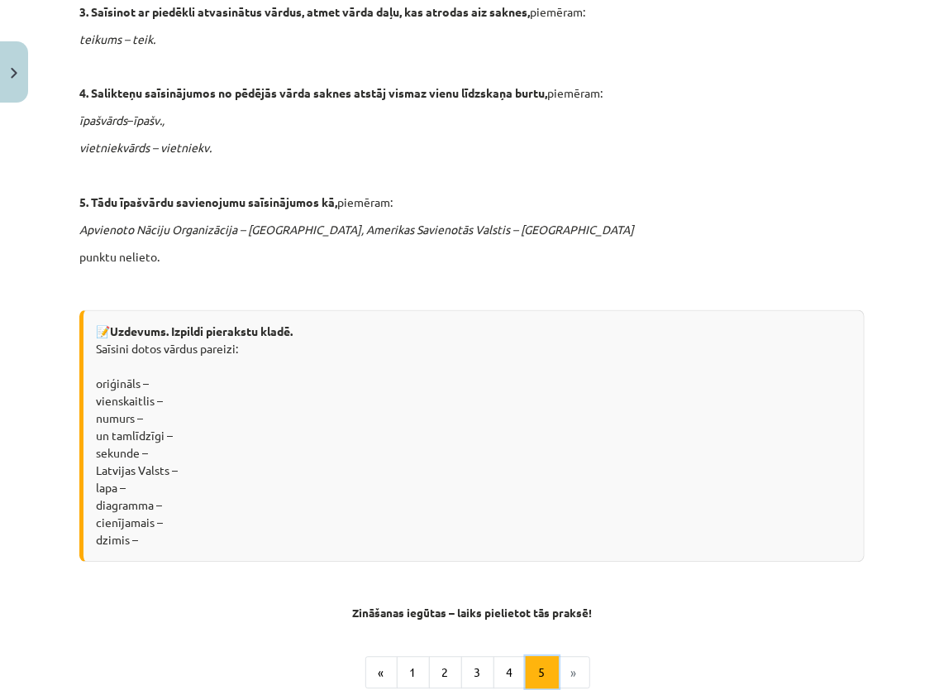
scroll to position [1317, 0]
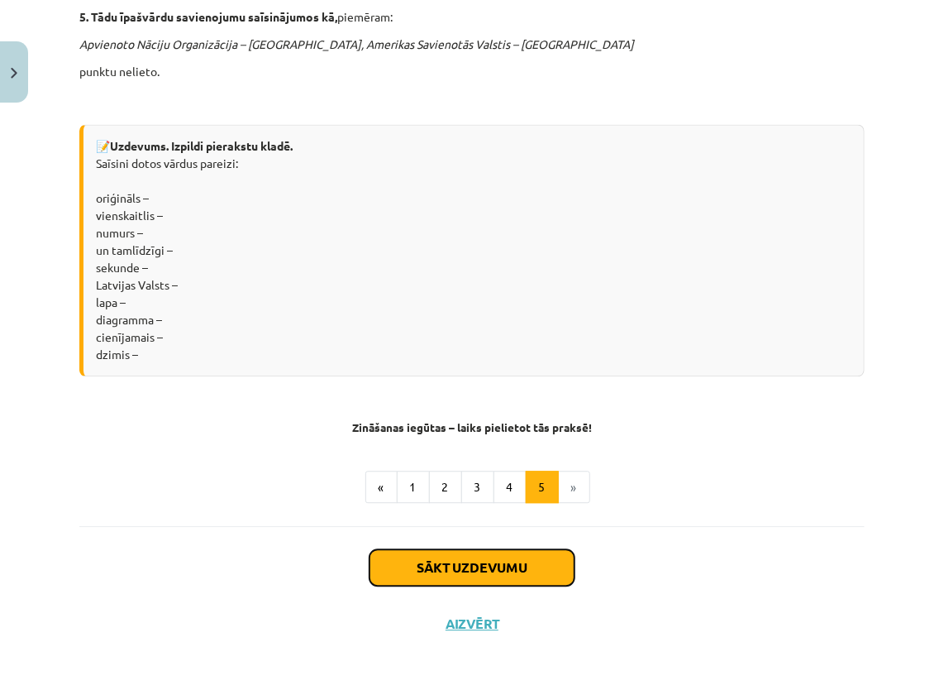
click at [480, 554] on button "Sākt uzdevumu" at bounding box center [472, 567] width 205 height 36
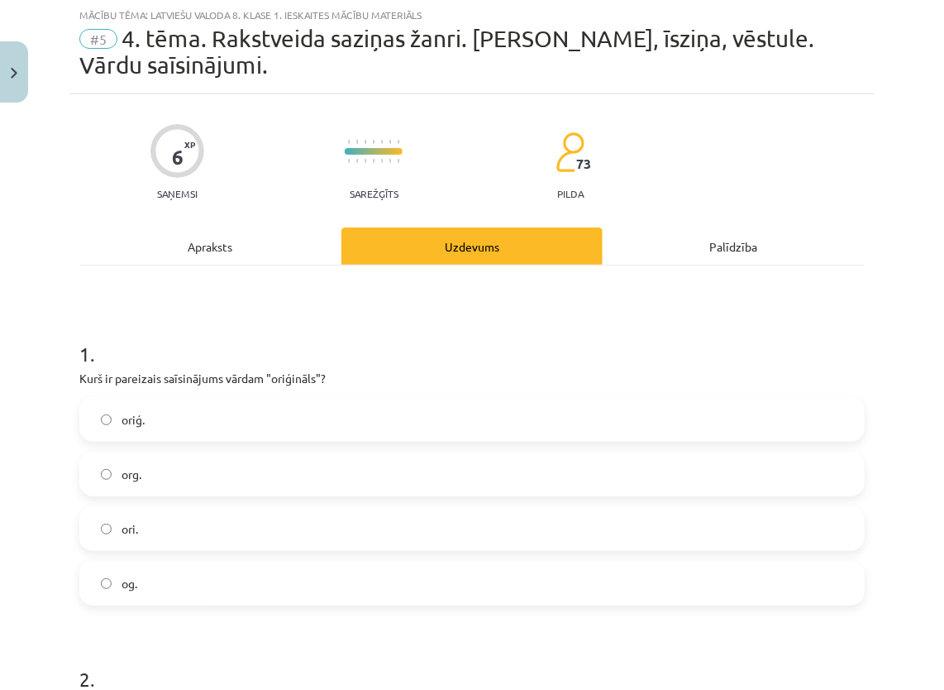
scroll to position [41, 0]
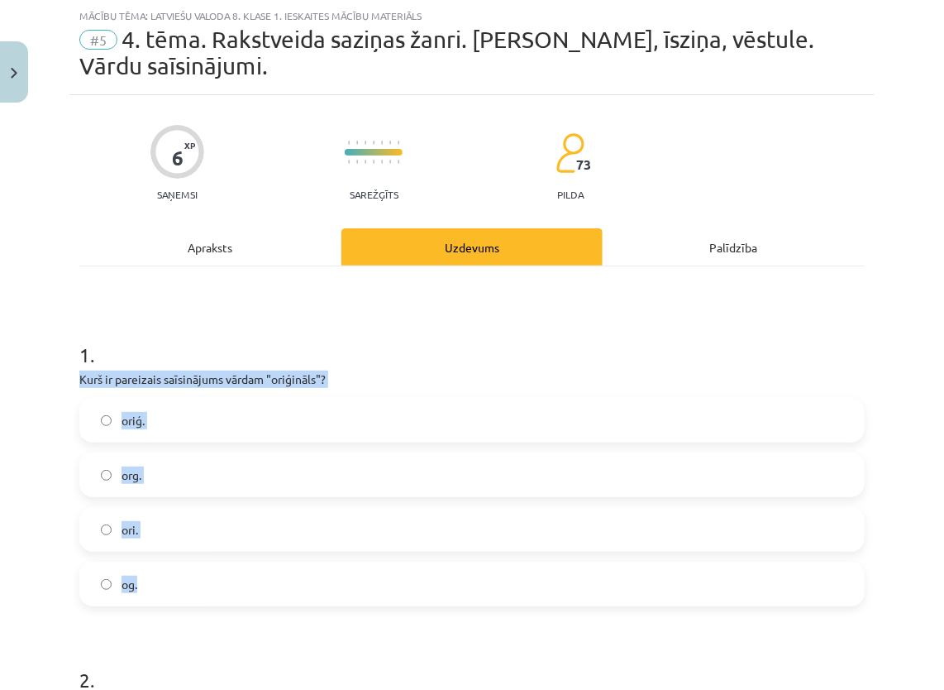
drag, startPoint x: 79, startPoint y: 375, endPoint x: 175, endPoint y: 577, distance: 223.4
click at [175, 578] on div "1 . Kurš ir pareizais saīsinājums vārdam "oriģināls"? oriģ. org. ori. og." at bounding box center [471, 460] width 785 height 292
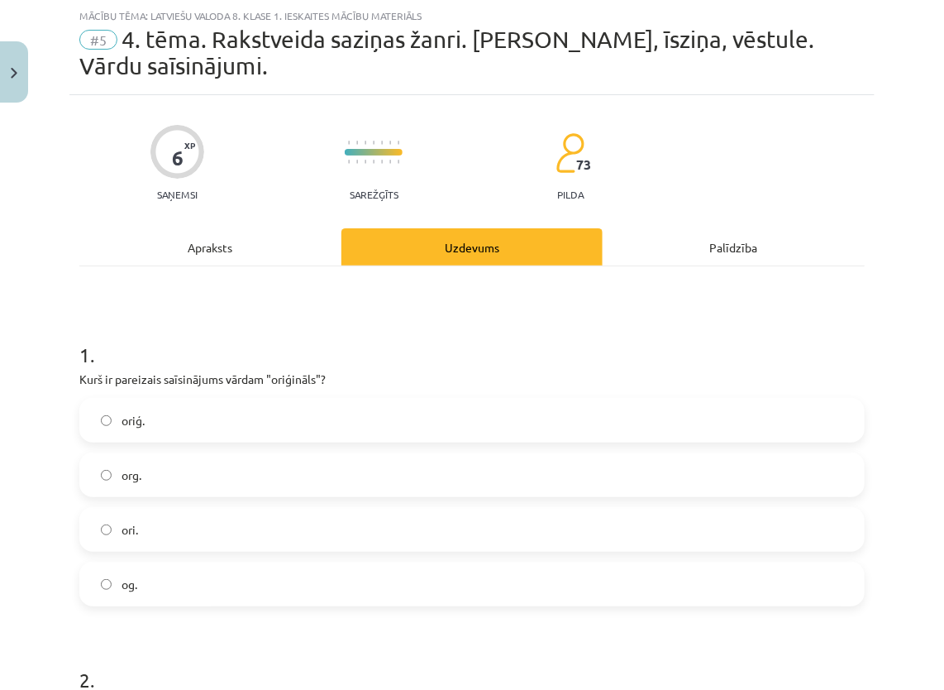
click at [301, 332] on h1 "1 ." at bounding box center [471, 339] width 785 height 51
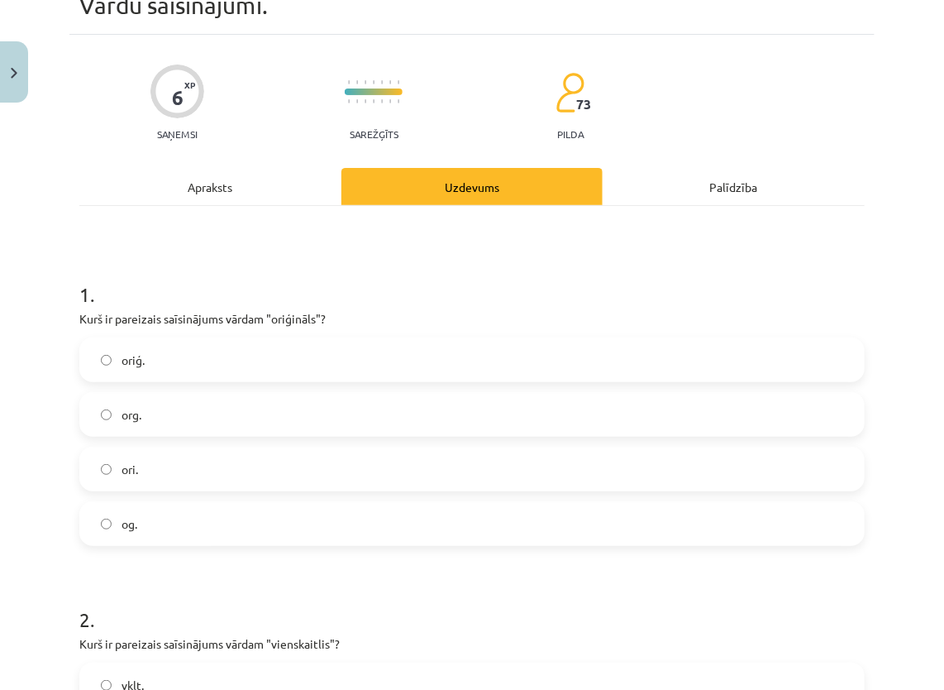
scroll to position [207, 0]
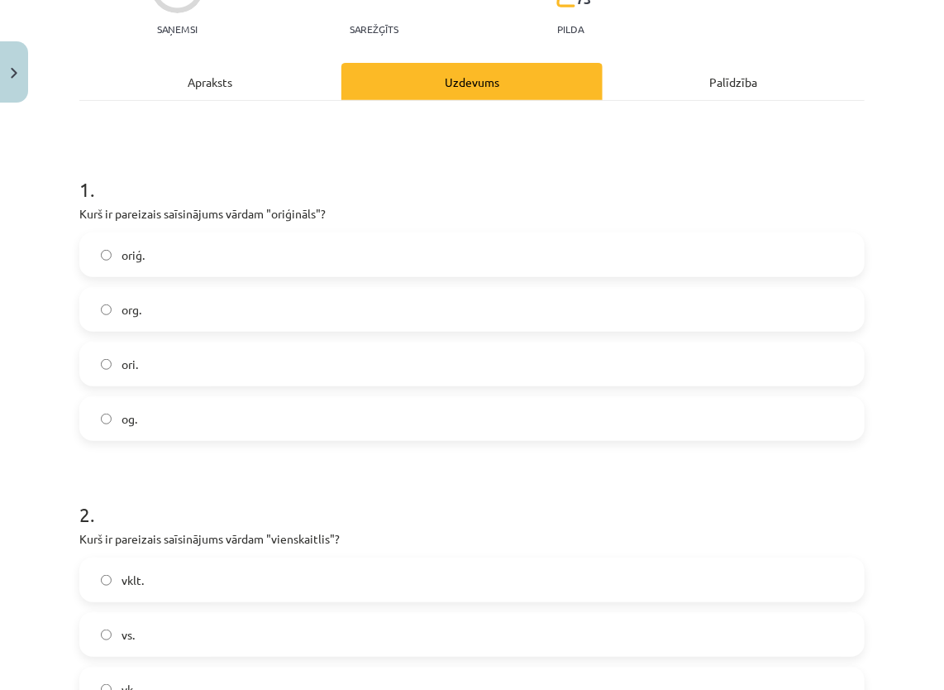
click at [267, 307] on label "org." at bounding box center [472, 309] width 782 height 41
click at [256, 246] on label "oriģ." at bounding box center [472, 254] width 782 height 41
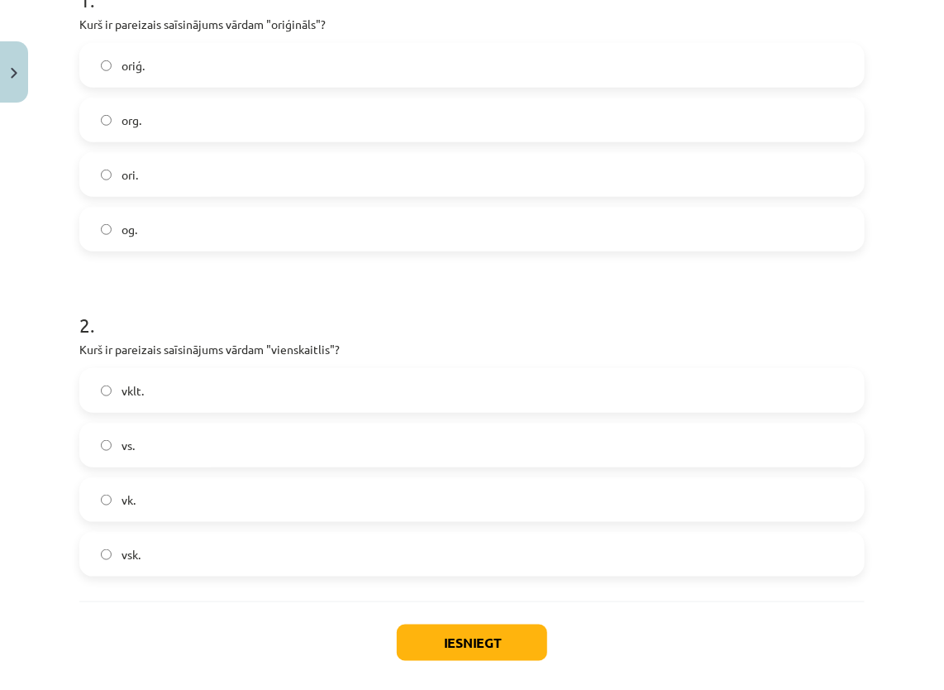
scroll to position [473, 0]
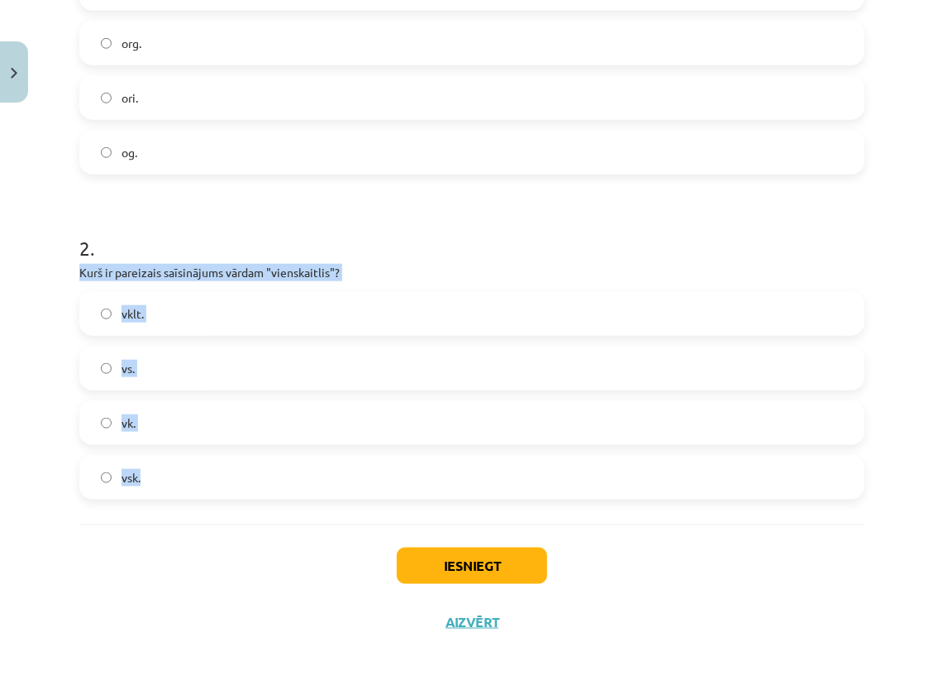
drag, startPoint x: 75, startPoint y: 268, endPoint x: 153, endPoint y: 487, distance: 232.5
click at [153, 487] on div "6 XP Saņemsi Sarežģīts 73 pilda Apraksts Uzdevums Palīdzība 1 . Kurš ir pareiza…" at bounding box center [471, 156] width 805 height 986
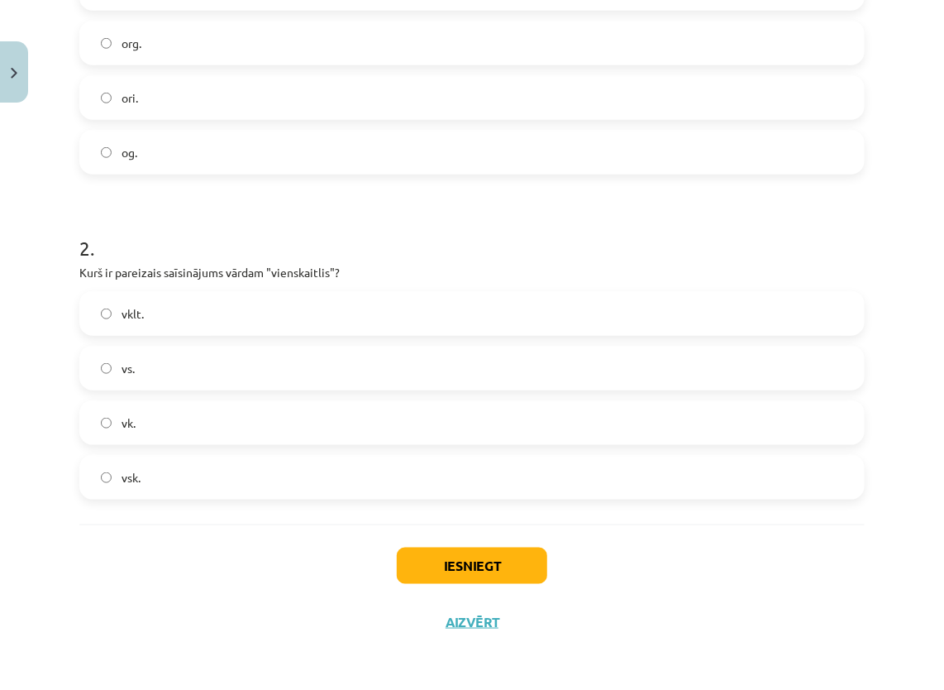
click at [427, 227] on h1 "2 ." at bounding box center [471, 233] width 785 height 51
click at [107, 374] on label "vs." at bounding box center [472, 367] width 782 height 41
click at [209, 480] on label "vsk." at bounding box center [472, 476] width 782 height 41
click at [448, 551] on button "Iesniegt" at bounding box center [472, 565] width 150 height 36
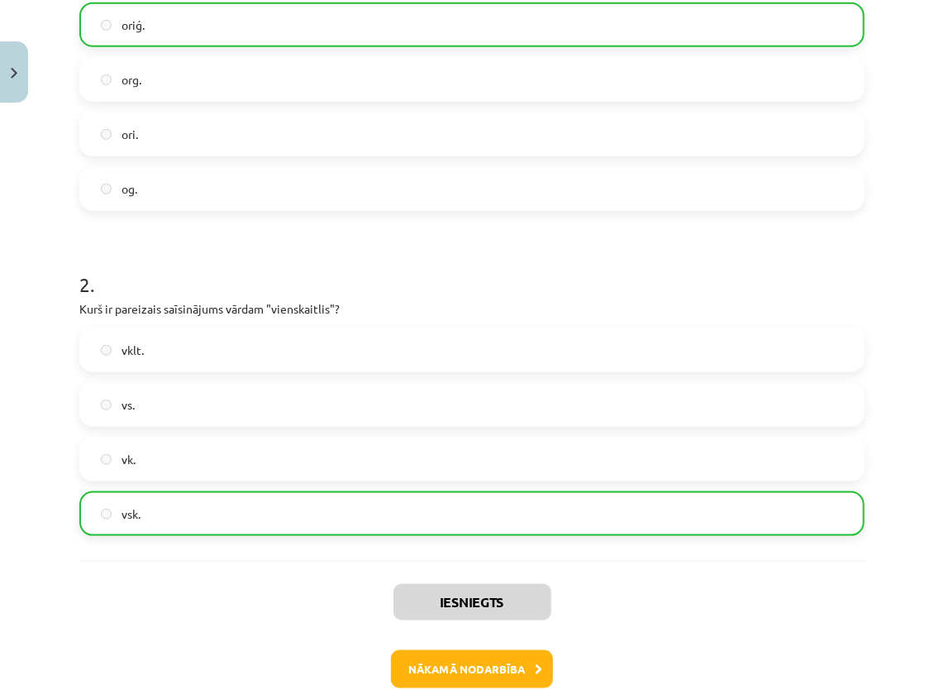
scroll to position [526, 0]
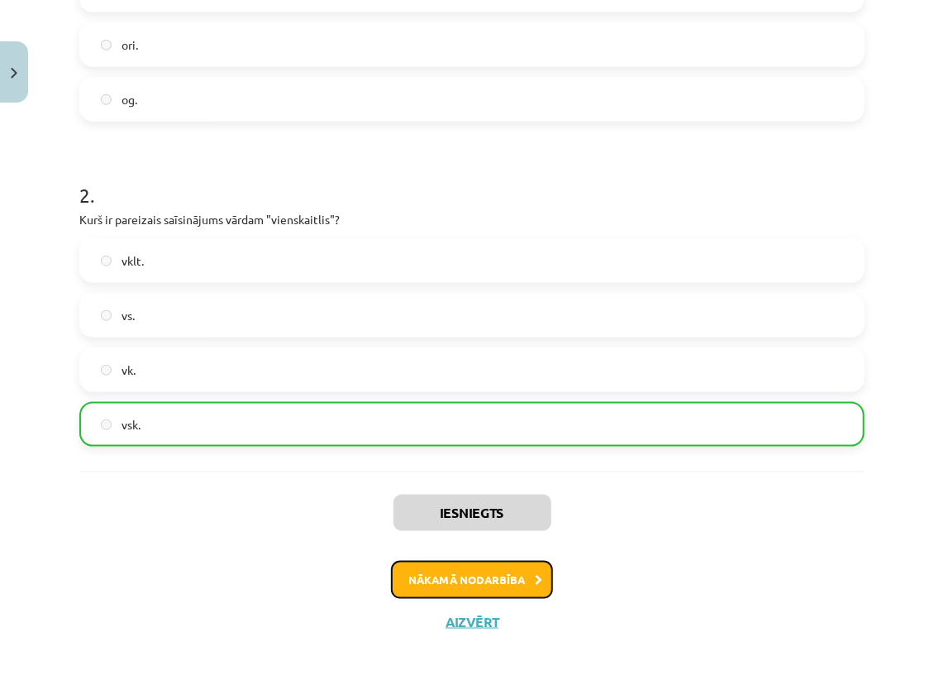
click at [461, 585] on button "Nākamā nodarbība" at bounding box center [472, 580] width 162 height 38
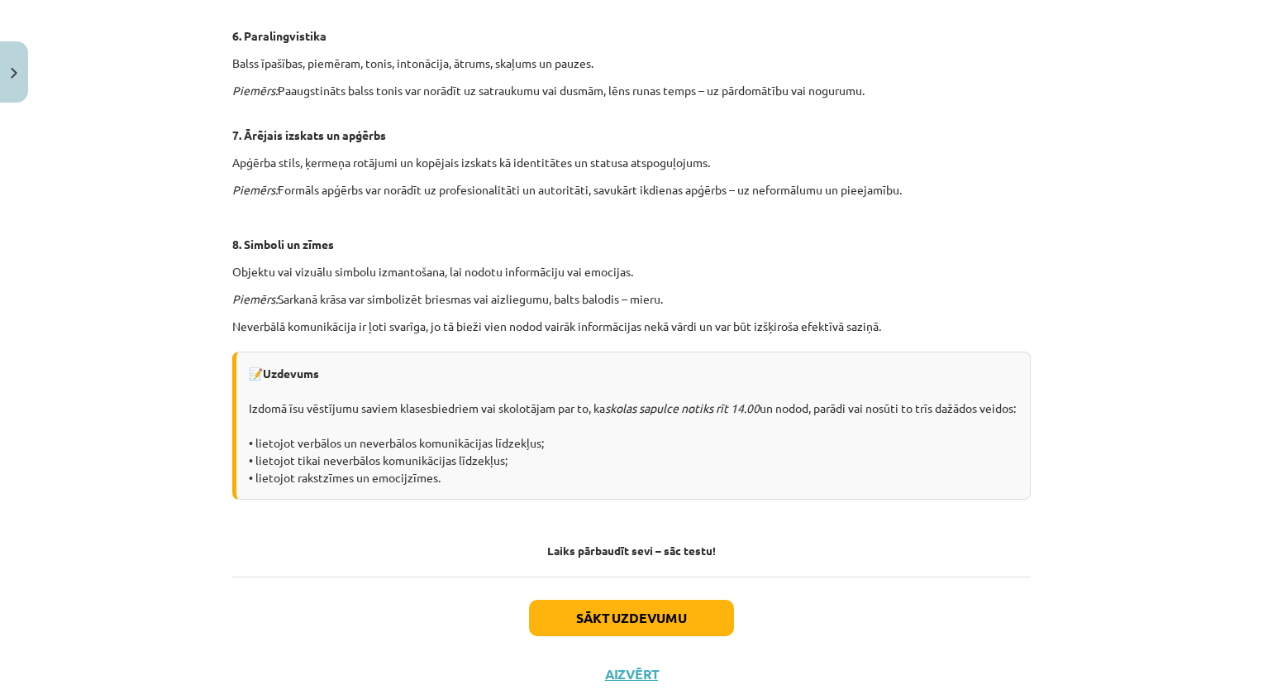
scroll to position [1078, 0]
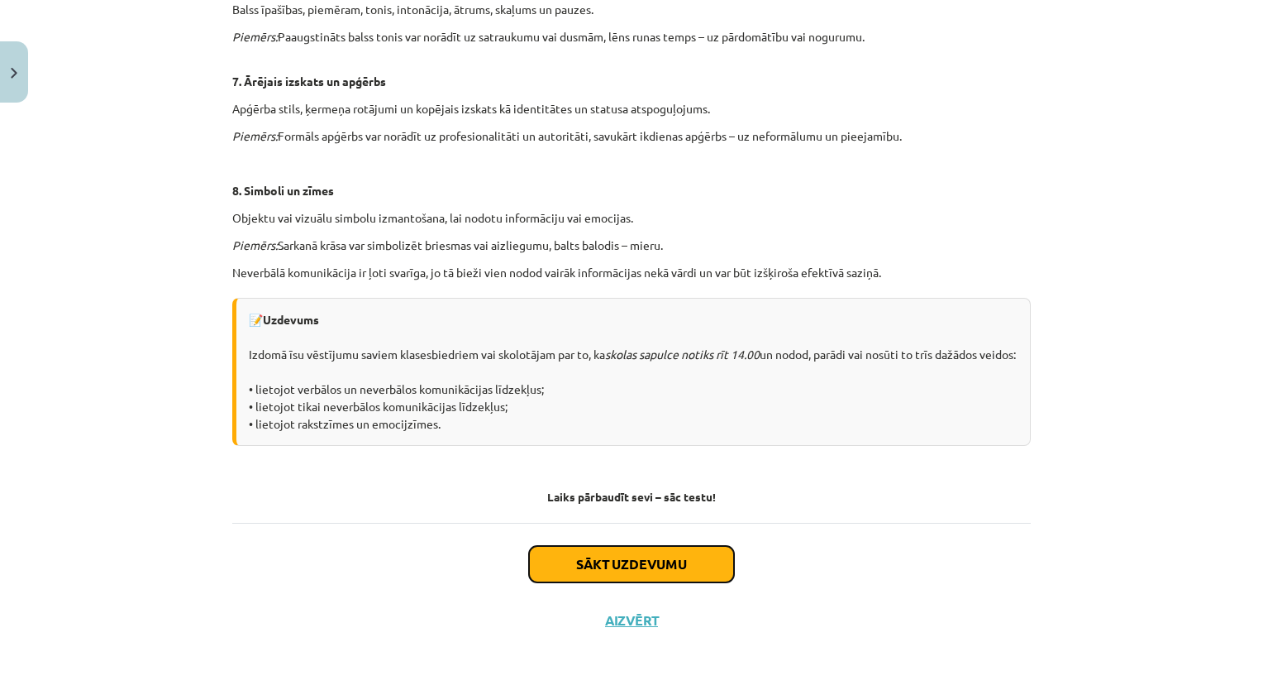
drag, startPoint x: 646, startPoint y: 574, endPoint x: 644, endPoint y: 566, distance: 8.4
click at [645, 574] on button "Sākt uzdevumu" at bounding box center [631, 564] width 205 height 36
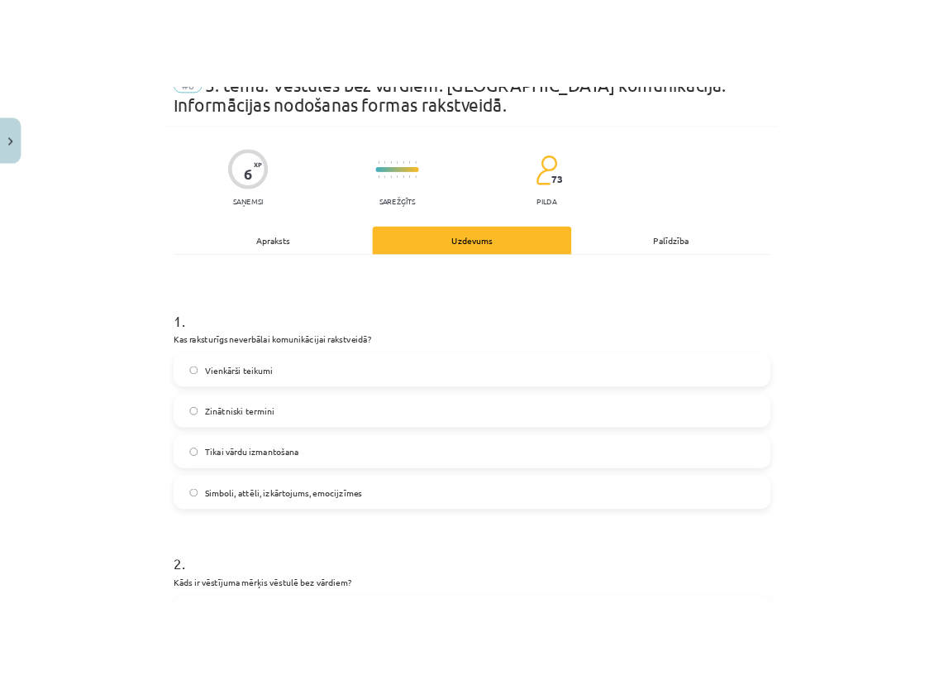
scroll to position [41, 0]
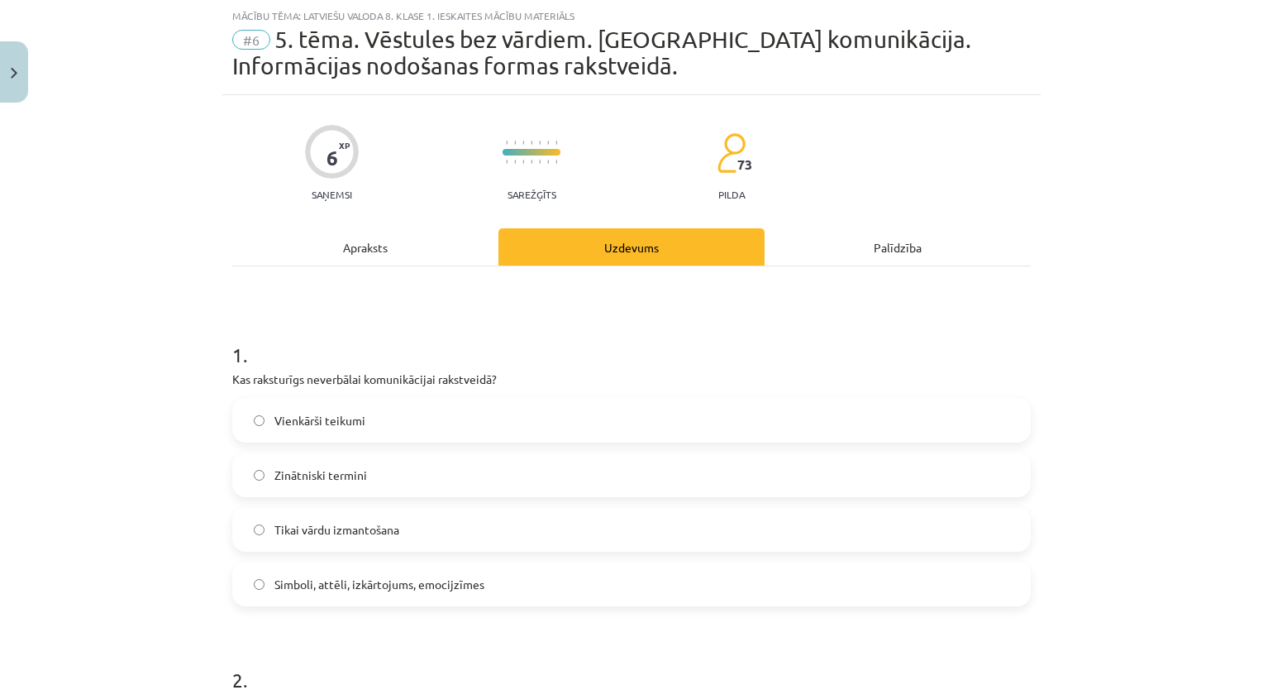
drag, startPoint x: 219, startPoint y: 375, endPoint x: 500, endPoint y: 599, distance: 359.0
click at [500, 599] on div "6 XP Saņemsi Sarežģīts 73 pilda Apraksts Uzdevums Palīdzība 1 . Kas raksturīgs …" at bounding box center [631, 588] width 819 height 986
click at [500, 599] on label "Simboli, attēli, izkārtojums, emocijzīmes" at bounding box center [631, 583] width 795 height 41
click at [477, 627] on form "1 . Kas raksturīgs neverbālai komunikācijai rakstveidā? Vienkārši teikumi  Zinā…" at bounding box center [631, 622] width 799 height 617
drag, startPoint x: 218, startPoint y: 377, endPoint x: 532, endPoint y: 599, distance: 384.9
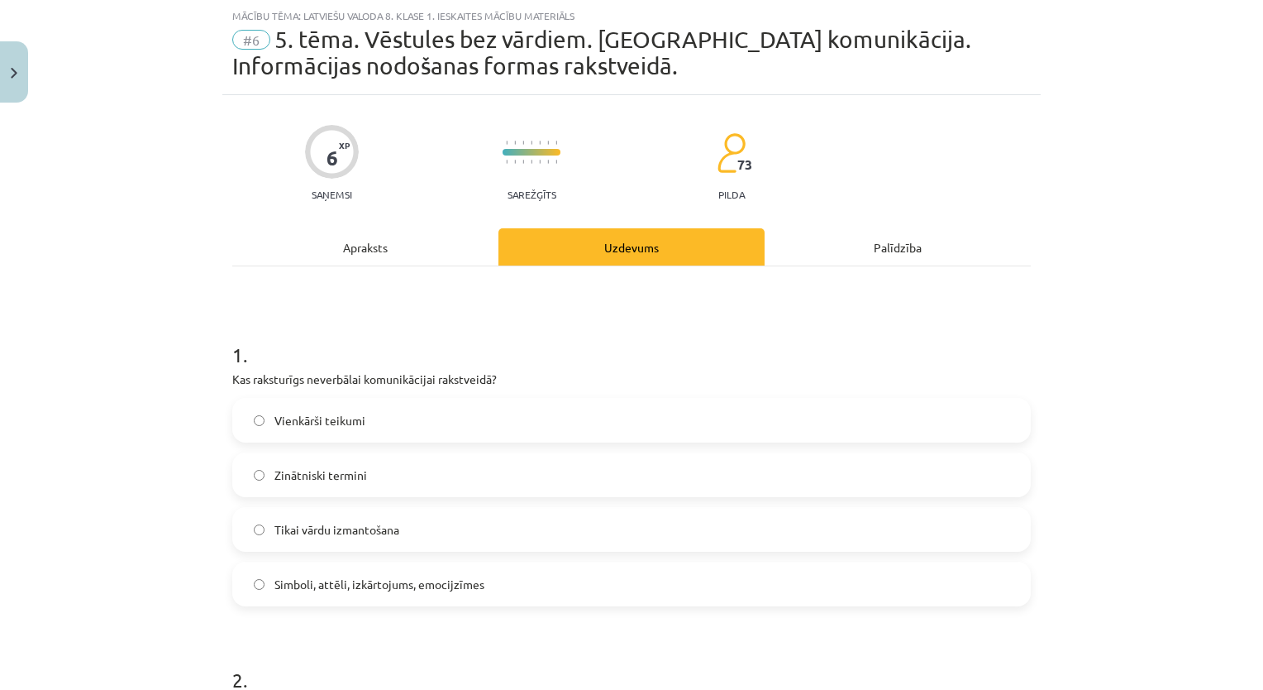
click at [532, 599] on div "6 XP Saņemsi Sarežģīts 73 pilda Apraksts Uzdevums Palīdzība 1 . Kas raksturīgs …" at bounding box center [631, 588] width 819 height 986
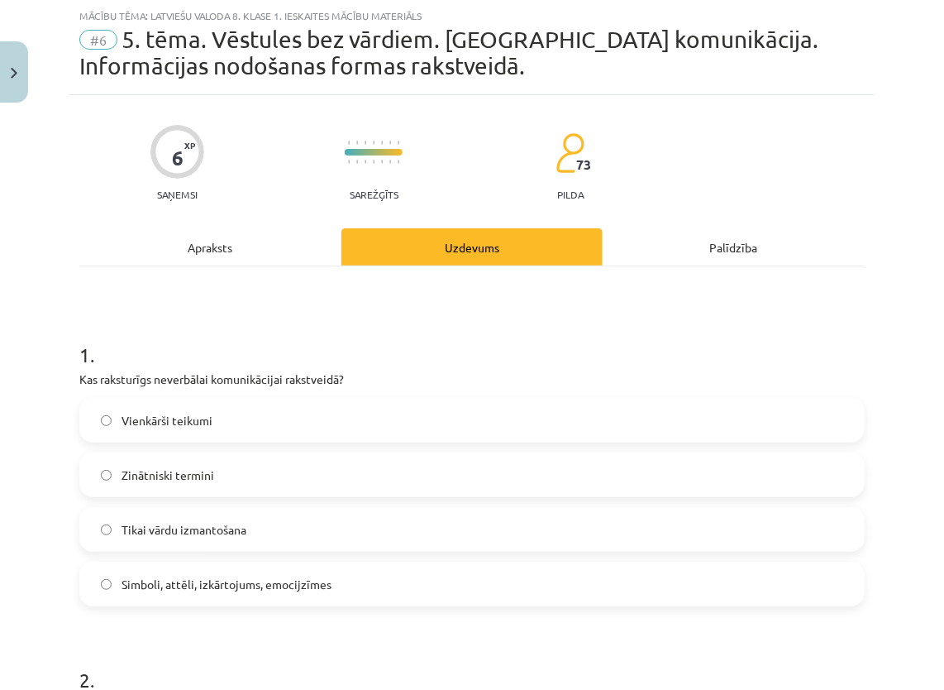
click at [542, 378] on p "Kas raksturīgs neverbālai komunikācijai rakstveidā?" at bounding box center [471, 378] width 785 height 17
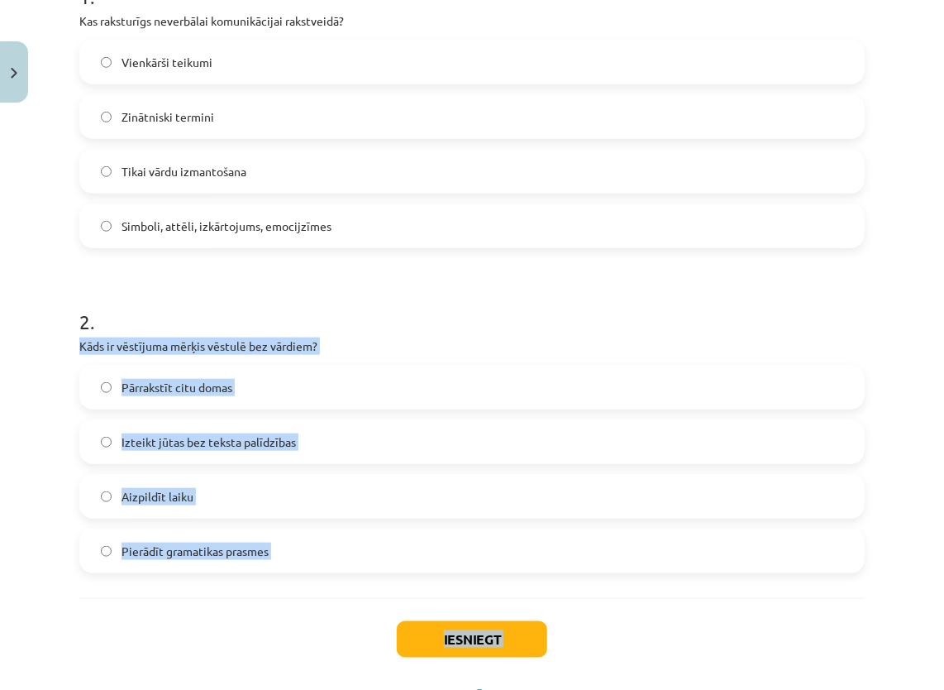
scroll to position [410, 0]
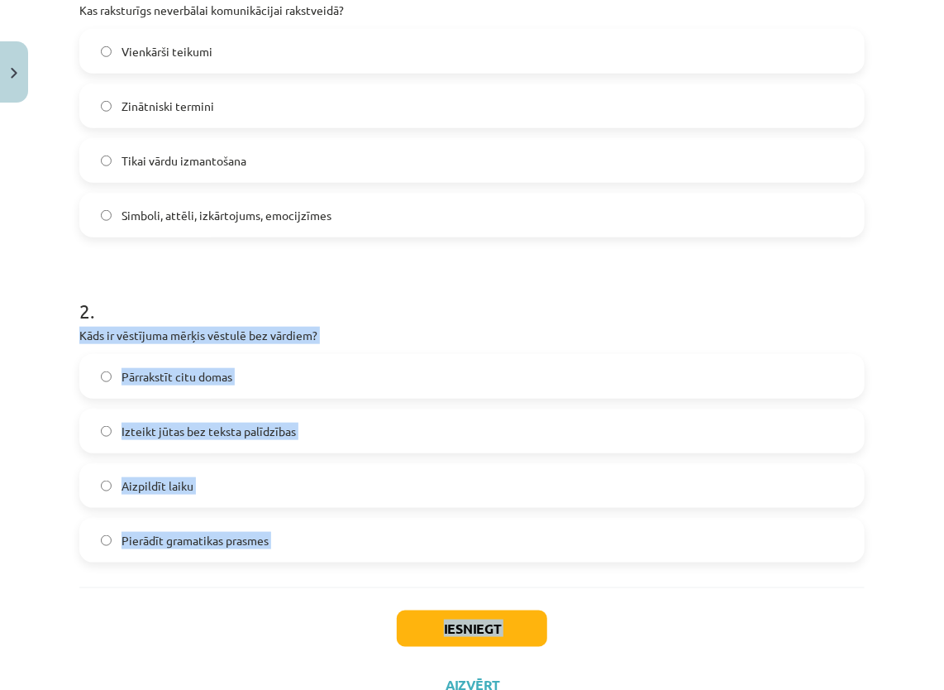
drag, startPoint x: 73, startPoint y: 451, endPoint x: 296, endPoint y: 564, distance: 250.0
click at [296, 564] on div "6 XP Saņemsi Sarežģīts 73 pilda Apraksts Uzdevums Palīdzība 1 . Kas raksturīgs …" at bounding box center [471, 219] width 805 height 986
click at [296, 564] on div "1 . Kas raksturīgs neverbālai komunikācijai rakstveidā? Vienkārši teikumi  Zinā…" at bounding box center [471, 242] width 785 height 690
click at [294, 564] on div "1 . Kas raksturīgs neverbālai komunikācijai rakstveidā? Vienkārši teikumi  Zinā…" at bounding box center [471, 242] width 785 height 690
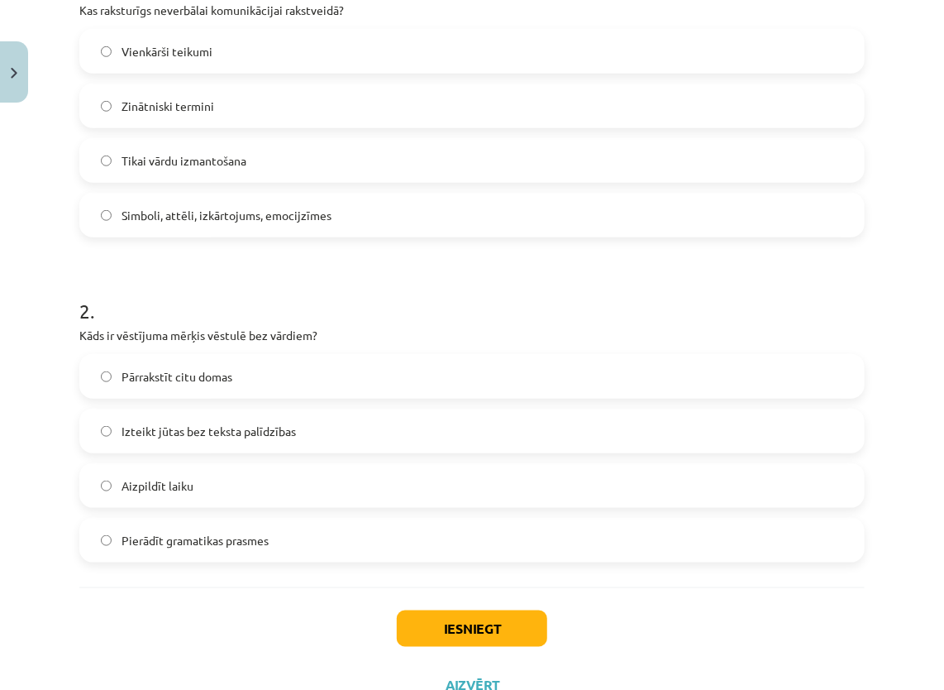
click at [381, 310] on h1 "2 ." at bounding box center [471, 295] width 785 height 51
click at [278, 422] on span "Izteikt jūtas bez teksta palīdzības" at bounding box center [209, 430] width 174 height 17
click at [483, 633] on button "Iesniegt" at bounding box center [472, 628] width 150 height 36
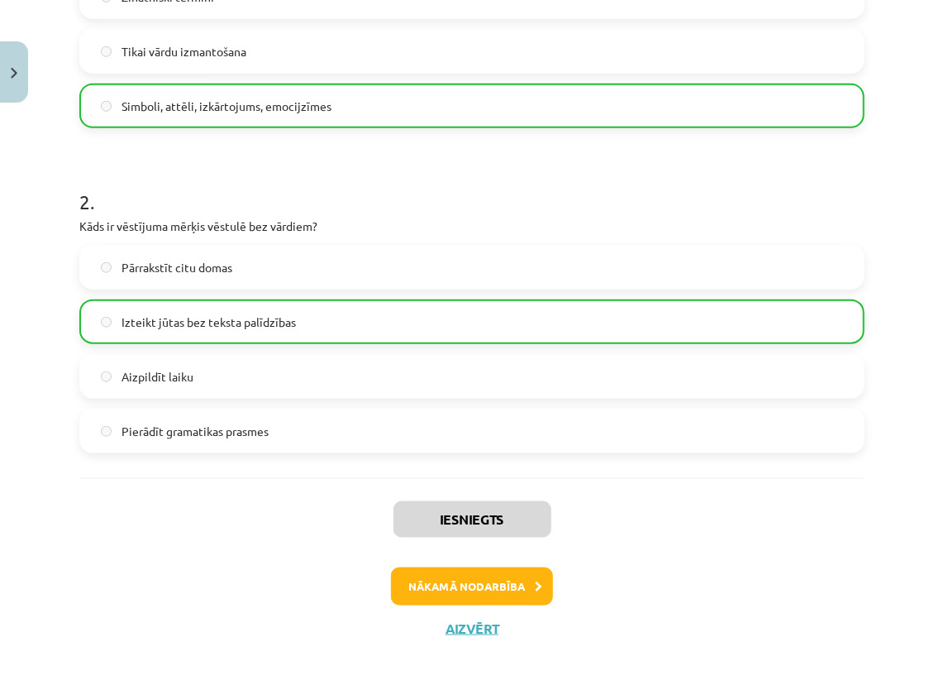
scroll to position [526, 0]
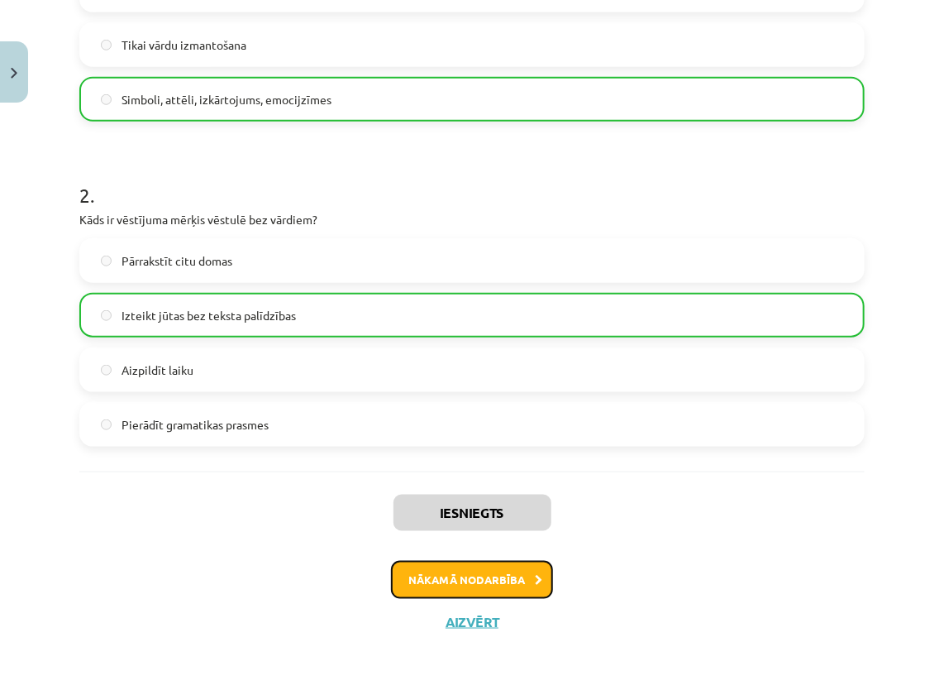
drag, startPoint x: 469, startPoint y: 576, endPoint x: 427, endPoint y: 588, distance: 42.9
click at [468, 576] on button "Nākamā nodarbība" at bounding box center [472, 580] width 162 height 38
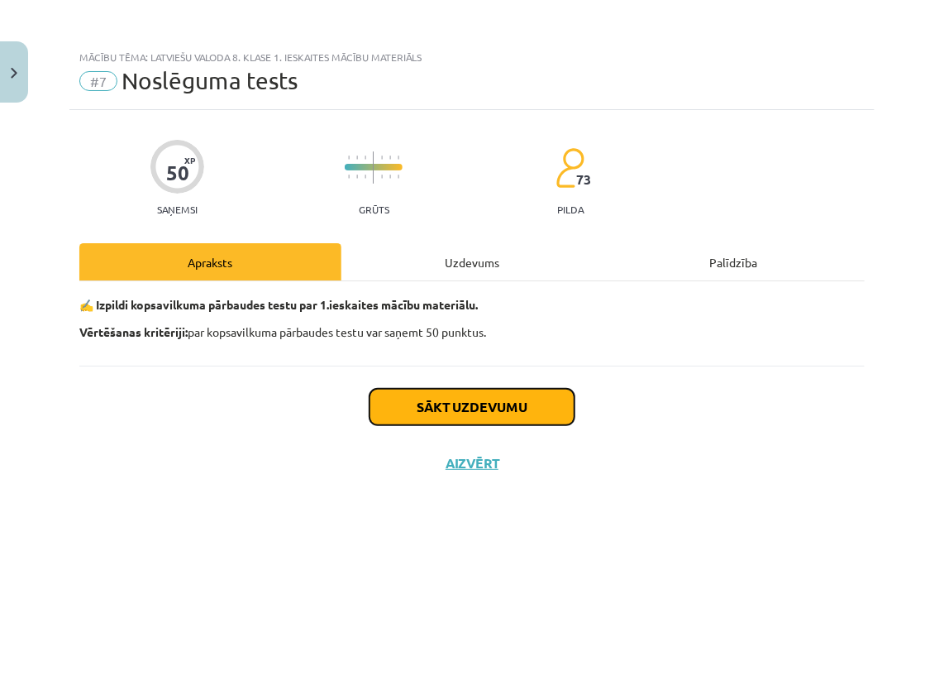
click at [444, 403] on button "Sākt uzdevumu" at bounding box center [472, 407] width 205 height 36
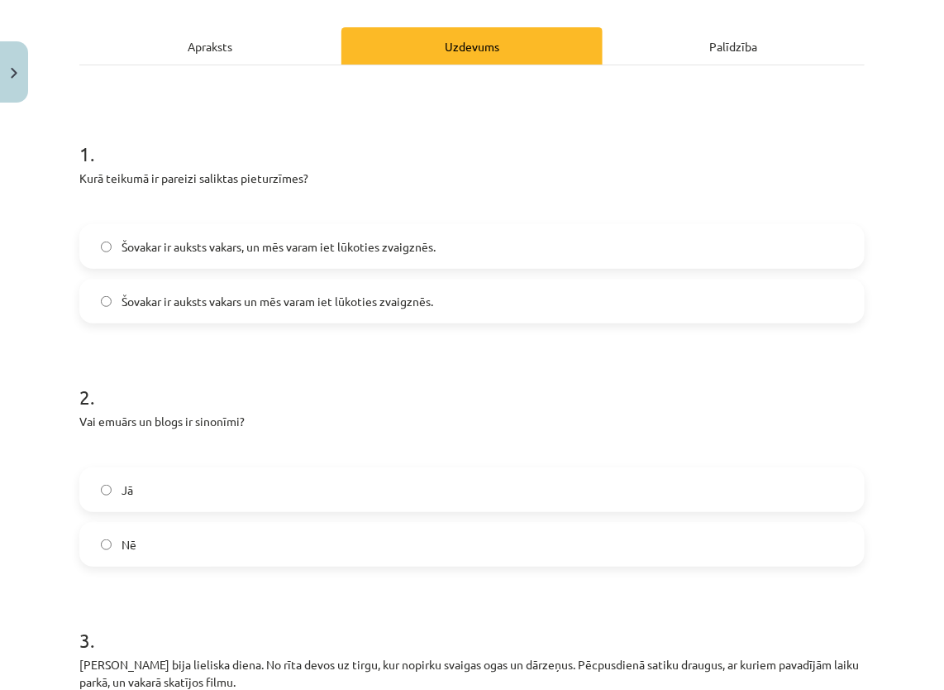
scroll to position [248, 0]
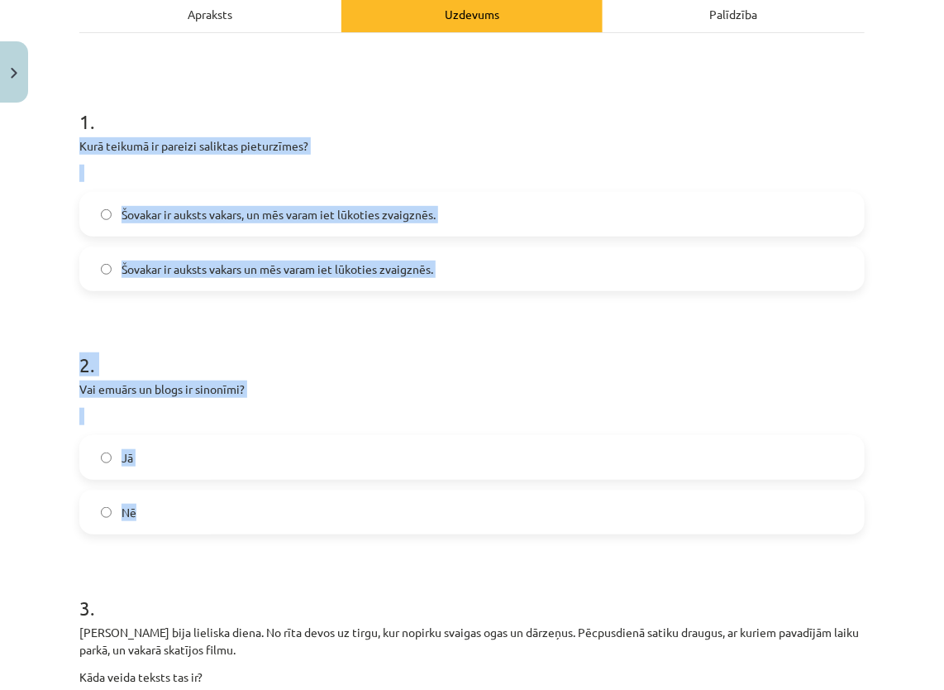
drag, startPoint x: 76, startPoint y: 142, endPoint x: 197, endPoint y: 514, distance: 391.1
click at [197, 514] on label "Nē" at bounding box center [472, 511] width 782 height 41
click at [327, 360] on h1 "2 ." at bounding box center [471, 349] width 785 height 51
drag, startPoint x: 82, startPoint y: 139, endPoint x: 175, endPoint y: 518, distance: 390.0
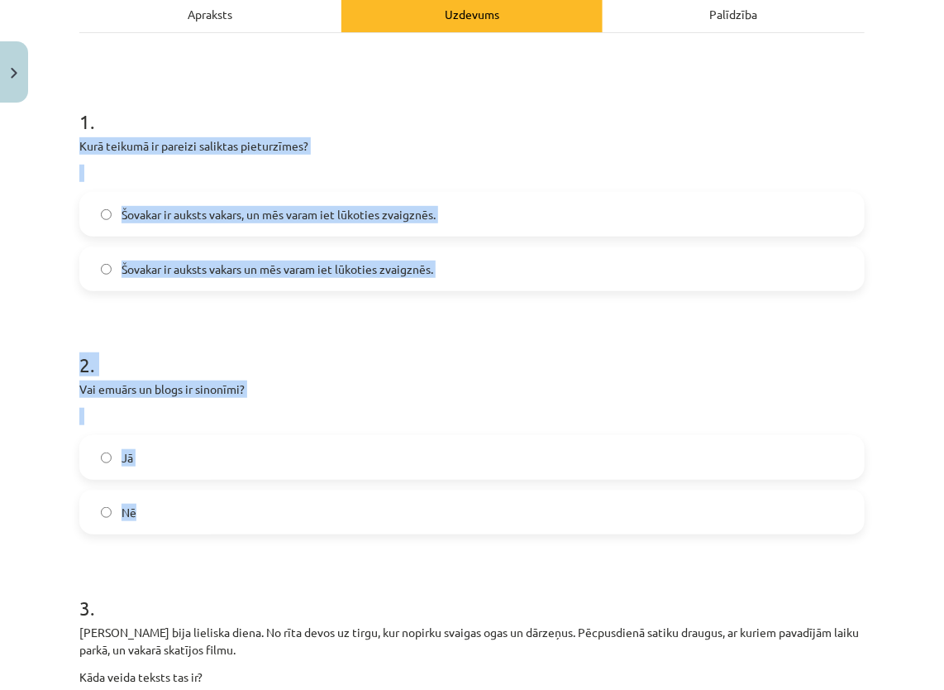
click at [301, 328] on h1 "2 ." at bounding box center [471, 349] width 785 height 51
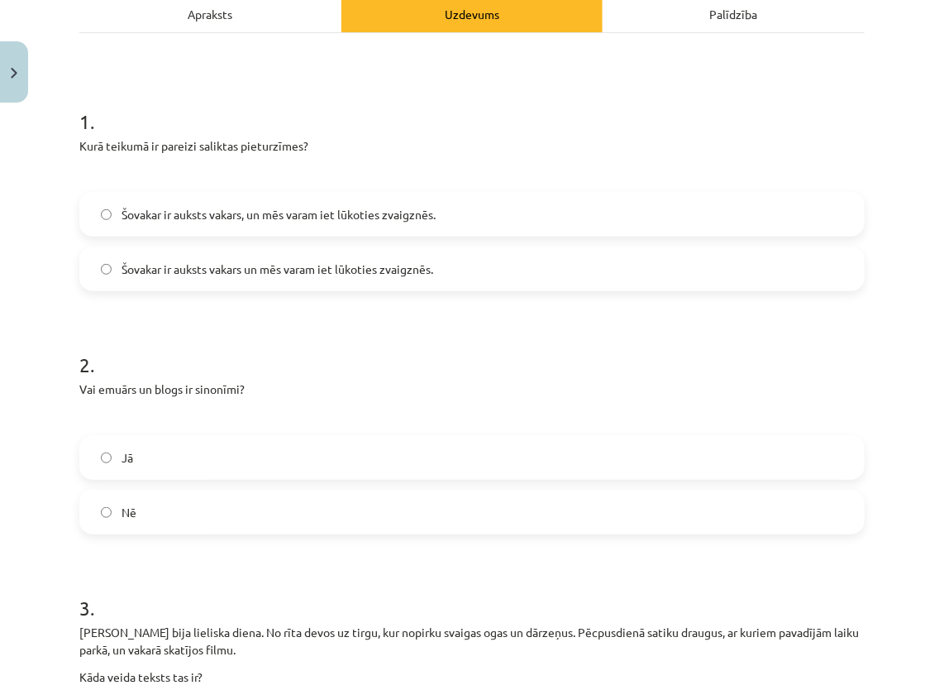
click at [443, 203] on label "Šovakar ir auksts vakars, un mēs varam iet lūkoties zvaigznēs." at bounding box center [472, 213] width 782 height 41
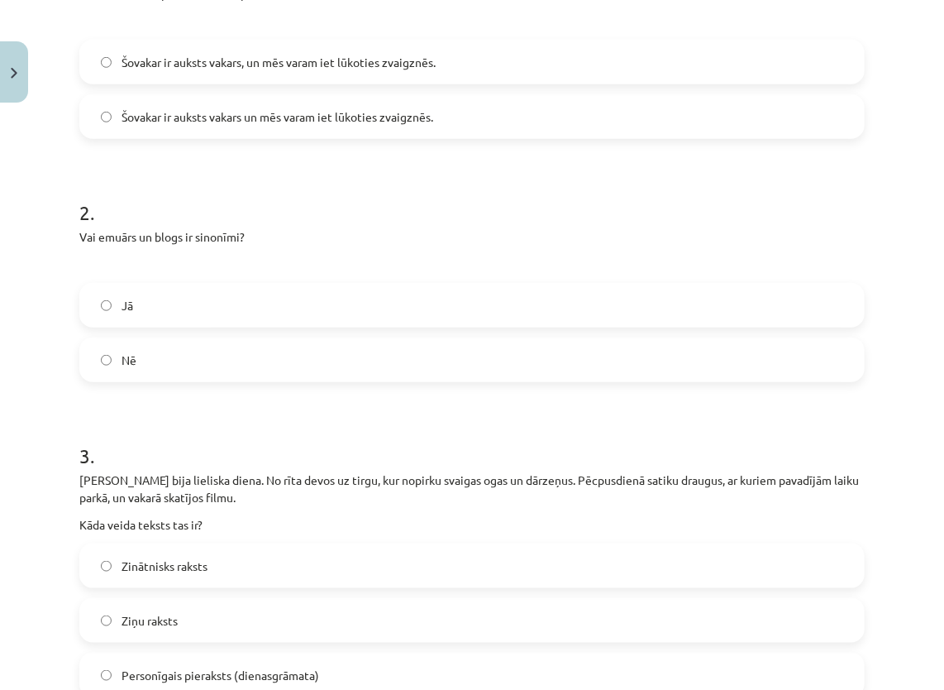
scroll to position [413, 0]
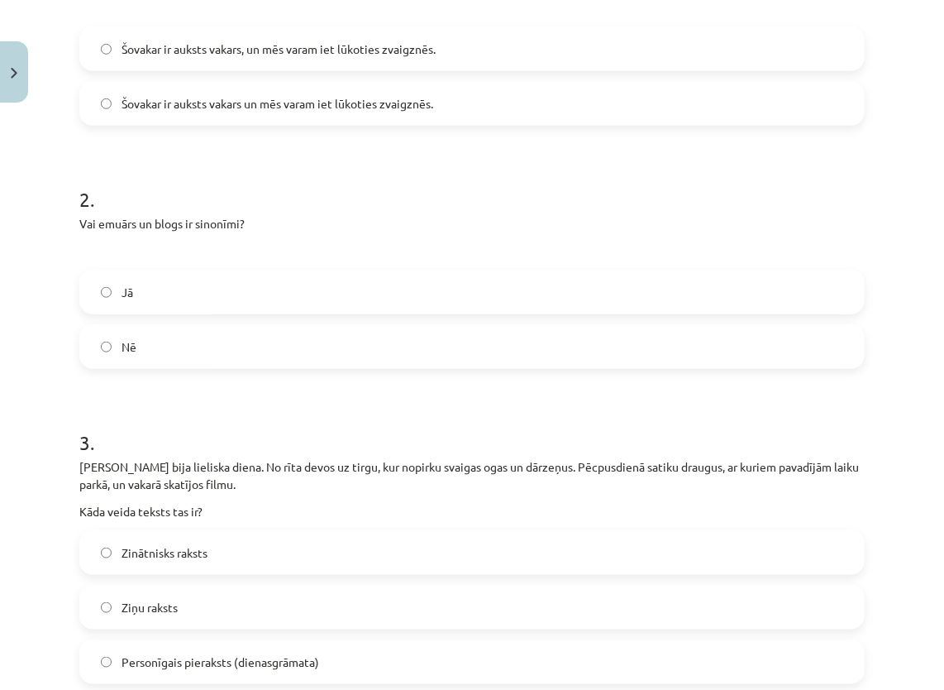
click at [215, 298] on label "Jā" at bounding box center [472, 291] width 782 height 41
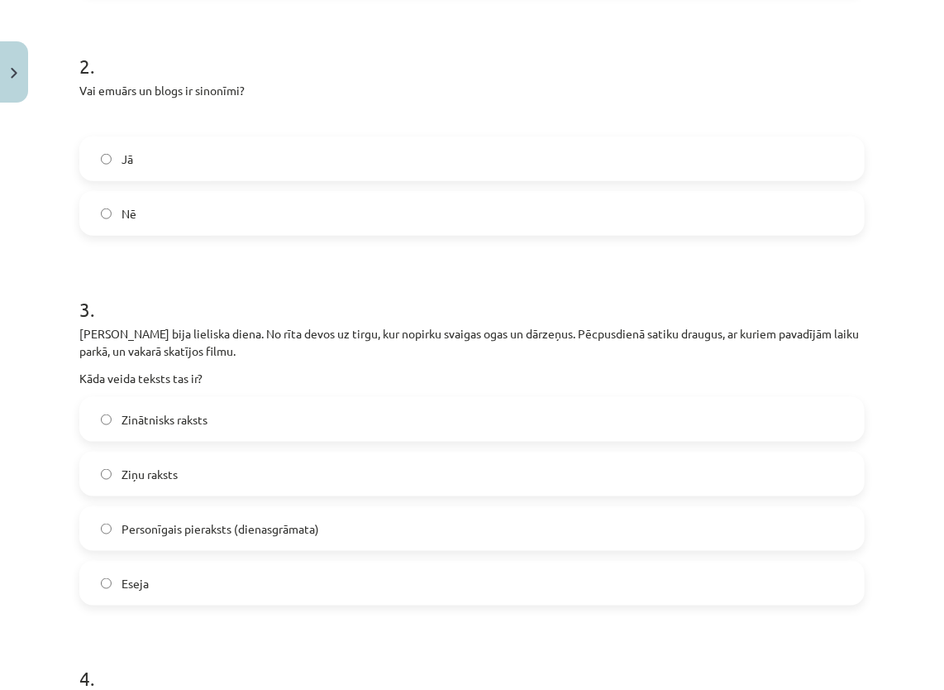
scroll to position [579, 0]
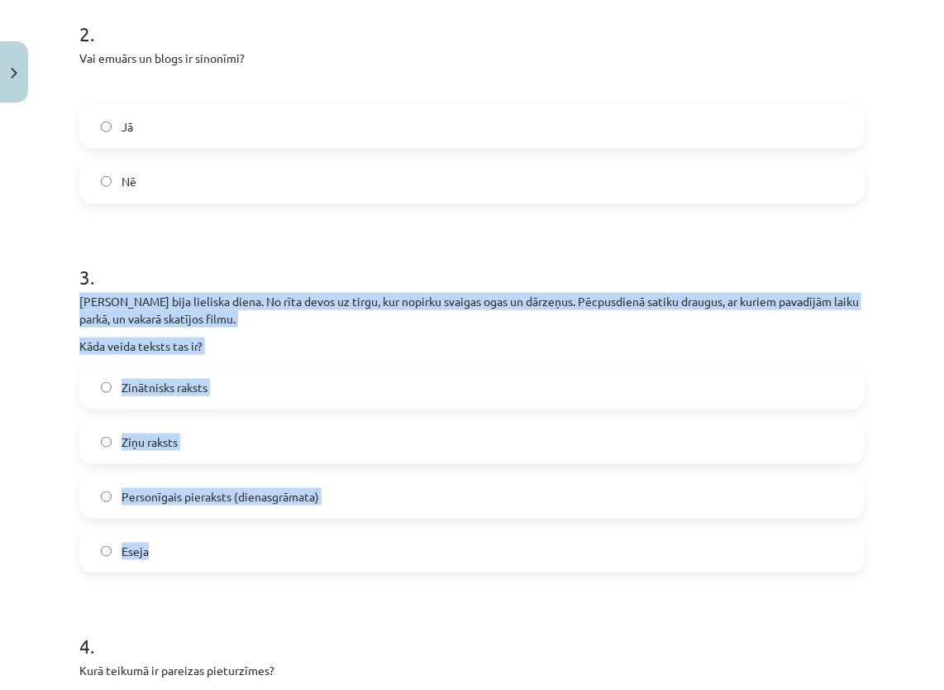
drag, startPoint x: 75, startPoint y: 296, endPoint x: 215, endPoint y: 554, distance: 293.4
click at [439, 332] on div "[PERSON_NAME] bija lieliska diena. No rīta devos uz tirgu, kur nopirku svaigas …" at bounding box center [471, 324] width 785 height 62
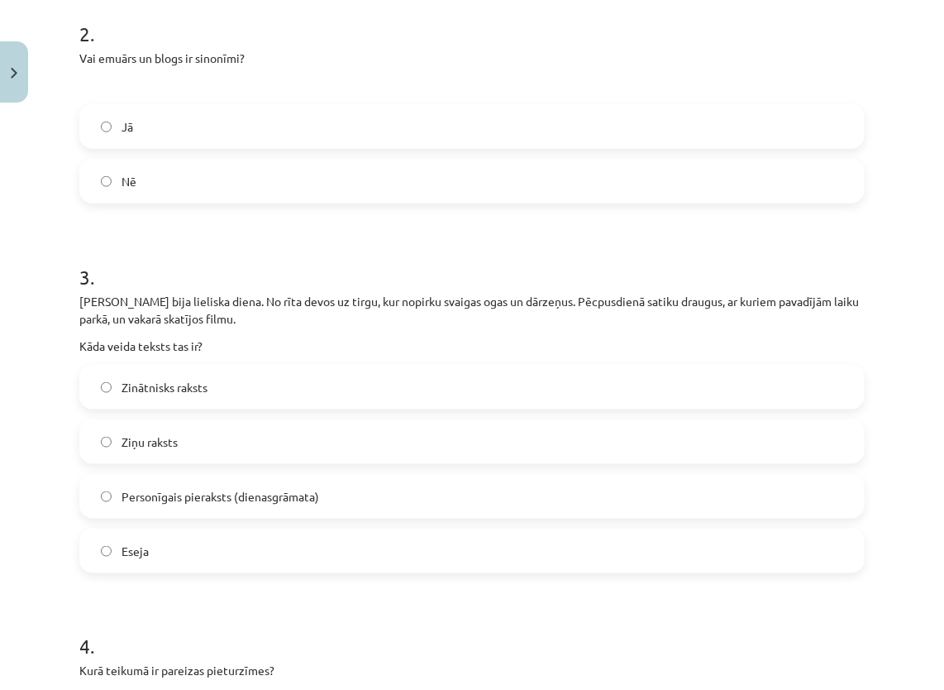
click at [306, 488] on span "Personīgais pieraksts (dienasgrāmata)" at bounding box center [221, 496] width 198 height 17
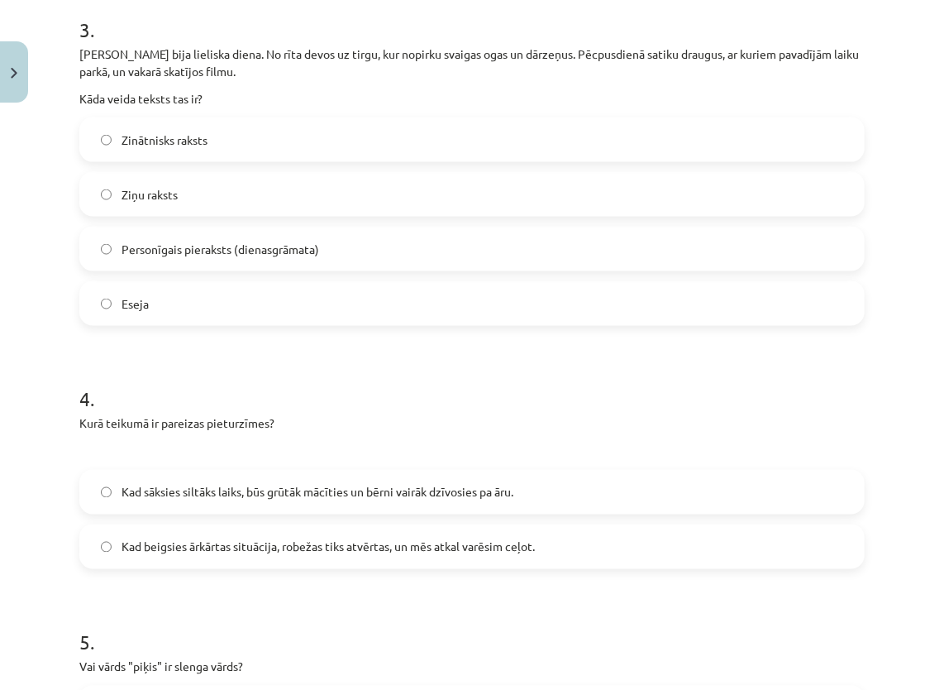
scroll to position [827, 0]
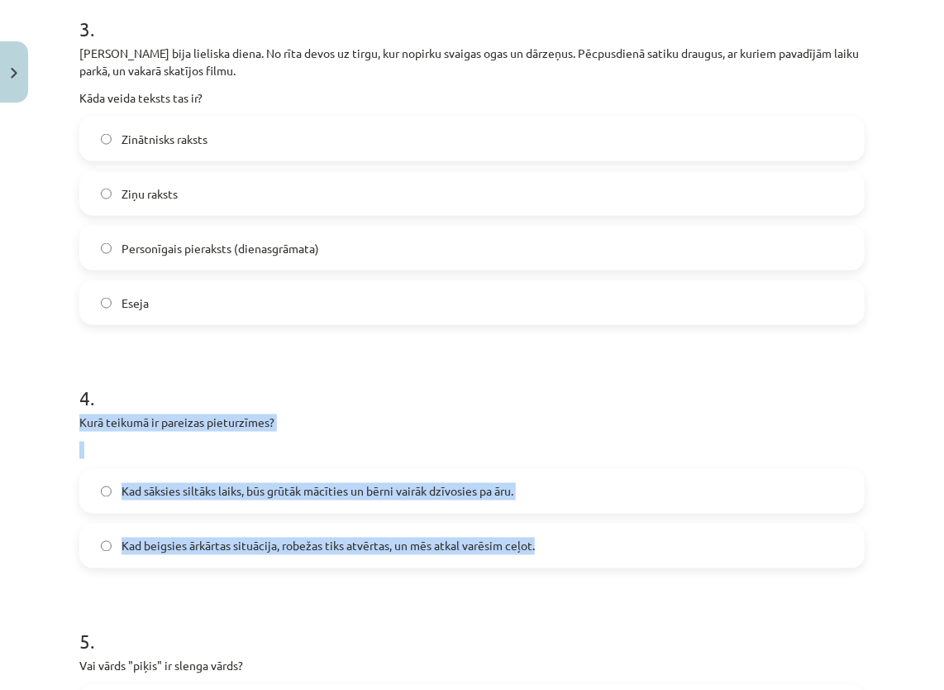
drag, startPoint x: 83, startPoint y: 422, endPoint x: 563, endPoint y: 545, distance: 495.7
click at [563, 545] on div "4 . Kurā teikumā ir pareizas pieturzīmes? Kad sāksies siltāks laiks, būs grūtāk…" at bounding box center [471, 463] width 785 height 210
click at [556, 432] on div "Kurā teikumā ir pareizas pieturzīmes?" at bounding box center [471, 436] width 785 height 45
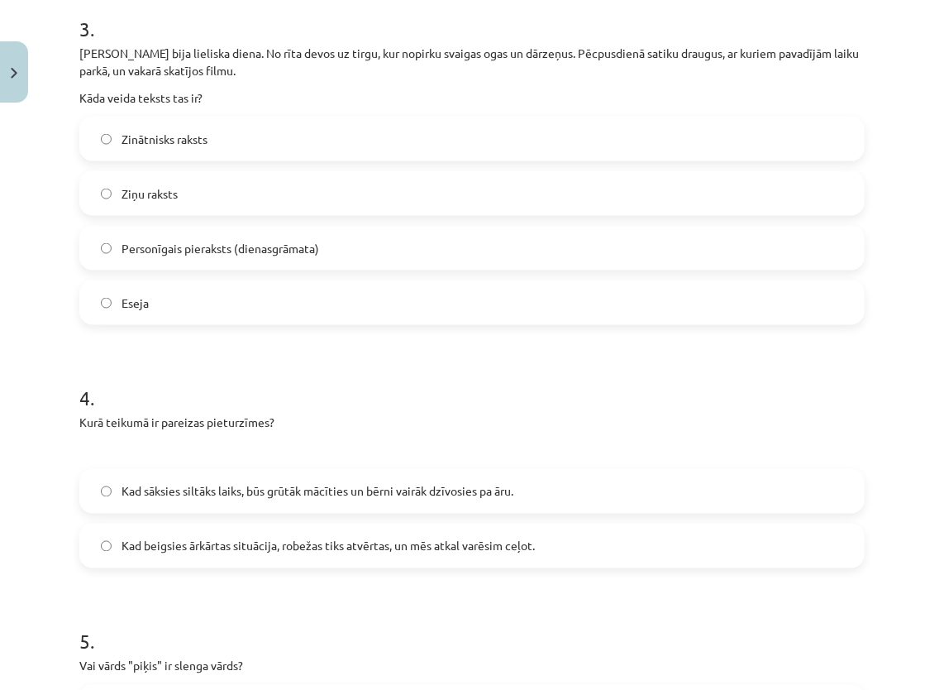
click at [669, 494] on label "Kad sāksies siltāks laiks, būs grūtāk mācīties un bērni vairāk dzīvosies pa āru." at bounding box center [472, 490] width 782 height 41
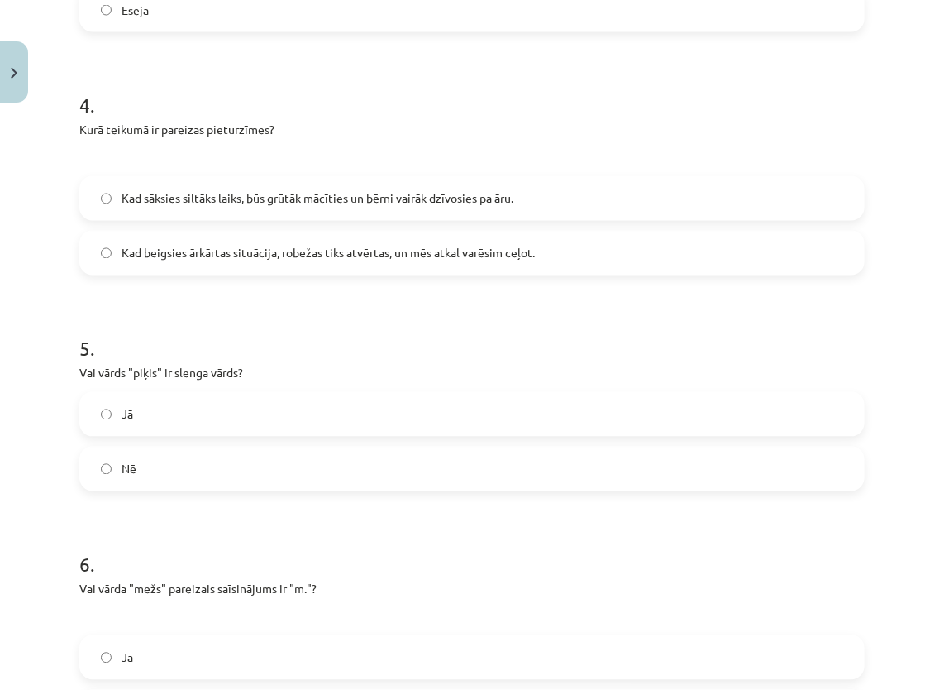
scroll to position [1158, 0]
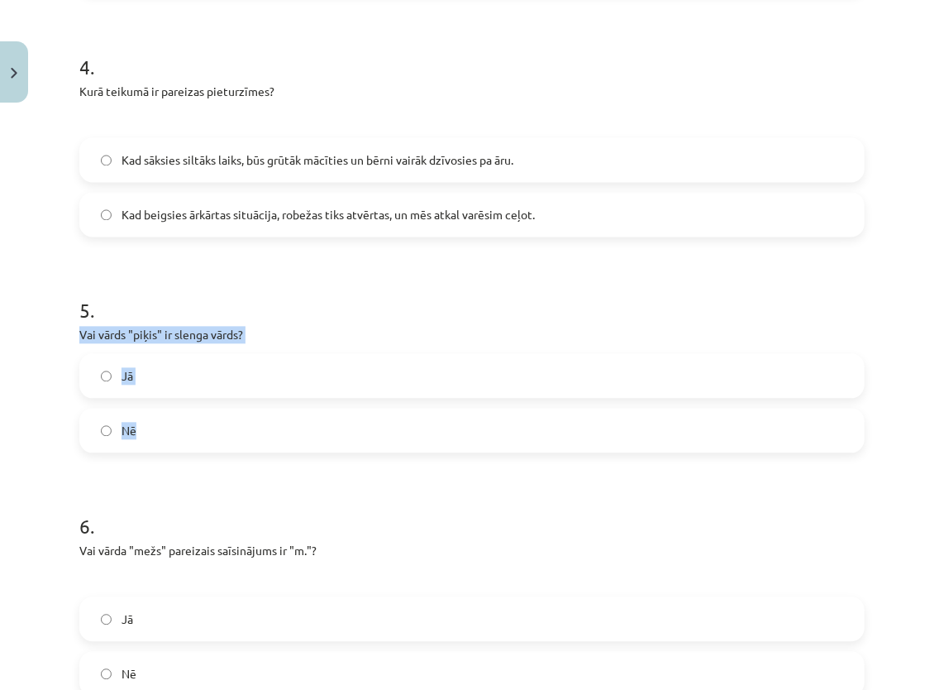
drag, startPoint x: 81, startPoint y: 337, endPoint x: 146, endPoint y: 426, distance: 110.1
click at [146, 426] on div "5 . Vai vārds "piķis" ir slenga vārds? Jā Nē" at bounding box center [471, 361] width 785 height 183
click at [291, 296] on h1 "5 ." at bounding box center [471, 295] width 785 height 51
click at [402, 379] on label "Jā" at bounding box center [472, 376] width 782 height 41
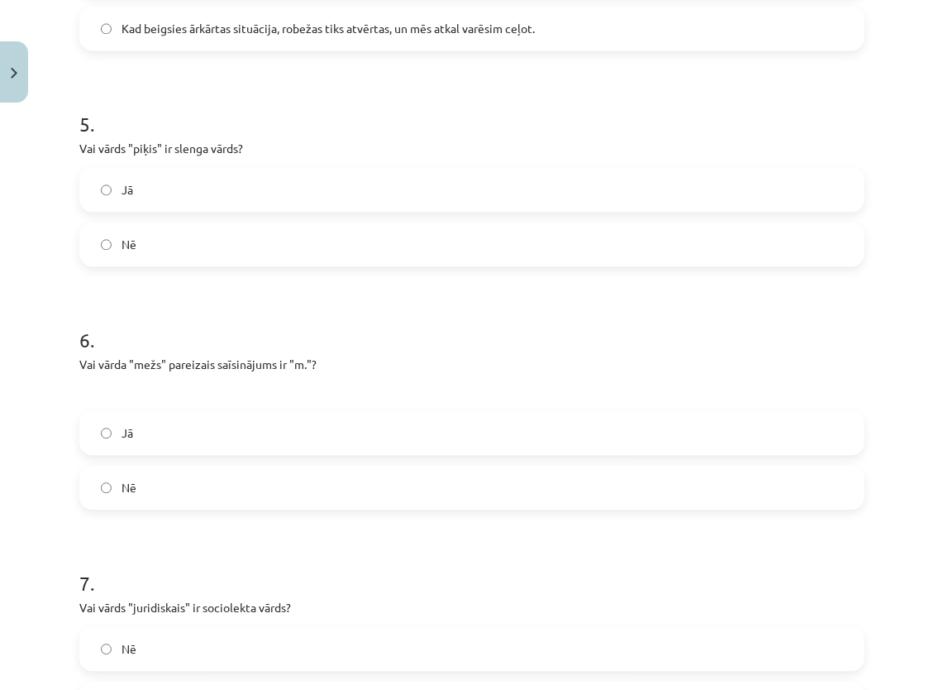
scroll to position [1406, 0]
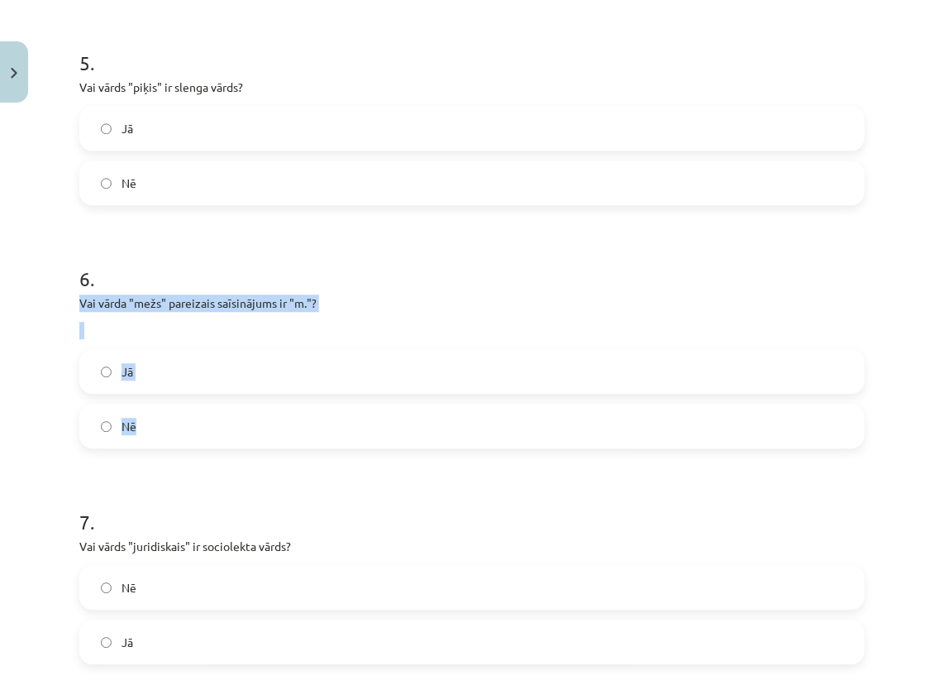
drag, startPoint x: 74, startPoint y: 296, endPoint x: 189, endPoint y: 421, distance: 169.7
click at [189, 421] on div "50 XP Saņemsi Grūts 73 pilda Apraksts Uzdevums Palīdzība 1 . Kurā teikumā ir pa…" at bounding box center [471, 110] width 805 height 2812
click at [384, 283] on h1 "6 ." at bounding box center [471, 263] width 785 height 51
click at [156, 370] on label "Jā" at bounding box center [472, 371] width 782 height 41
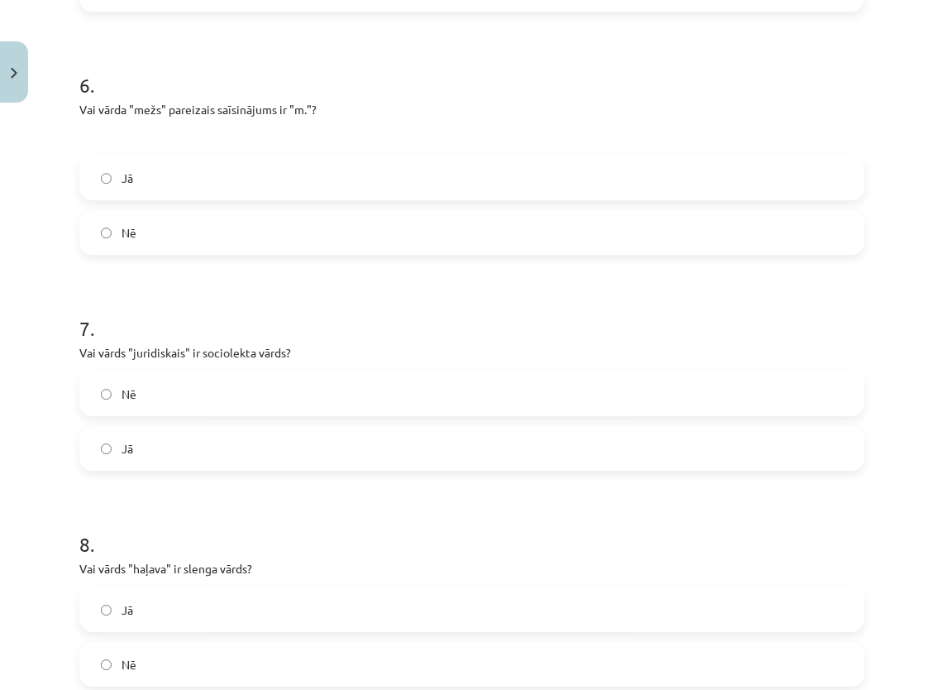
scroll to position [1654, 0]
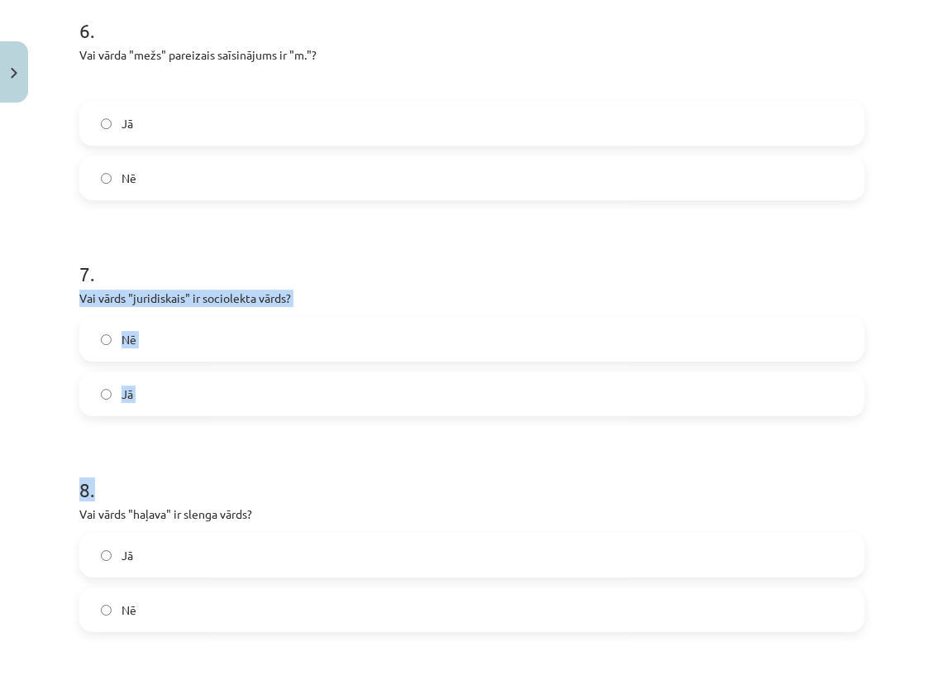
drag, startPoint x: 72, startPoint y: 294, endPoint x: 189, endPoint y: 420, distance: 172.6
click at [509, 298] on p "Vai vārds "juridiskais" ir sociolekta vārds?" at bounding box center [471, 297] width 785 height 17
click at [343, 387] on label "Jā" at bounding box center [472, 393] width 782 height 41
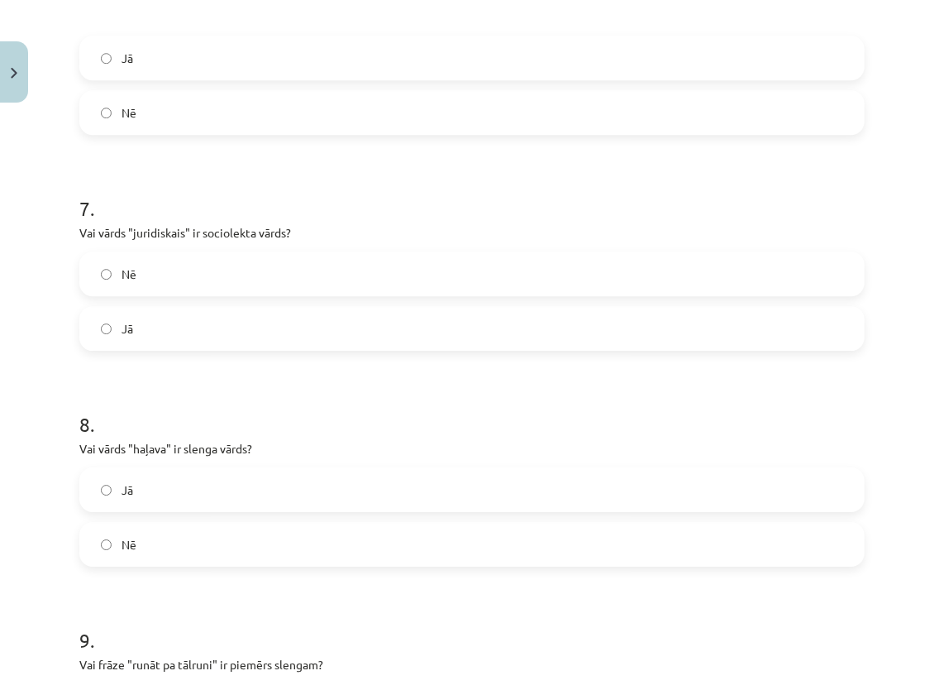
scroll to position [1819, 0]
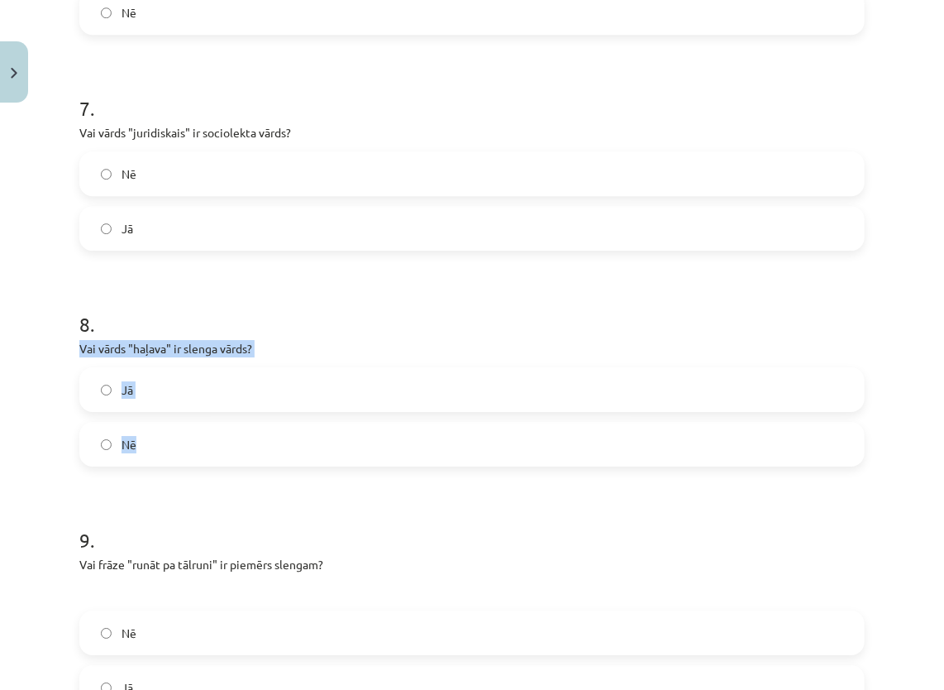
drag, startPoint x: 80, startPoint y: 348, endPoint x: 170, endPoint y: 437, distance: 126.9
click at [170, 437] on div "8 . Vai vārds "haļava" ir slenga vārds? Jā Nē" at bounding box center [471, 375] width 785 height 183
click at [326, 303] on h1 "8 ." at bounding box center [471, 309] width 785 height 51
click at [228, 385] on label "Jā" at bounding box center [472, 389] width 782 height 41
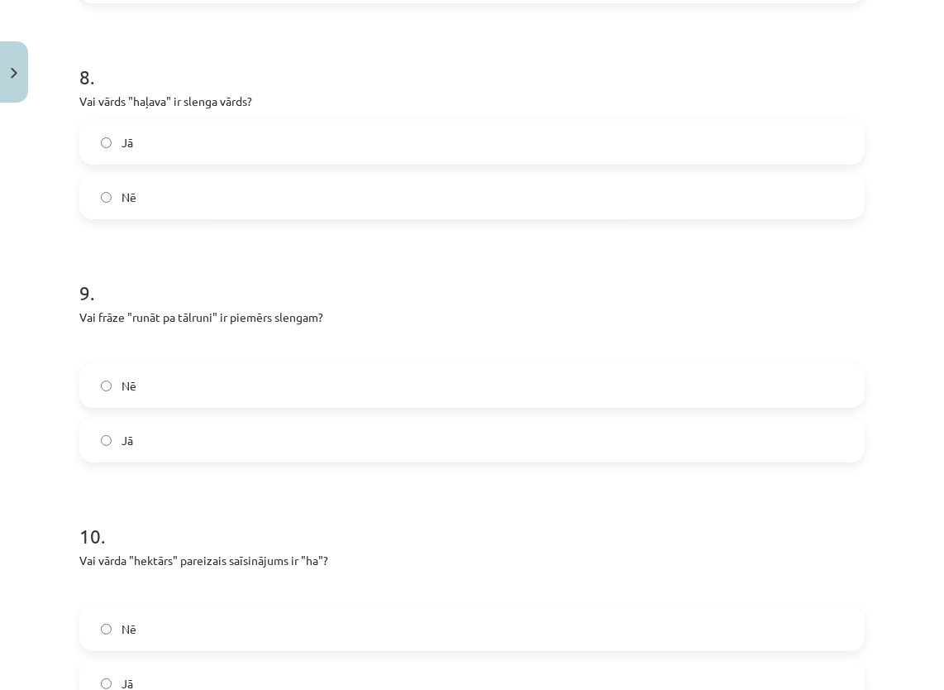
scroll to position [2067, 0]
drag, startPoint x: 80, startPoint y: 314, endPoint x: 186, endPoint y: 443, distance: 166.8
click at [186, 443] on div "9 . Vai frāze "runāt pa tālruni" ir piemērs slengam? Nē Jā" at bounding box center [471, 356] width 785 height 210
click at [367, 276] on h1 "9 ." at bounding box center [471, 276] width 785 height 51
click at [336, 388] on label "Nē" at bounding box center [472, 384] width 782 height 41
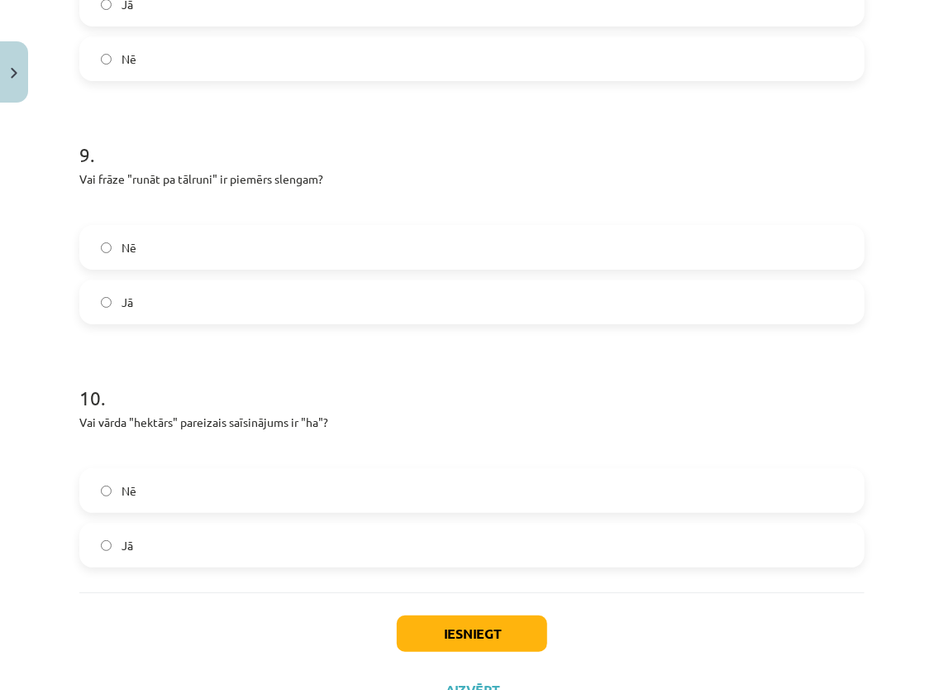
scroll to position [2232, 0]
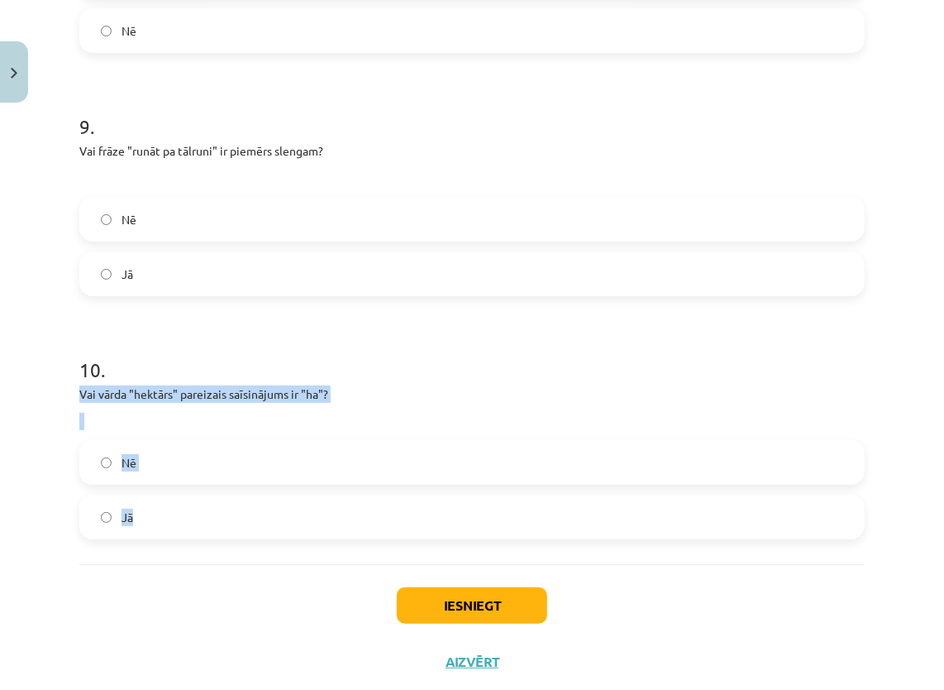
drag, startPoint x: 79, startPoint y: 392, endPoint x: 160, endPoint y: 516, distance: 147.7
click at [160, 516] on div "10 . Vai vārda "hektārs" pareizais saīsinājums ir "ha"? Nē Jā" at bounding box center [471, 434] width 785 height 210
click at [308, 364] on h1 "10 ." at bounding box center [471, 354] width 785 height 51
click at [466, 459] on label "Nē" at bounding box center [472, 462] width 782 height 41
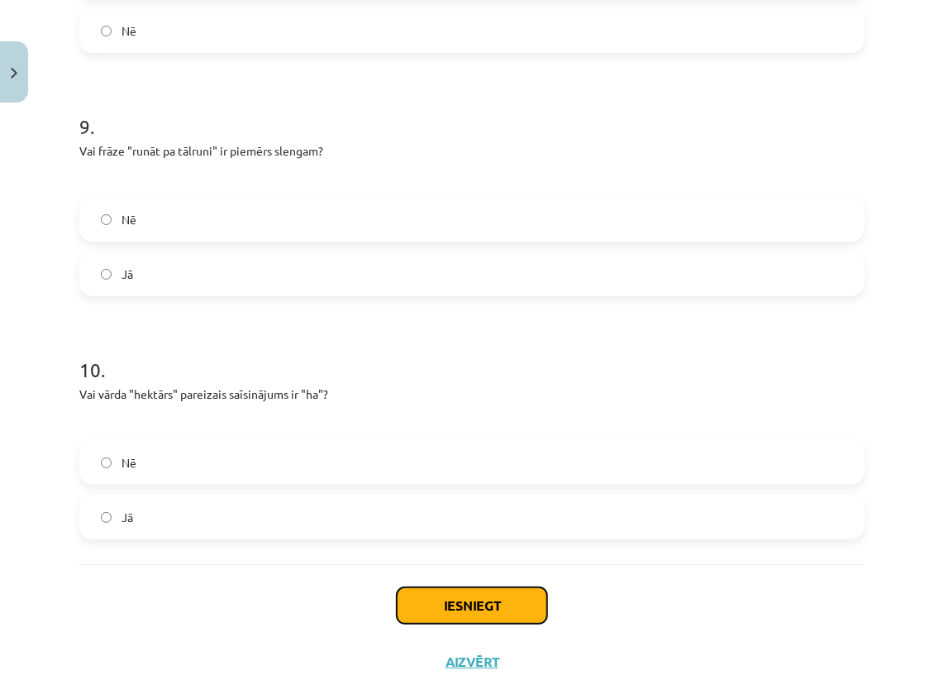
click at [460, 607] on button "Iesniegt" at bounding box center [472, 605] width 150 height 36
click at [445, 491] on div "Nē Jā" at bounding box center [471, 489] width 785 height 99
drag, startPoint x: 445, startPoint y: 491, endPoint x: 446, endPoint y: 511, distance: 19.9
click at [446, 509] on div "Nē Jā" at bounding box center [471, 489] width 785 height 99
click at [446, 511] on label "Jā" at bounding box center [472, 516] width 782 height 41
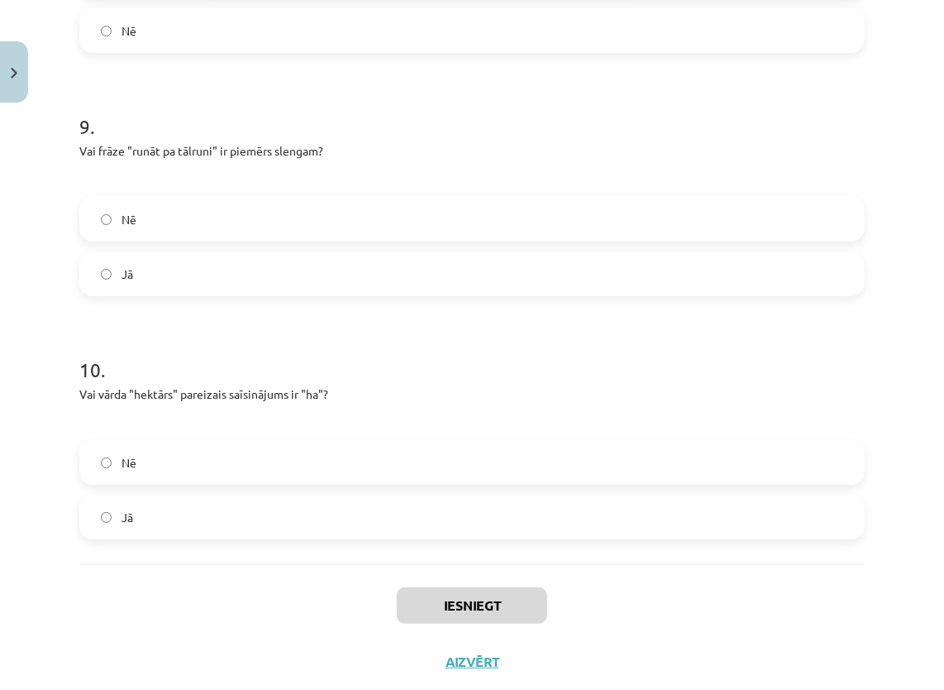
click at [446, 511] on label "Jā" at bounding box center [472, 516] width 782 height 41
drag, startPoint x: 446, startPoint y: 511, endPoint x: 390, endPoint y: 400, distance: 124.2
click at [390, 400] on p "Vai vārda "hektārs" pareizais saīsinājums ir "ha"?" at bounding box center [471, 393] width 785 height 17
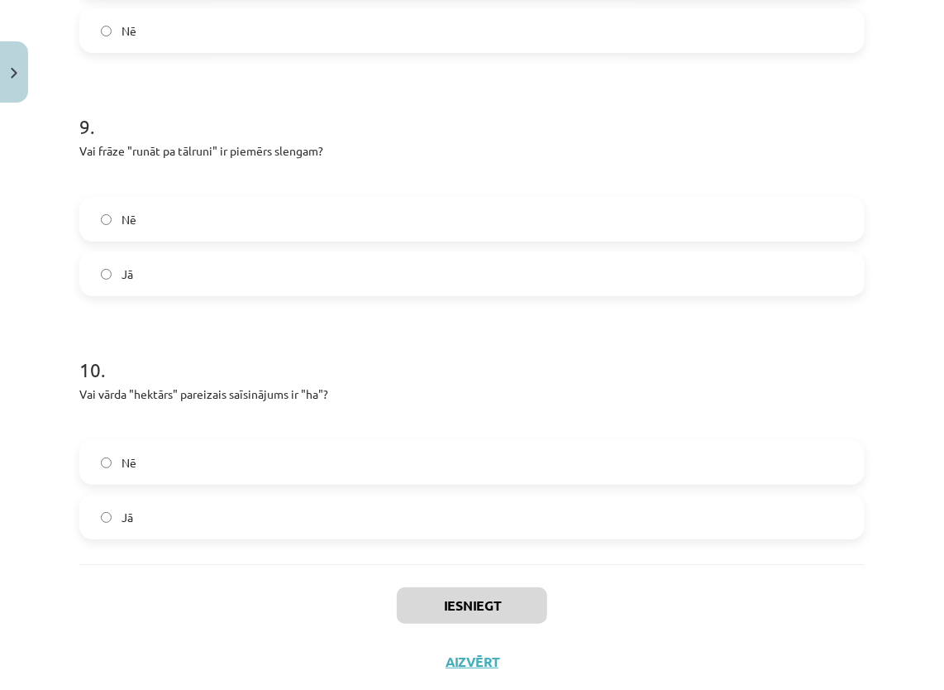
click at [497, 364] on h1 "10 ." at bounding box center [471, 354] width 785 height 51
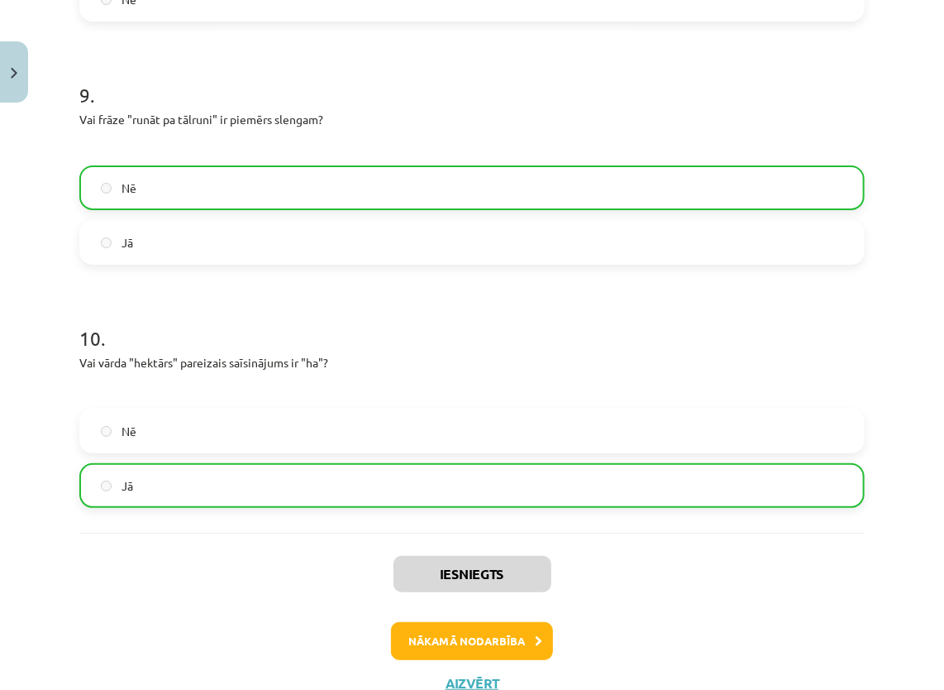
scroll to position [2315, 0]
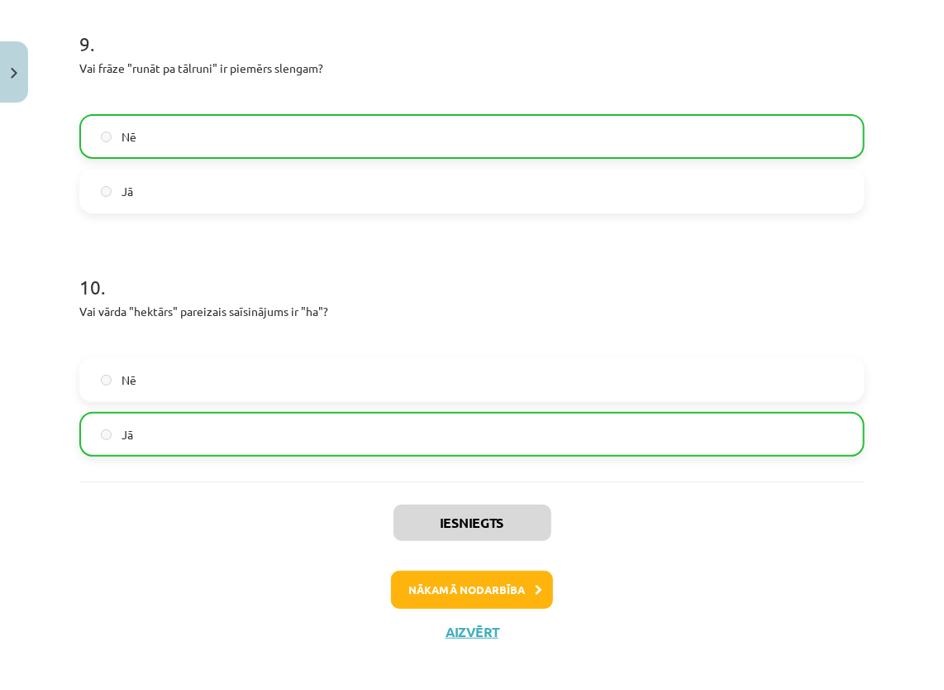
click at [662, 520] on div "Iesniegts Nākamā nodarbība Aizvērt" at bounding box center [471, 565] width 785 height 169
click at [505, 595] on button "Nākamā nodarbība" at bounding box center [472, 589] width 162 height 38
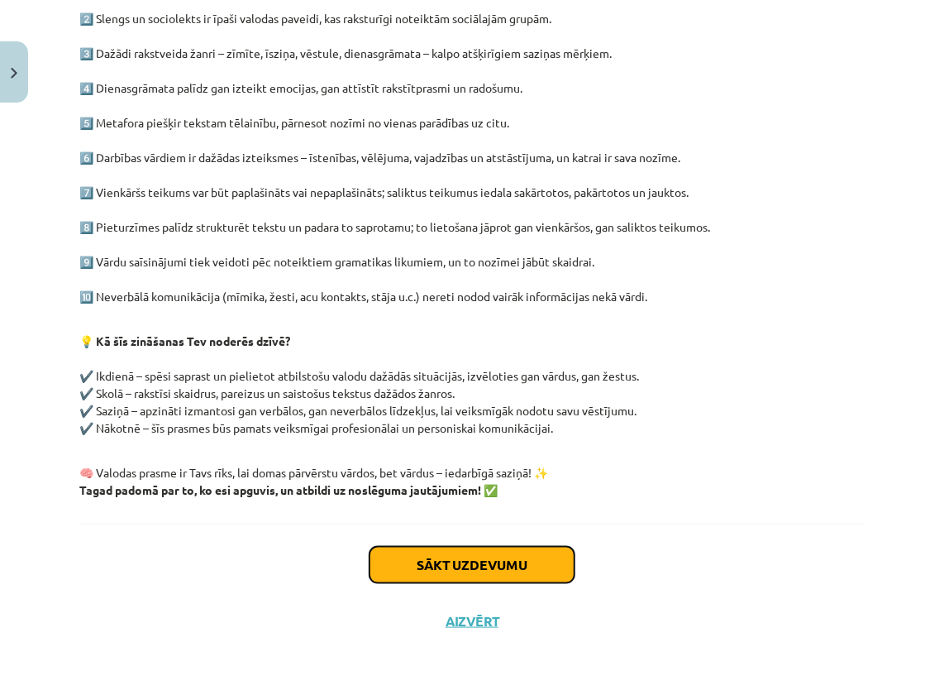
click at [516, 561] on button "Sākt uzdevumu" at bounding box center [472, 565] width 205 height 36
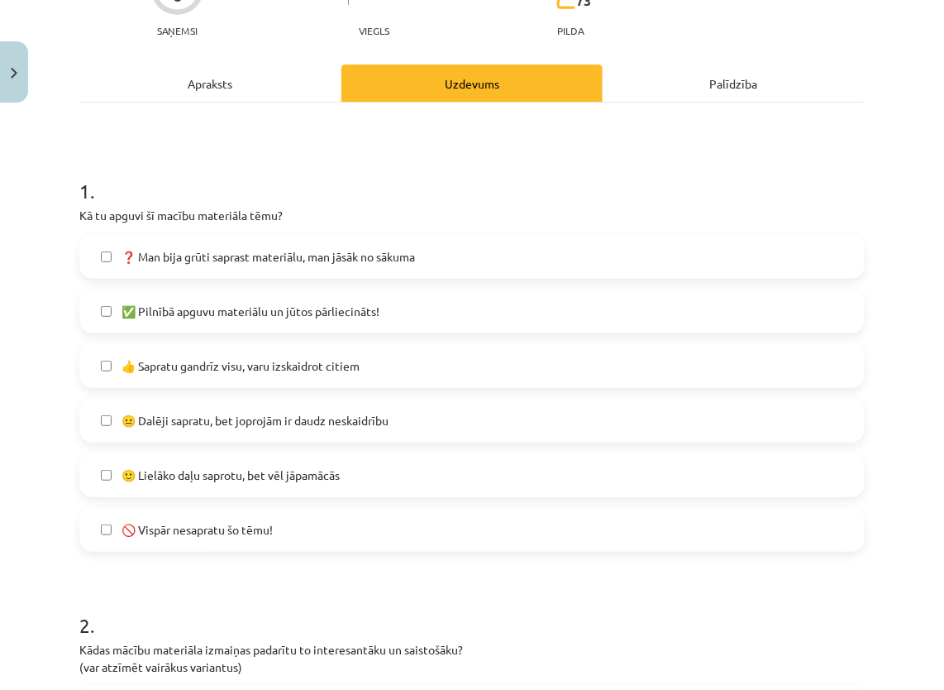
scroll to position [207, 0]
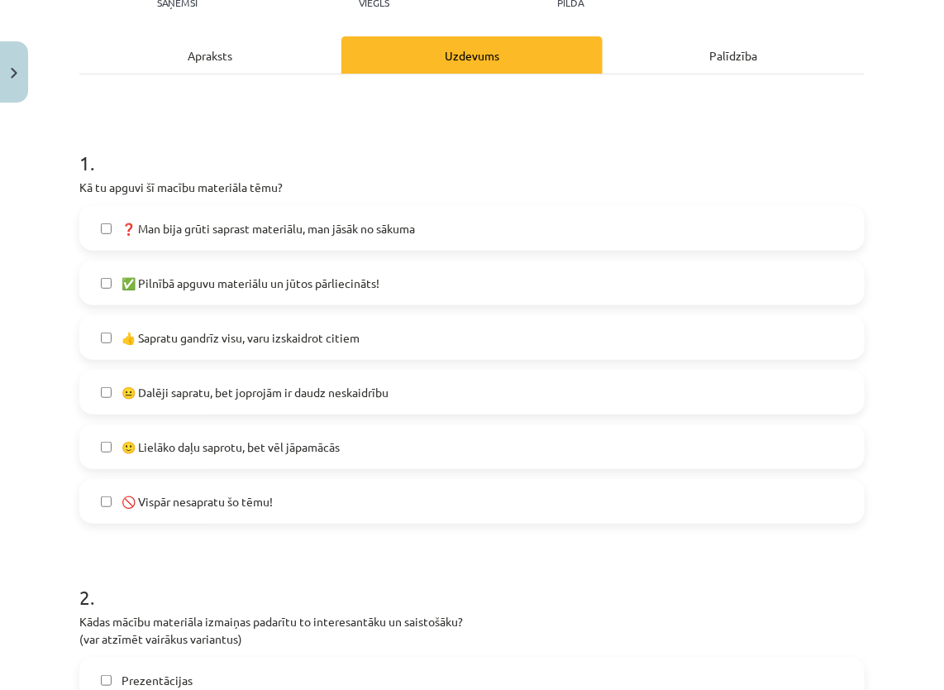
click at [163, 281] on span "✅ Pilnībā apguvu materiālu un jūtos pārliecināts!" at bounding box center [251, 282] width 258 height 17
click at [172, 336] on span "👍 Sapratu gandrīz visu, varu izskaidrot citiem" at bounding box center [241, 337] width 238 height 17
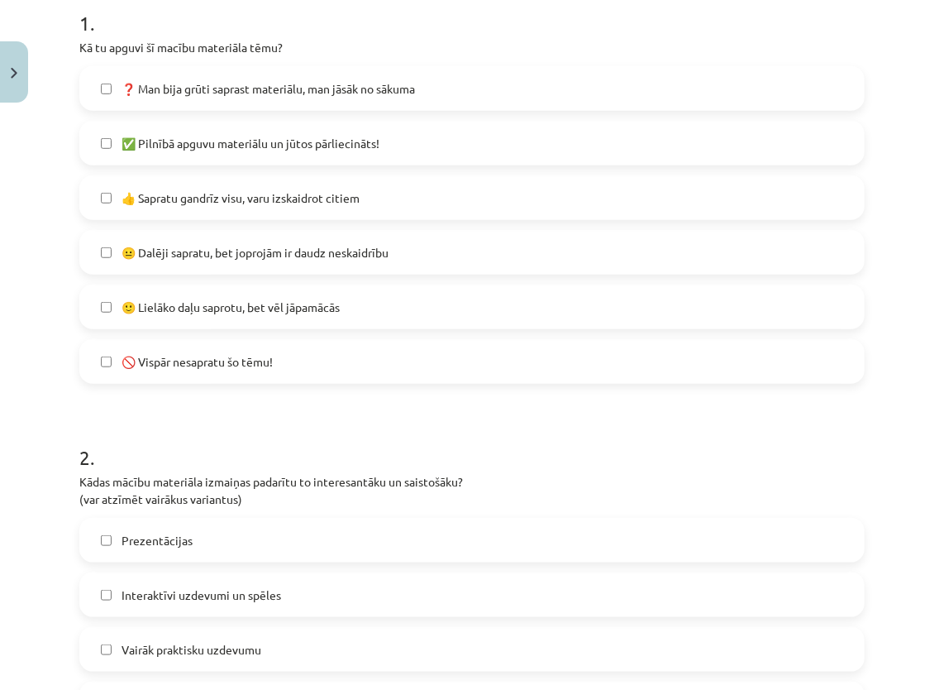
scroll to position [372, 0]
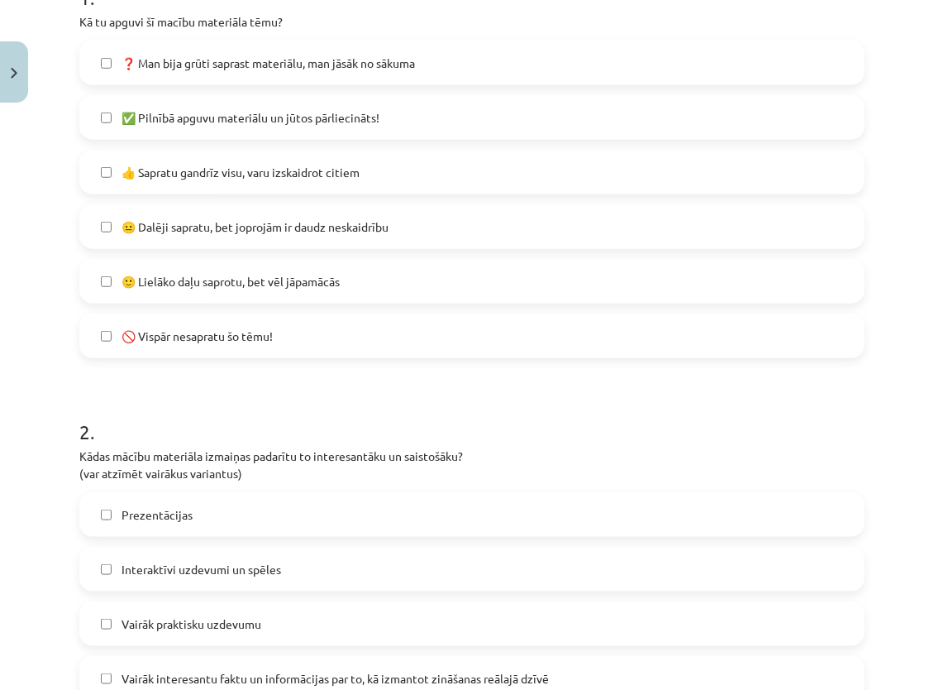
click at [234, 279] on span "🙂 Lielāko daļu saprotu, bet vēl jāpamācās" at bounding box center [231, 281] width 218 height 17
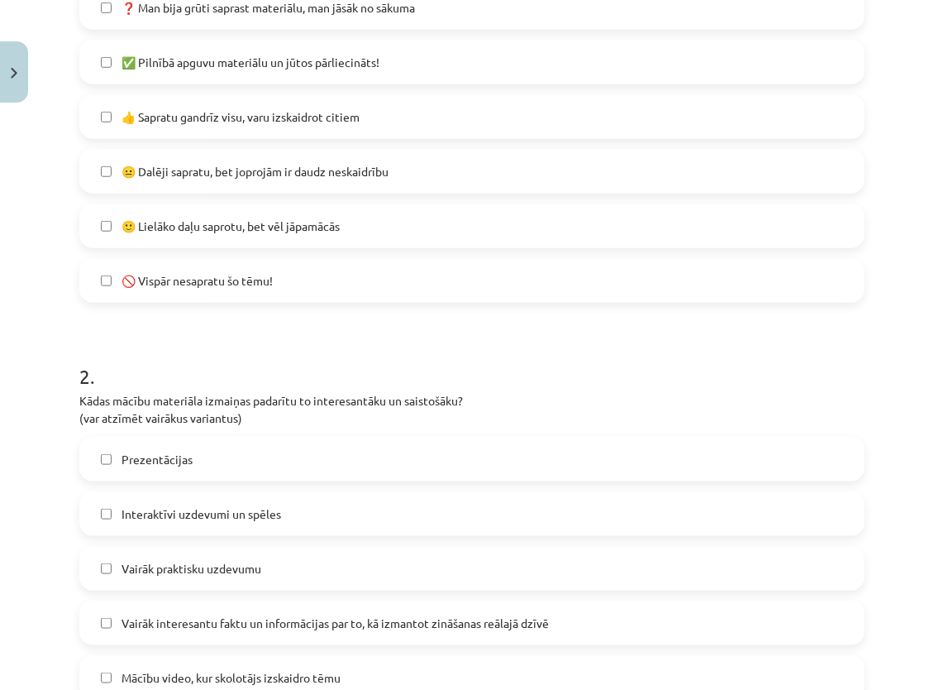
scroll to position [455, 0]
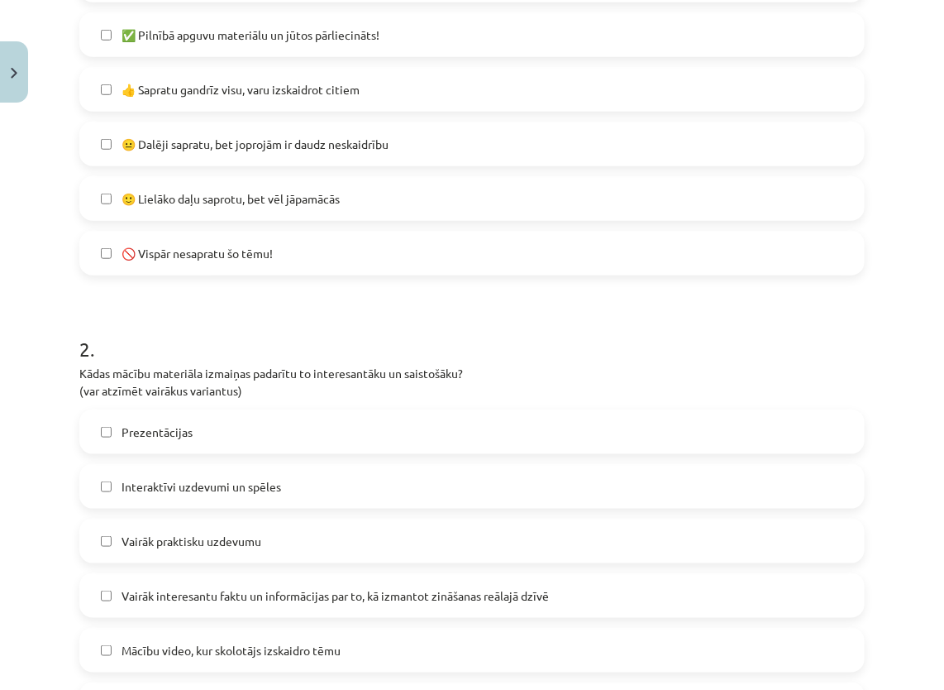
click at [305, 193] on span "🙂 Lielāko daļu saprotu, bet vēl jāpamācās" at bounding box center [231, 198] width 218 height 17
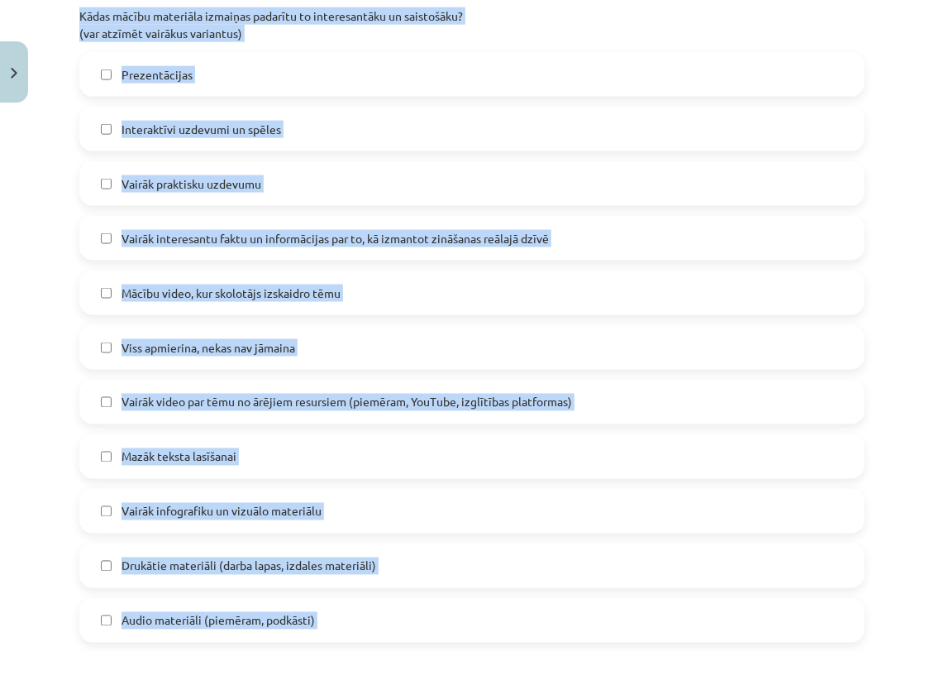
scroll to position [867, 0]
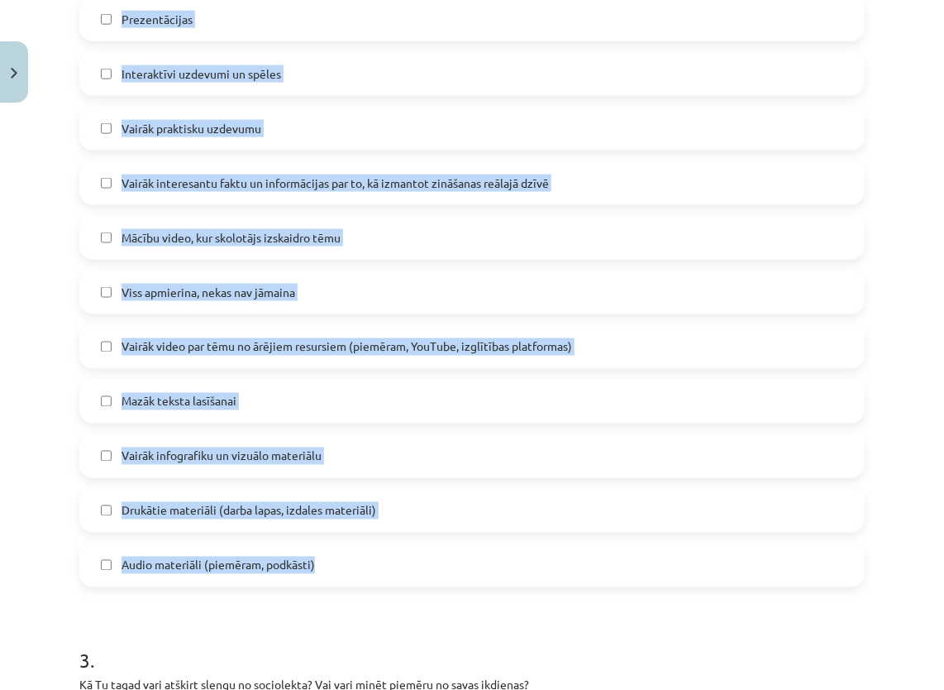
drag, startPoint x: 75, startPoint y: 118, endPoint x: 370, endPoint y: 568, distance: 538.0
click at [370, 568] on div "0 XP Saņemsi Viegls 73 pilda Apraksts Uzdevums Palīdzība 1 . Kā tu apguvi šī ma…" at bounding box center [471, 136] width 805 height 1786
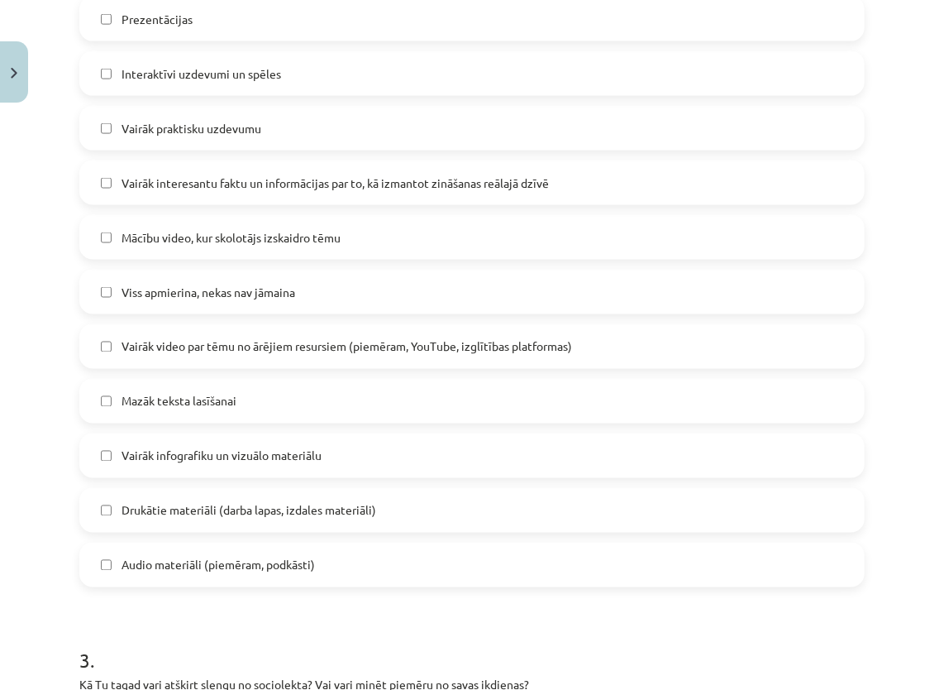
click at [313, 592] on form "1 . Kā tu apguvi šī macību materiāla tēmu? ❓ Man bija grūti saprast materiālu, …" at bounding box center [471, 175] width 785 height 1426
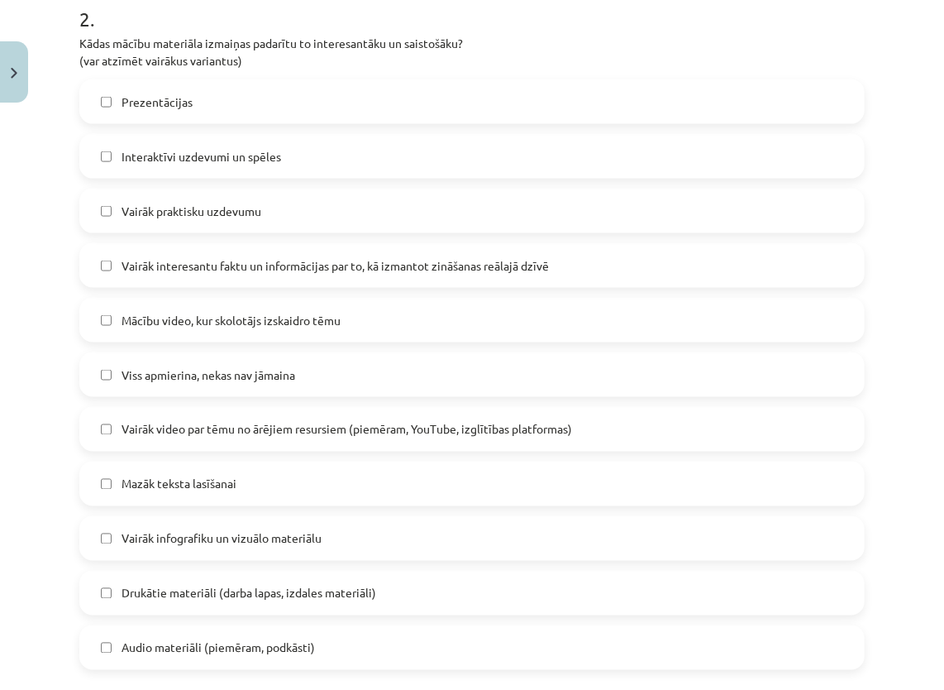
click at [320, 308] on label "Mācību video, kur skolotājs izskaidro tēmu" at bounding box center [472, 319] width 782 height 41
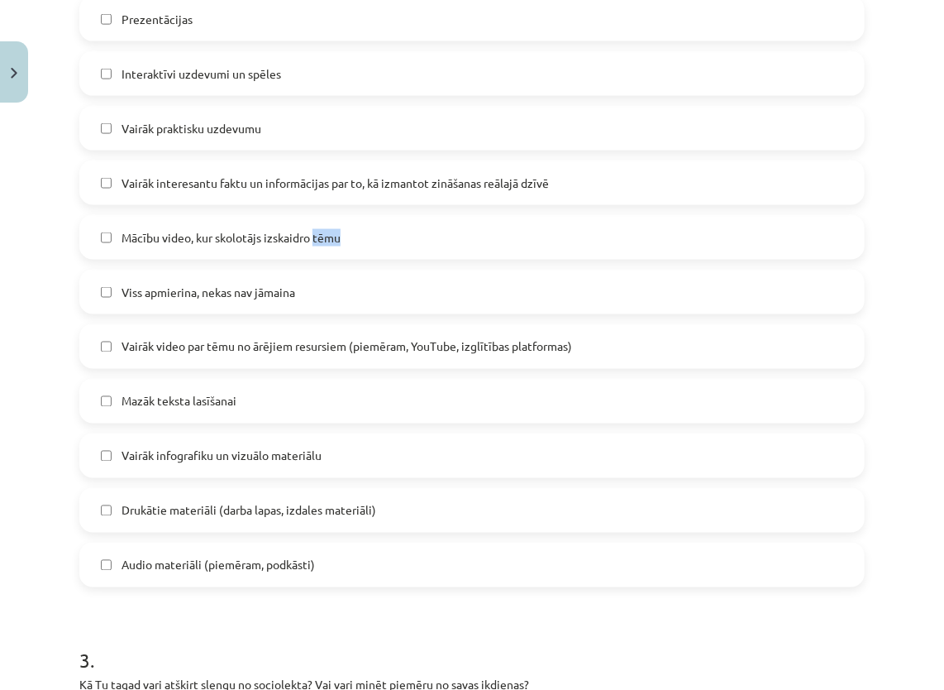
scroll to position [950, 0]
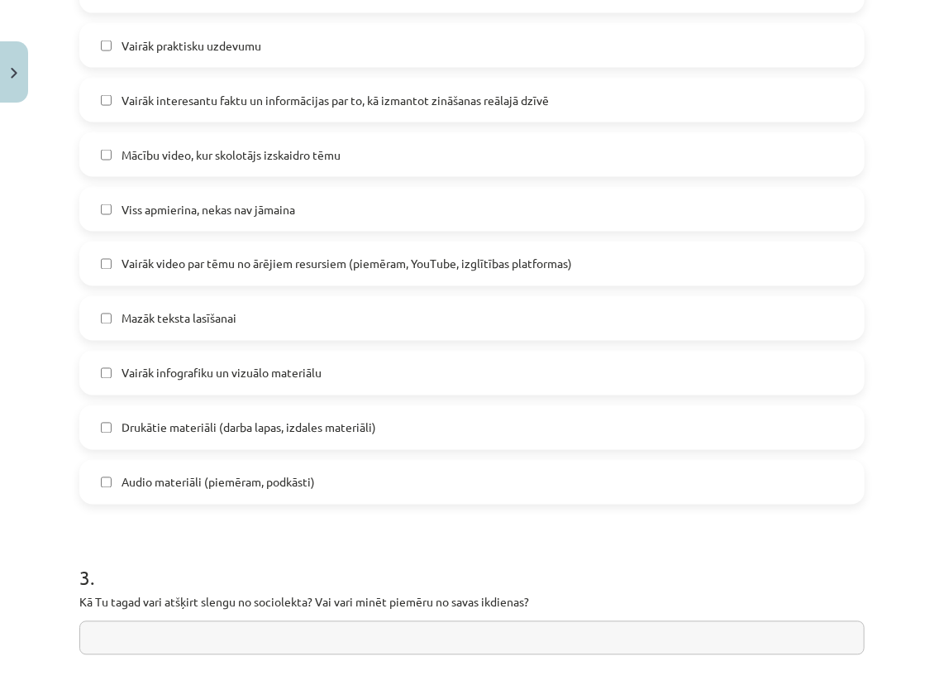
click at [56, 263] on div "Mācību tēma: Latviešu valoda 8. klase 1. ieskaites mācību materiāls #8 Temata a…" at bounding box center [472, 345] width 944 height 690
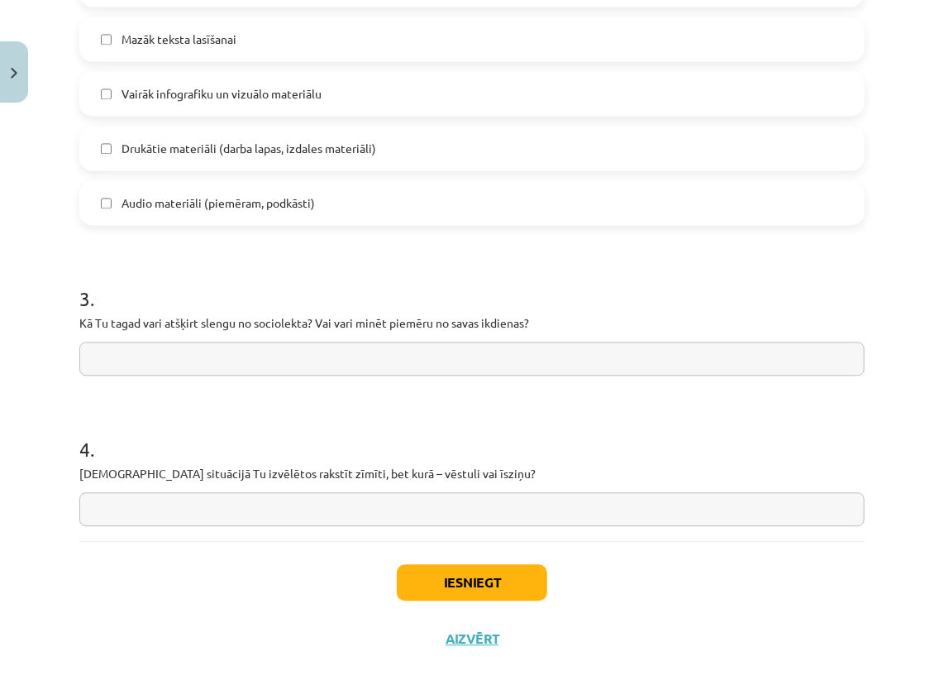
scroll to position [1247, 0]
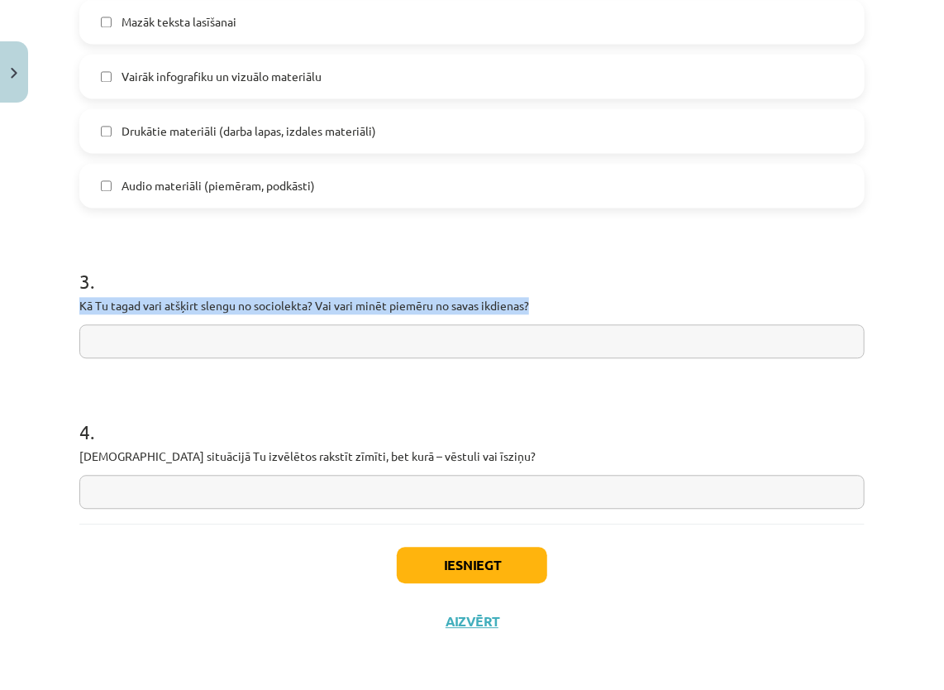
drag, startPoint x: 73, startPoint y: 297, endPoint x: 552, endPoint y: 304, distance: 479.6
drag, startPoint x: 552, startPoint y: 304, endPoint x: 580, endPoint y: 231, distance: 78.5
click at [814, 337] on input "text" at bounding box center [471, 341] width 785 height 34
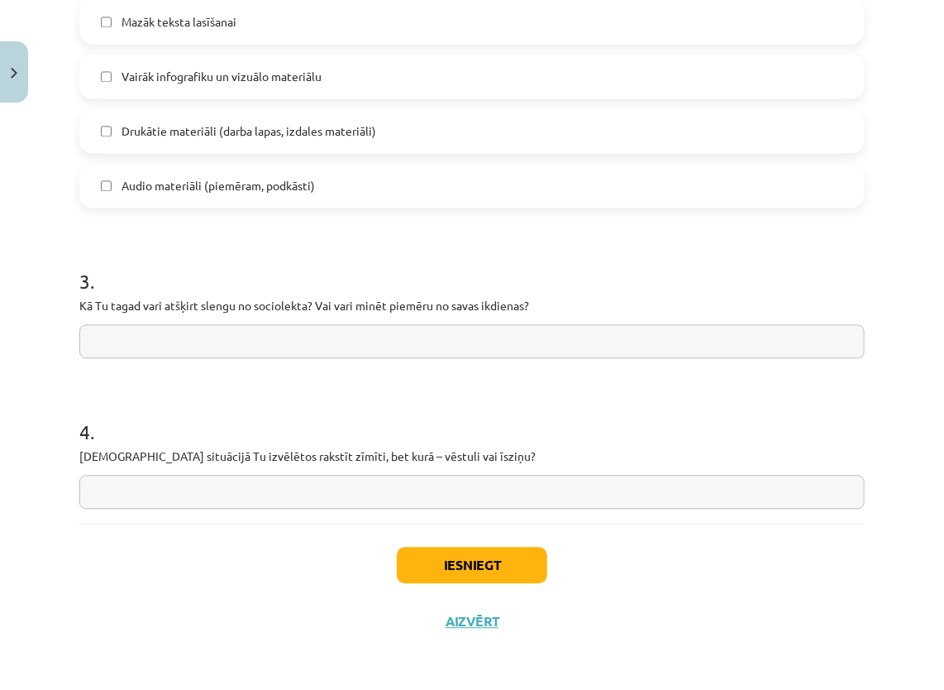
paste input "**********"
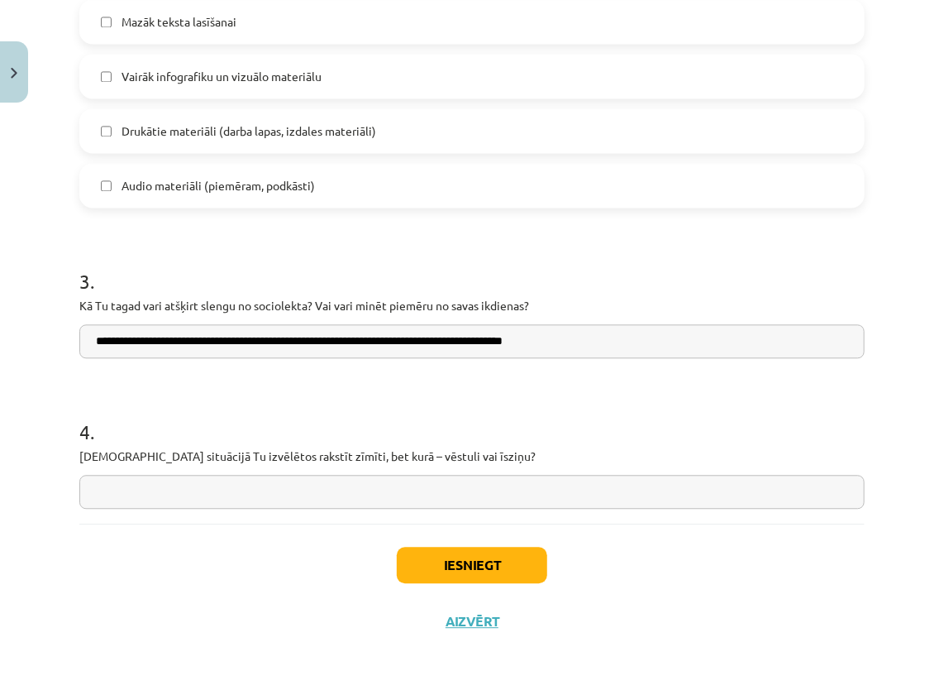
type input "**********"
drag, startPoint x: 79, startPoint y: 458, endPoint x: 451, endPoint y: 478, distance: 372.6
click at [451, 478] on div "4 . Kurā situācijā Tu izvēlētos rakstīt zīmīti, bet kurā – vēstuli vai īsziņu?" at bounding box center [471, 449] width 785 height 117
click at [376, 399] on h1 "4 ." at bounding box center [471, 416] width 785 height 51
click at [88, 458] on p "[DEMOGRAPHIC_DATA] situācijā Tu izvēlētos rakstīt zīmīti, bet kurā – vēstuli va…" at bounding box center [471, 455] width 785 height 17
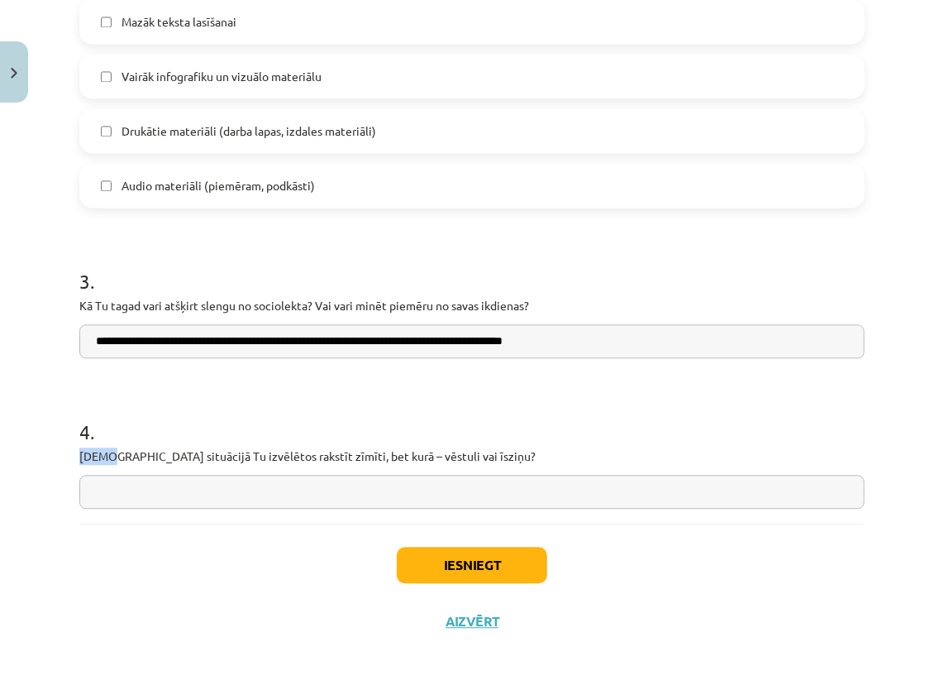
click at [88, 458] on p "[DEMOGRAPHIC_DATA] situācijā Tu izvēlētos rakstīt zīmīti, bet kurā – vēstuli va…" at bounding box center [471, 455] width 785 height 17
click at [205, 424] on h1 "4 ." at bounding box center [471, 416] width 785 height 51
drag, startPoint x: 83, startPoint y: 452, endPoint x: 117, endPoint y: 463, distance: 36.4
click at [117, 463] on p "[DEMOGRAPHIC_DATA] situācijā Tu izvēlētos rakstīt zīmīti, bet kurā – vēstuli va…" at bounding box center [471, 455] width 785 height 17
drag, startPoint x: 117, startPoint y: 463, endPoint x: 116, endPoint y: 418, distance: 44.7
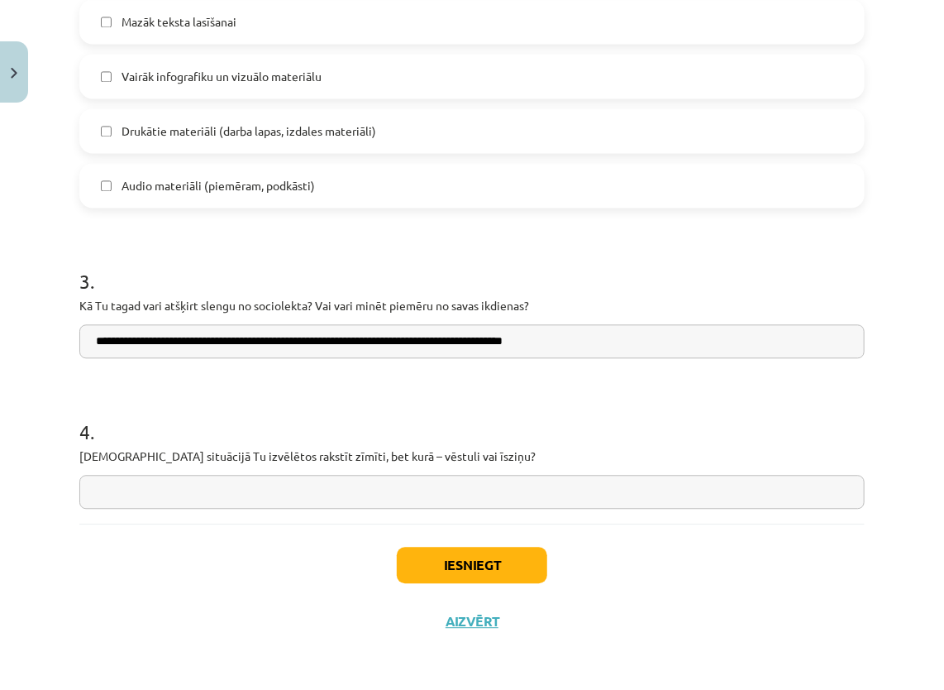
click at [116, 418] on h1 "4 ." at bounding box center [471, 416] width 785 height 51
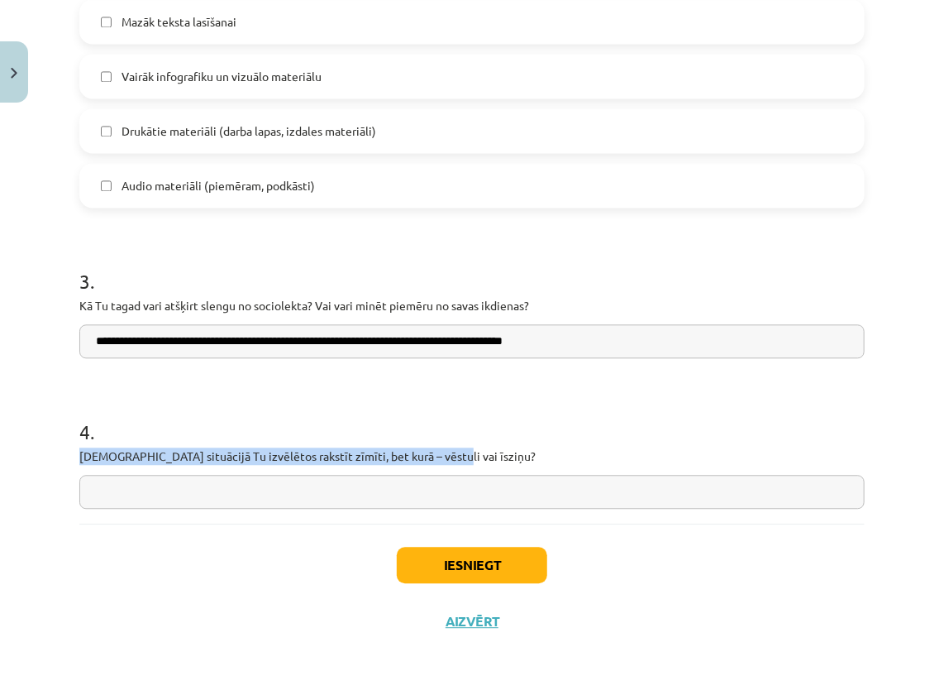
drag, startPoint x: 76, startPoint y: 453, endPoint x: 475, endPoint y: 460, distance: 399.4
click at [475, 460] on p "[DEMOGRAPHIC_DATA] situācijā Tu izvēlētos rakstīt zīmīti, bet kurā – vēstuli va…" at bounding box center [471, 455] width 785 height 17
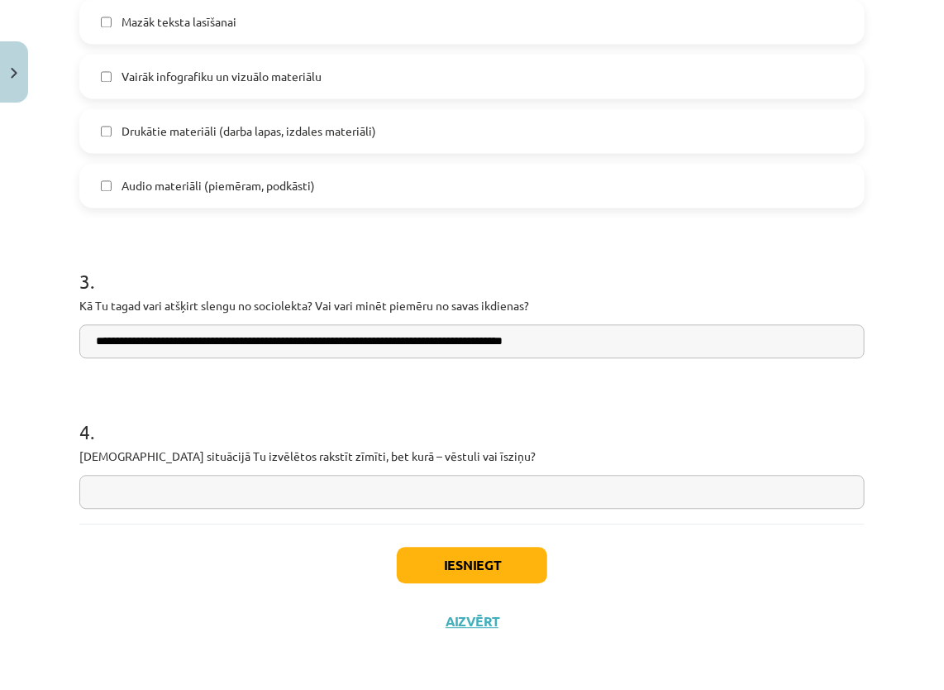
click at [346, 404] on h1 "4 ." at bounding box center [471, 416] width 785 height 51
drag, startPoint x: 79, startPoint y: 455, endPoint x: 437, endPoint y: 465, distance: 357.3
click at [437, 465] on div "4 . Kurā situācijā Tu izvēlētos rakstīt zīmīti, bet kurā – vēstuli vai īsziņu?" at bounding box center [471, 449] width 785 height 117
click at [619, 492] on input "text" at bounding box center [471, 492] width 785 height 34
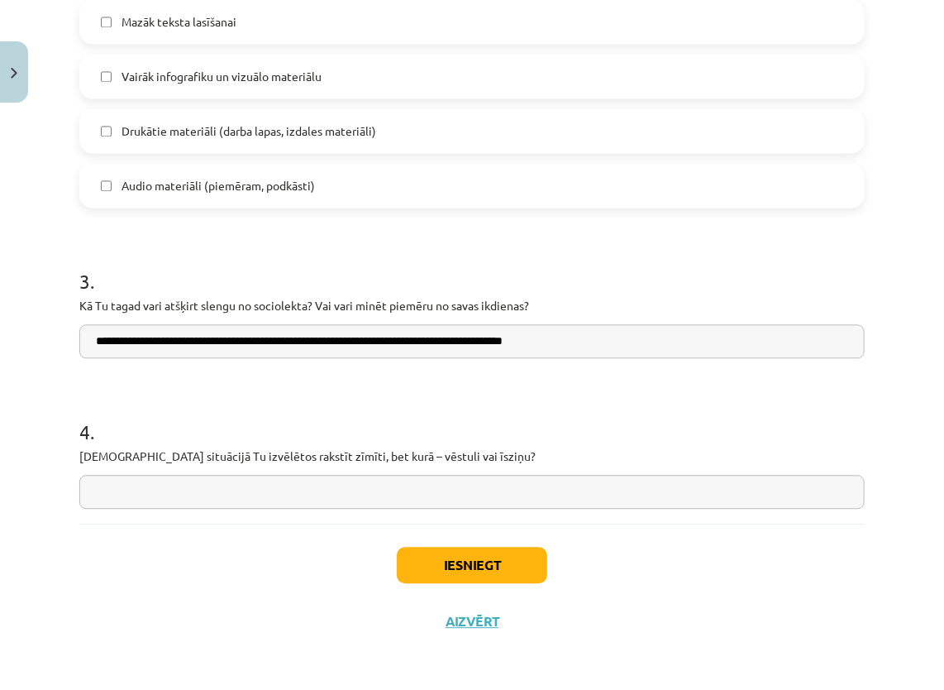
paste input "**********"
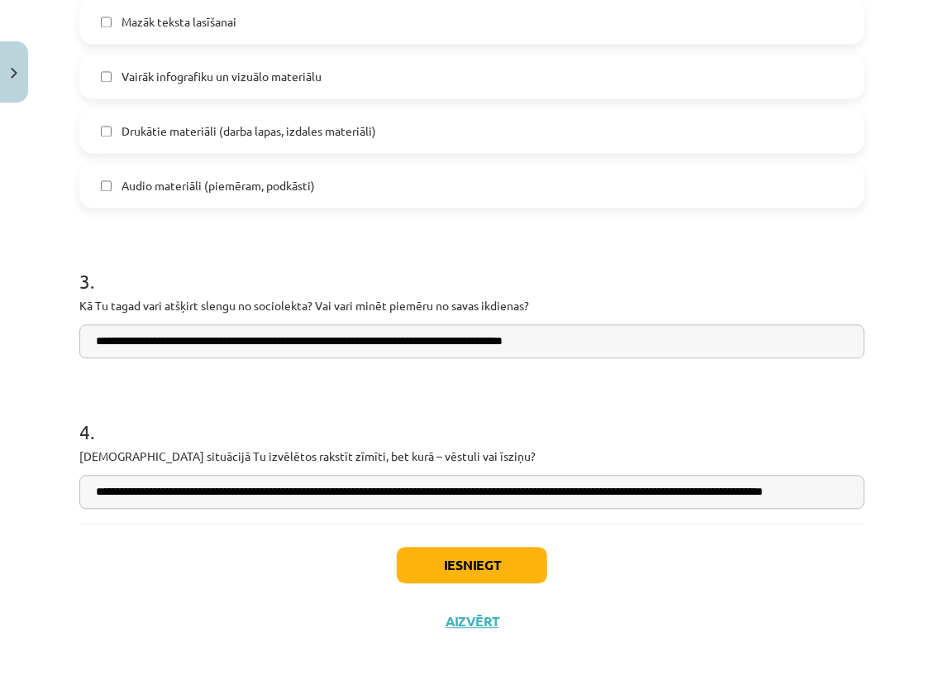
scroll to position [0, 54]
type input "**********"
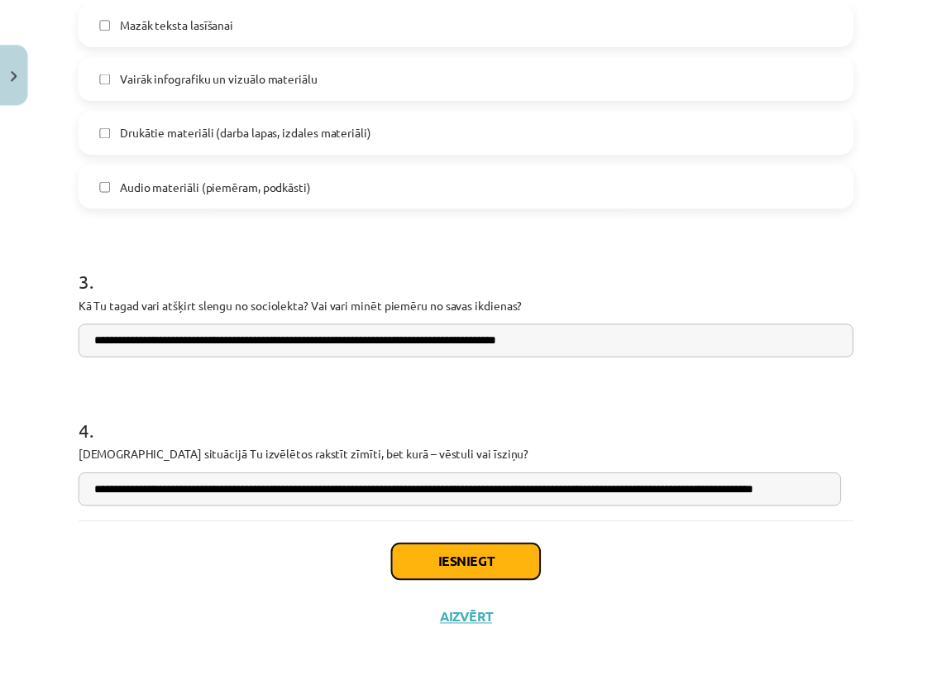
scroll to position [0, 0]
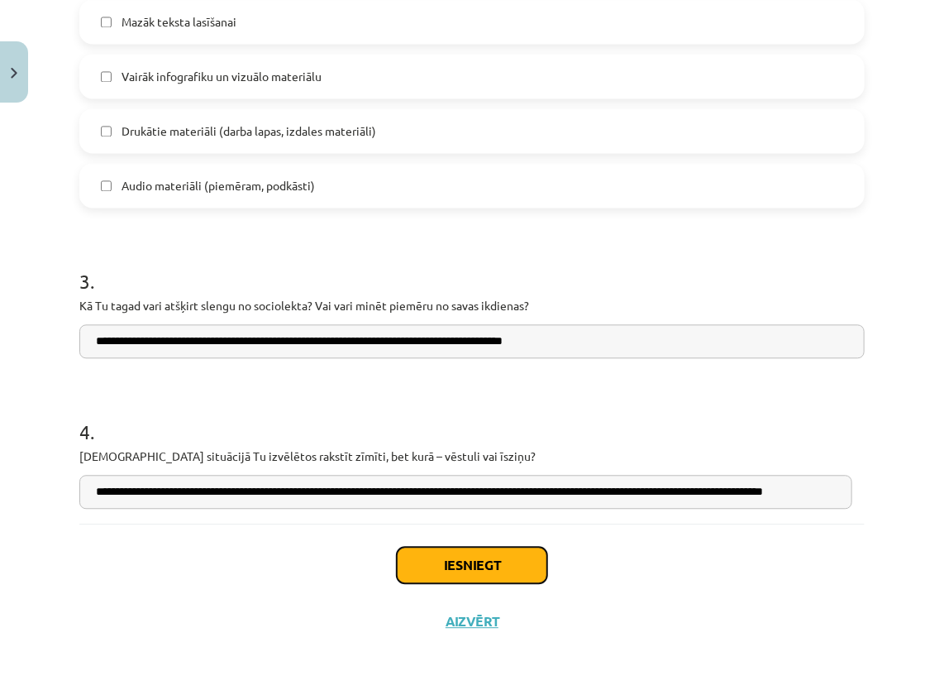
click at [506, 566] on button "Iesniegt" at bounding box center [472, 565] width 150 height 36
click at [476, 556] on button "Iesniegt" at bounding box center [472, 565] width 150 height 36
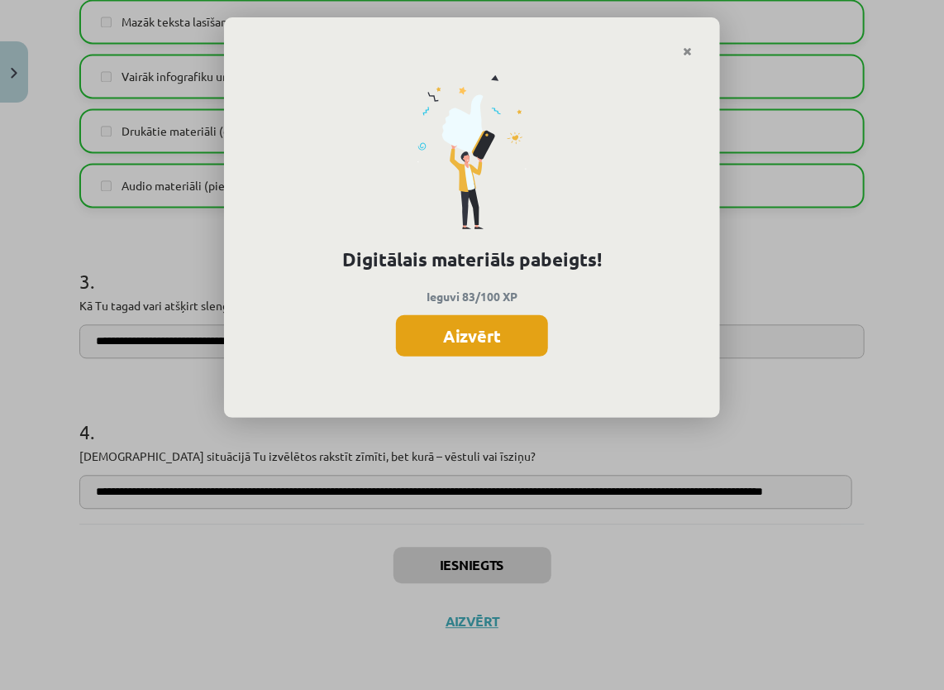
click at [511, 339] on button "Aizvērt" at bounding box center [472, 335] width 152 height 41
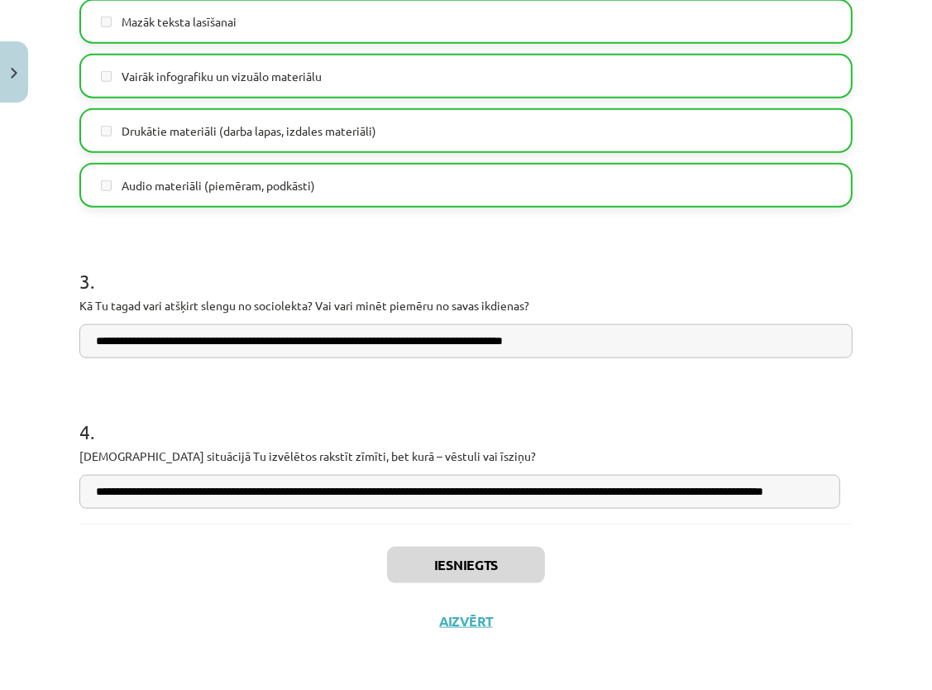
drag, startPoint x: 511, startPoint y: 339, endPoint x: 508, endPoint y: 389, distance: 49.7
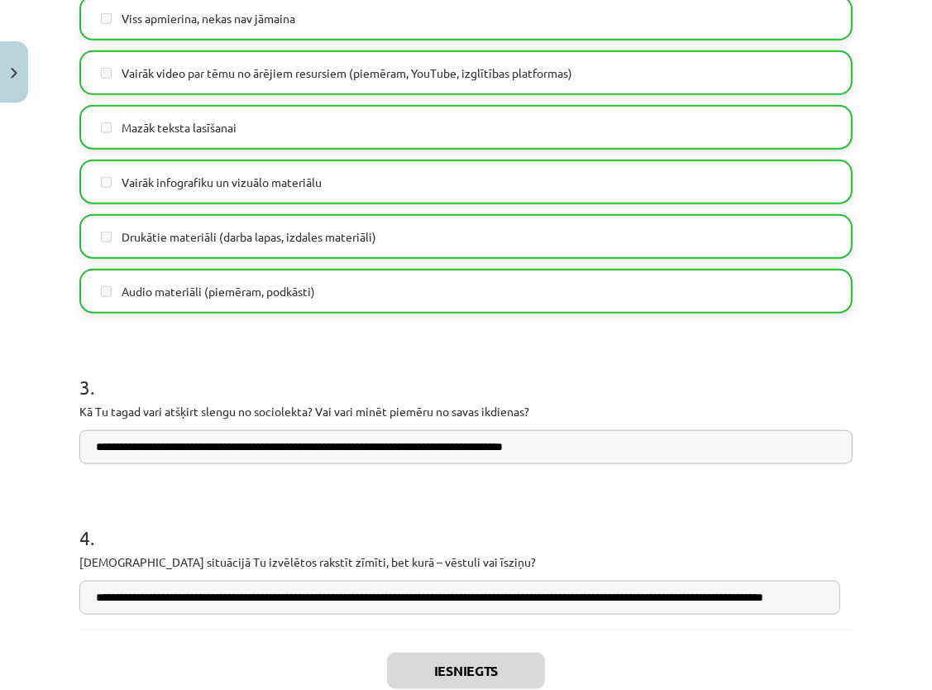
scroll to position [1247, 0]
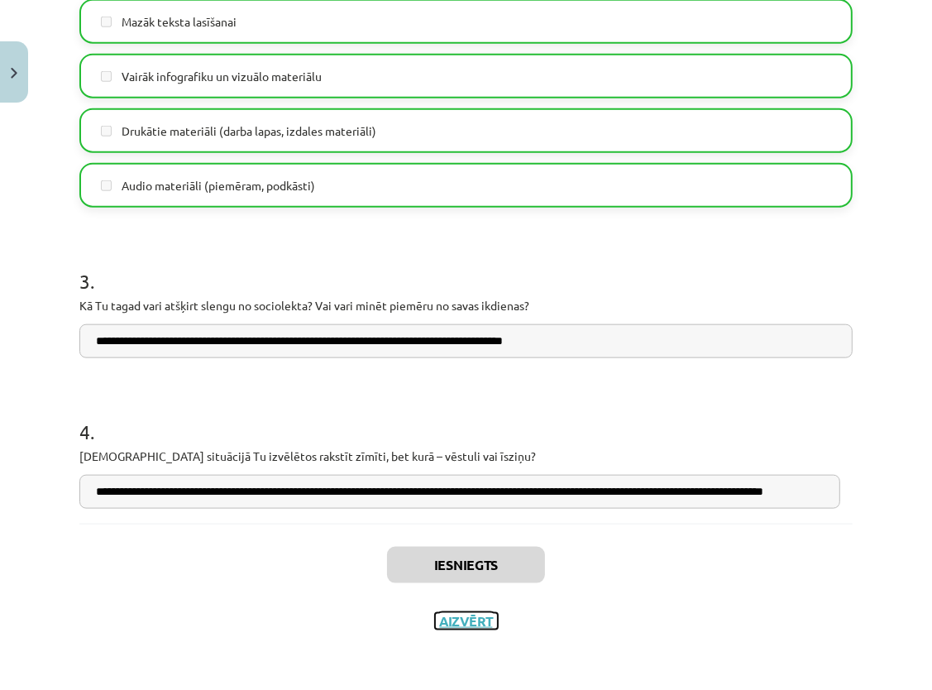
click at [468, 617] on button "Aizvērt" at bounding box center [466, 621] width 63 height 17
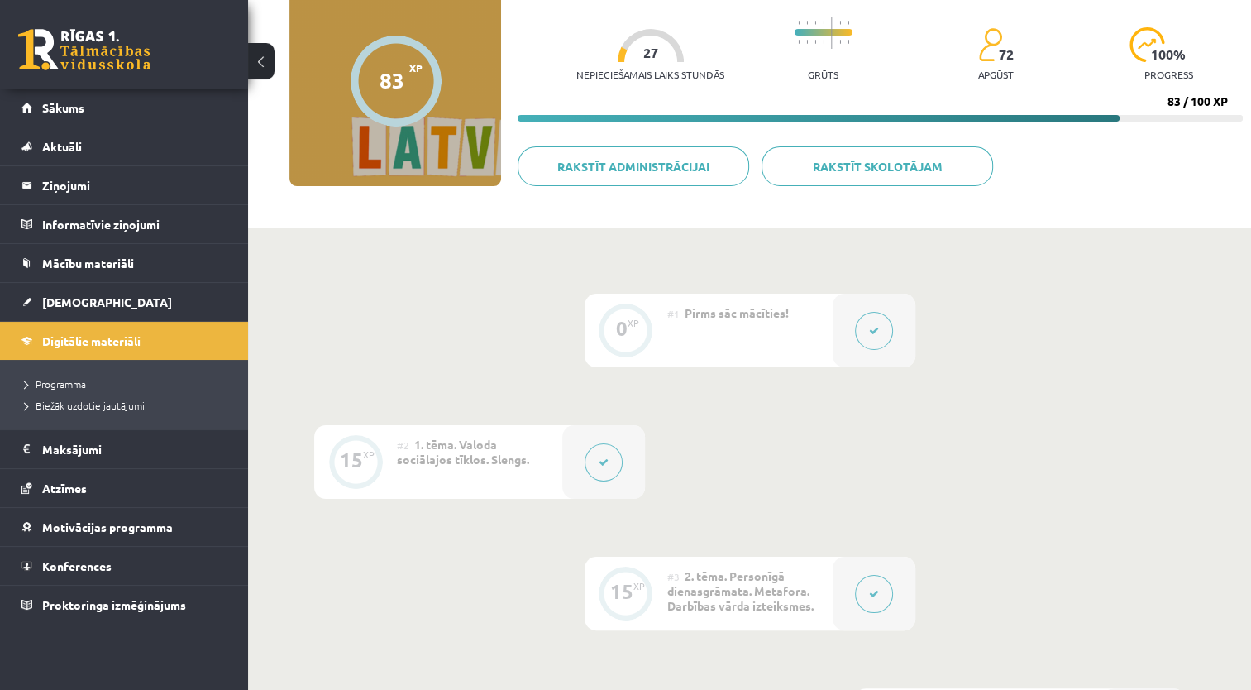
scroll to position [149, 0]
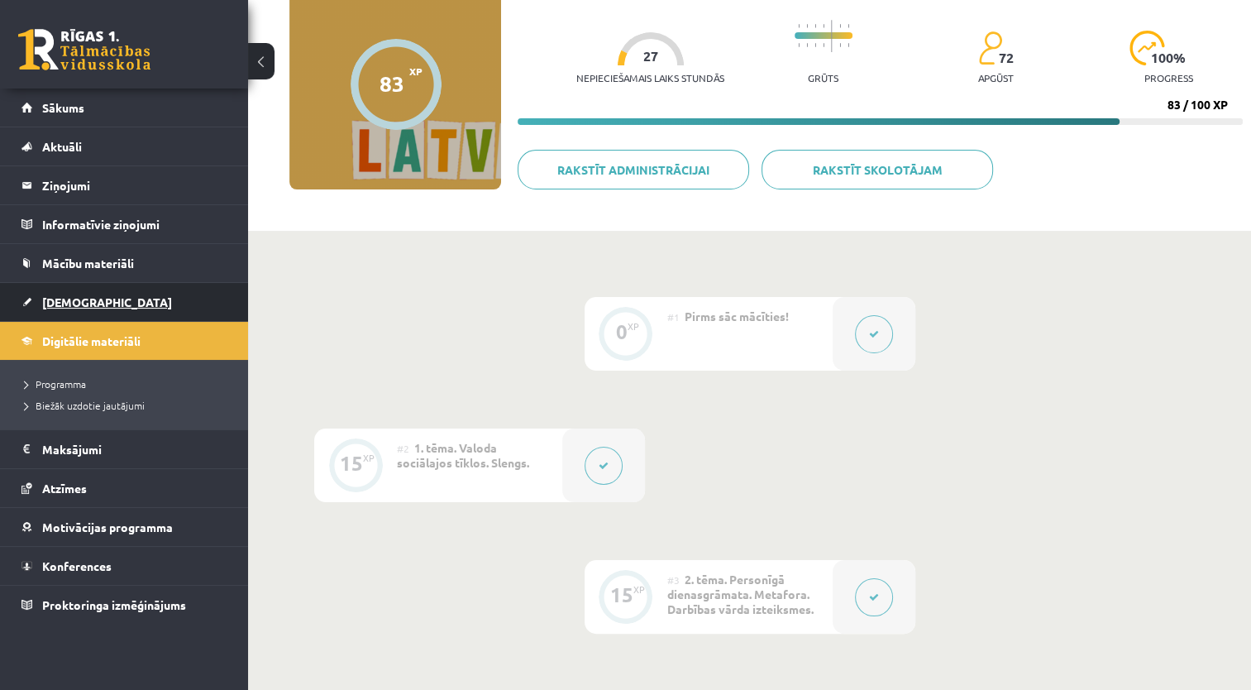
click at [72, 302] on span "[DEMOGRAPHIC_DATA]" at bounding box center [107, 301] width 130 height 15
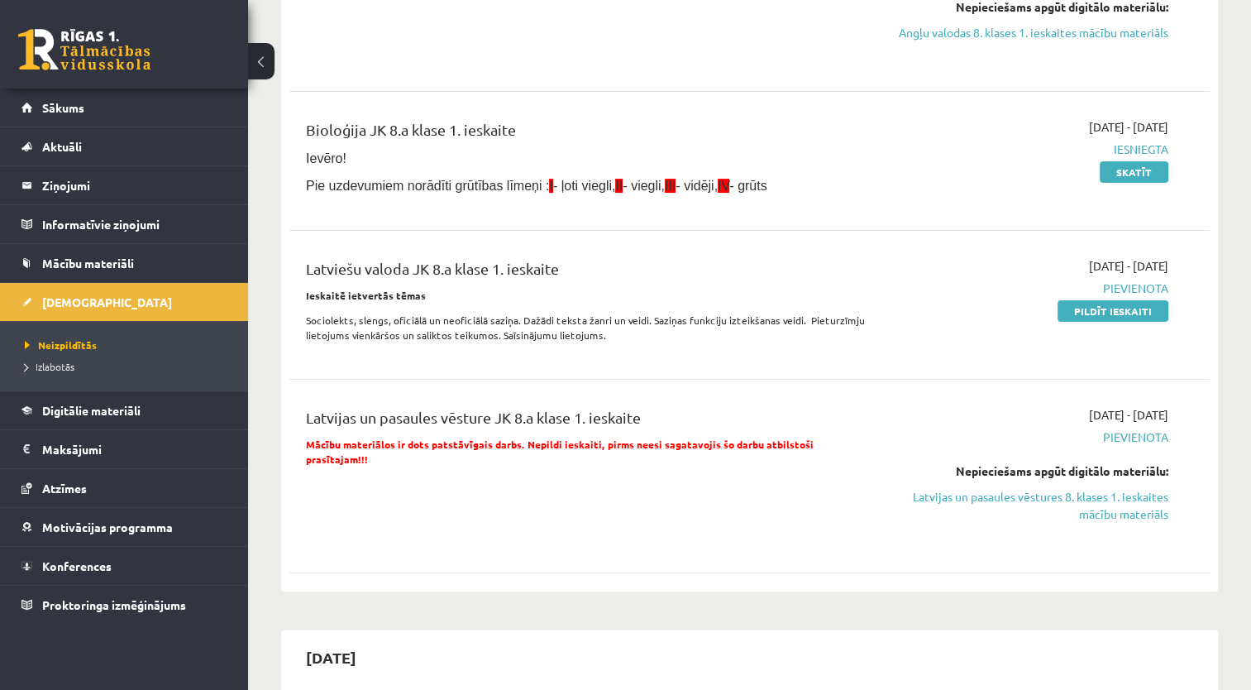
scroll to position [331, 0]
